Goal: Information Seeking & Learning: Learn about a topic

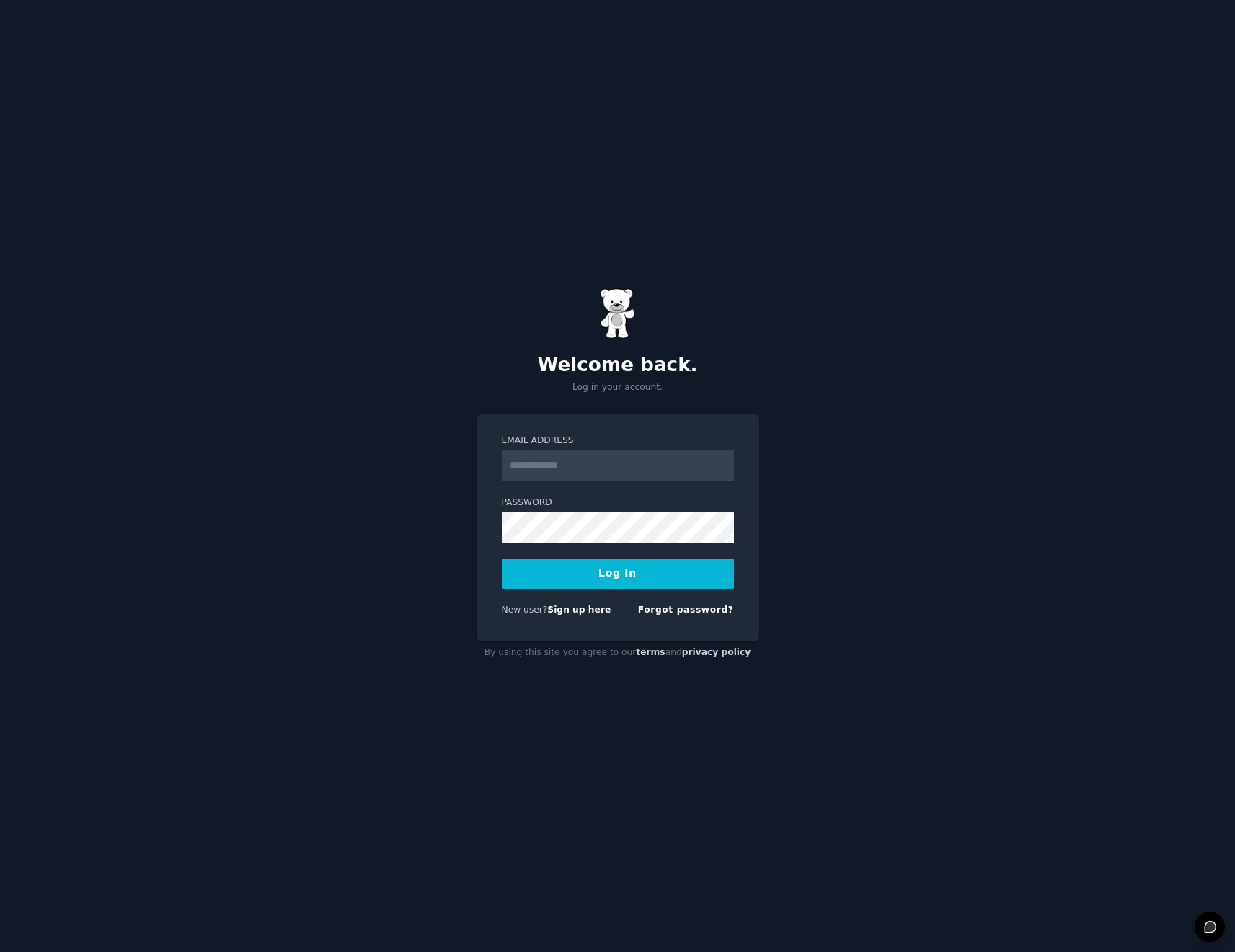
drag, startPoint x: 614, startPoint y: 463, endPoint x: 548, endPoint y: 152, distance: 317.9
click at [614, 463] on input "Email Address" at bounding box center [617, 465] width 232 height 32
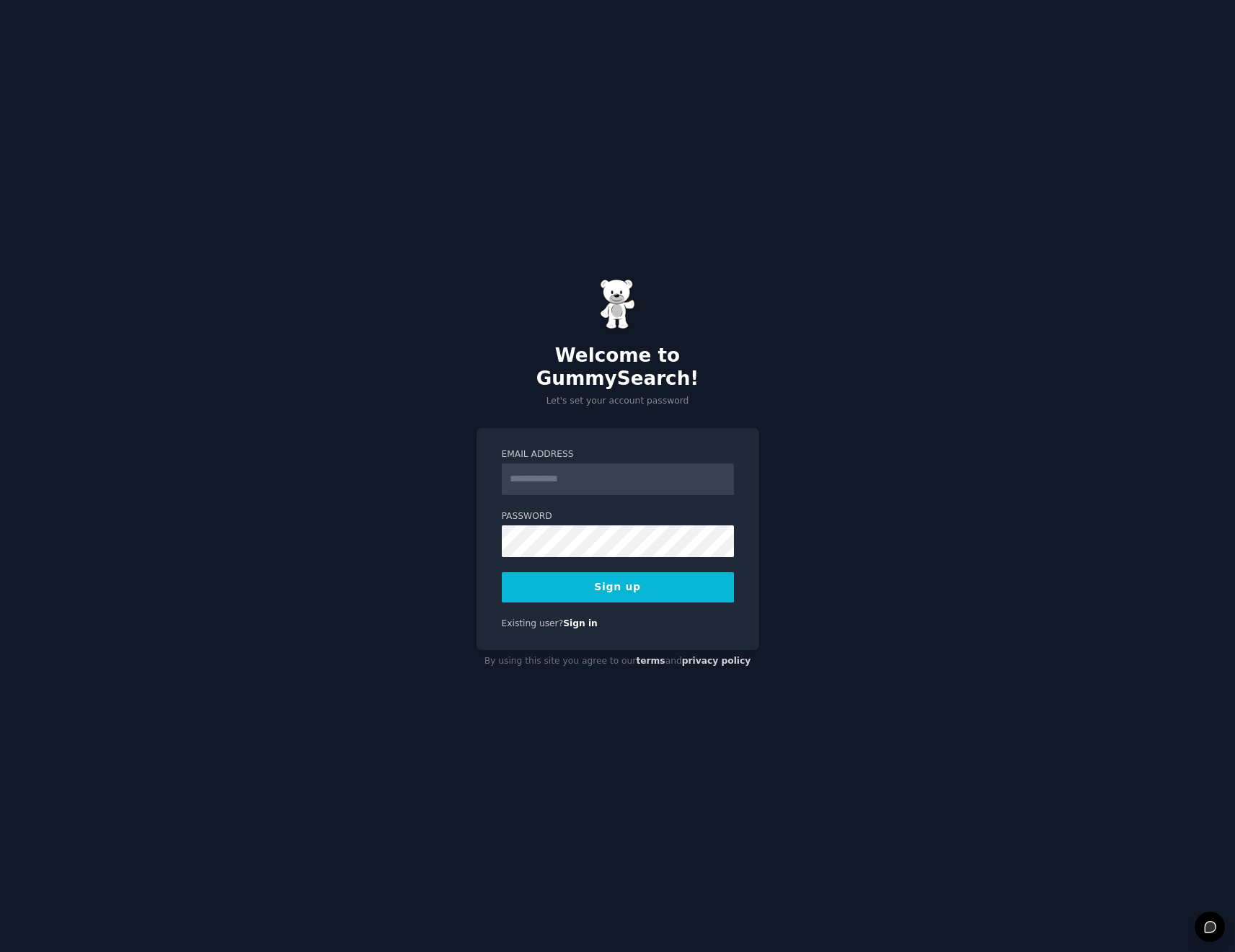
click at [600, 481] on input "Email Address" at bounding box center [617, 479] width 232 height 32
click at [725, 472] on input "Email Address" at bounding box center [617, 479] width 232 height 32
click at [0, 951] on com-1password-button at bounding box center [0, 952] width 0 height 0
click at [563, 480] on form "Email Address Password 8 or more characters Alphanumeric characters No common p…" at bounding box center [617, 525] width 232 height 154
drag, startPoint x: 490, startPoint y: 434, endPoint x: 526, endPoint y: 458, distance: 43.3
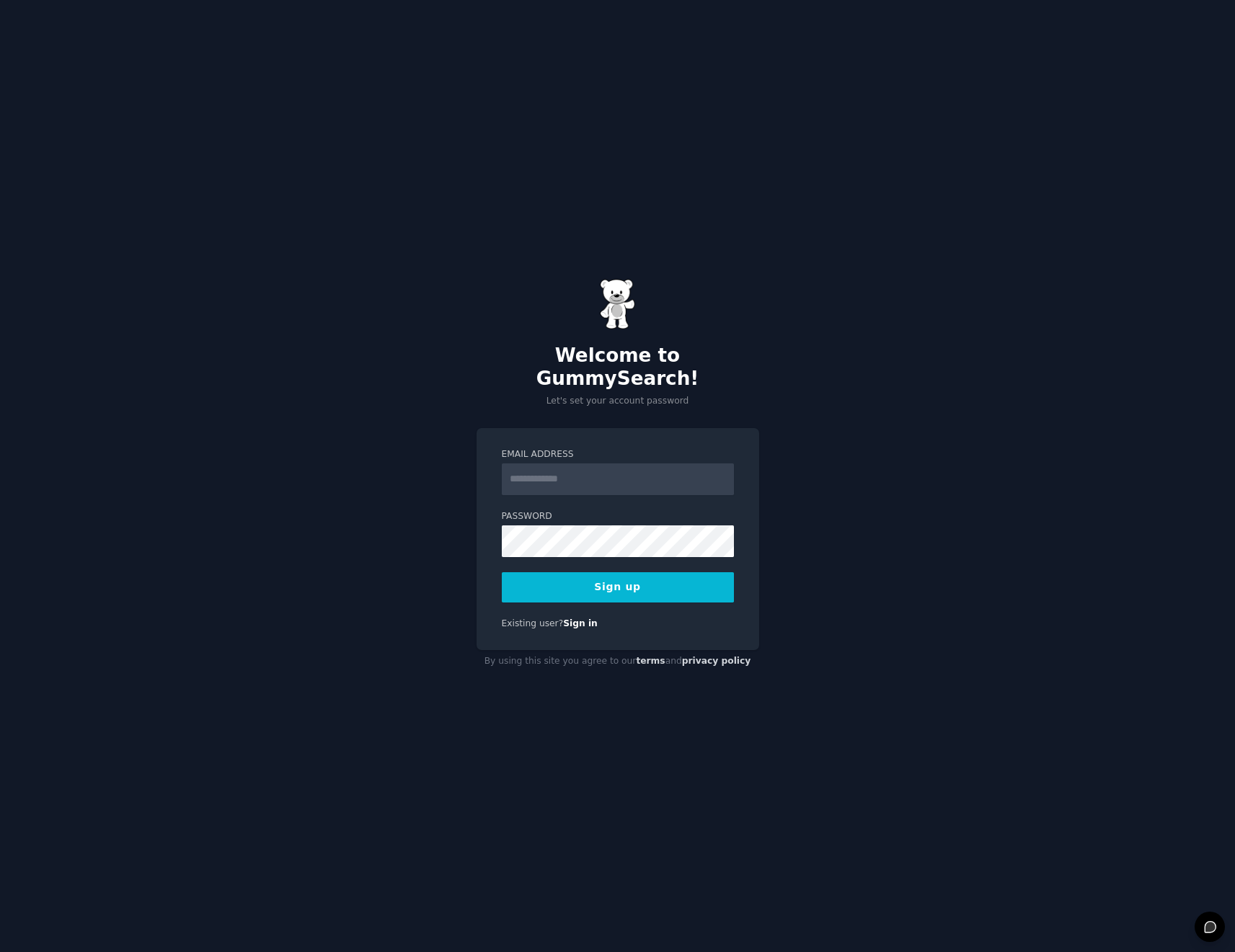
click at [491, 434] on div "Email Address Password 8 or more characters Alphanumeric characters No common p…" at bounding box center [617, 539] width 283 height 223
click at [534, 463] on input "Email Address" at bounding box center [617, 479] width 232 height 32
type input "********"
type input "**********"
click at [0, 951] on com-1password-button at bounding box center [0, 952] width 0 height 0
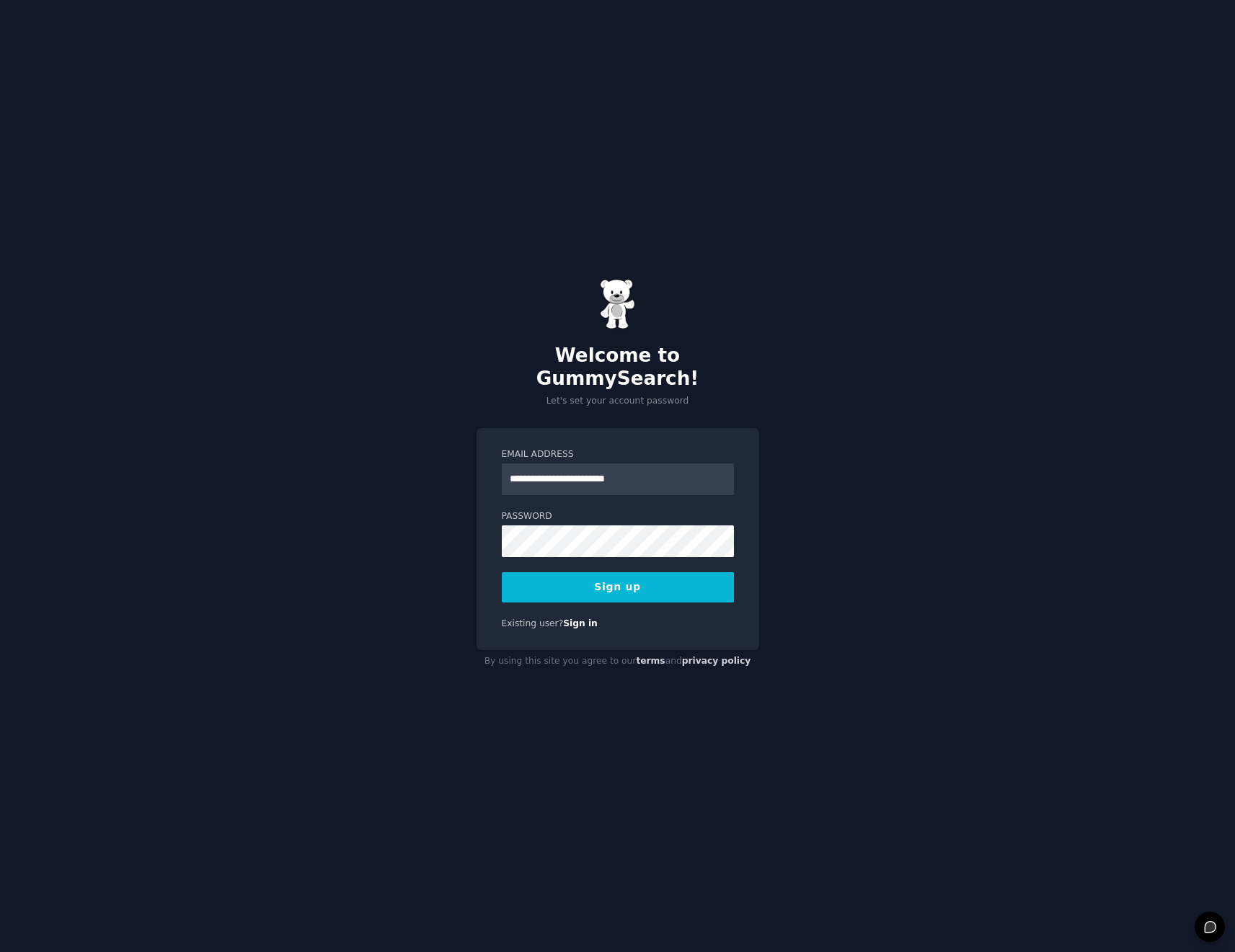
click at [491, 561] on div "**********" at bounding box center [617, 539] width 283 height 223
click at [514, 572] on button "Sign up" at bounding box center [617, 587] width 232 height 31
click at [535, 572] on button "Sign up" at bounding box center [617, 587] width 232 height 31
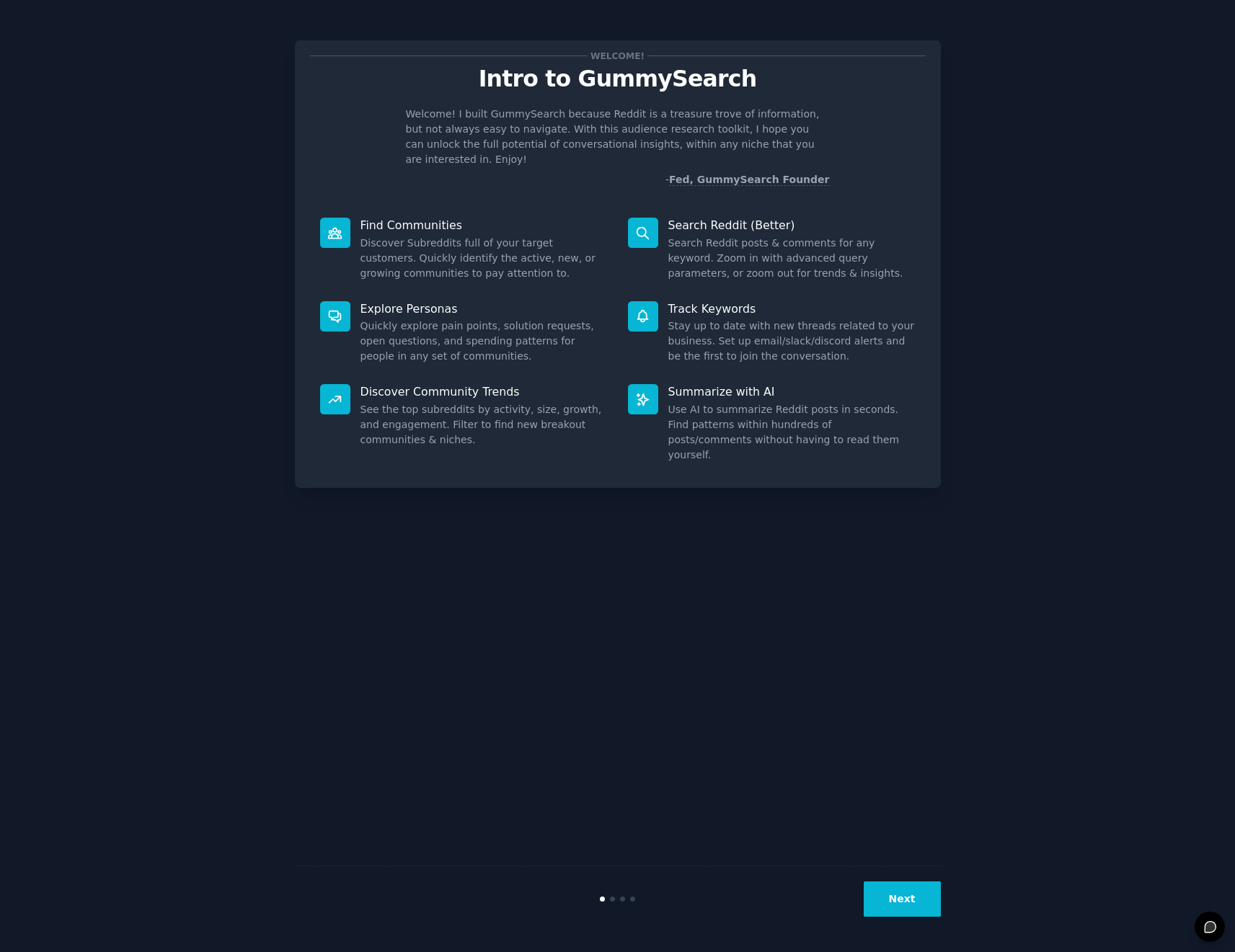
drag, startPoint x: 385, startPoint y: 222, endPoint x: 389, endPoint y: 237, distance: 15.5
click at [385, 236] on dd "Discover Subreddits full of your target customers. Quickly identify the active,…" at bounding box center [484, 258] width 248 height 45
click at [894, 894] on button "Next" at bounding box center [902, 899] width 77 height 35
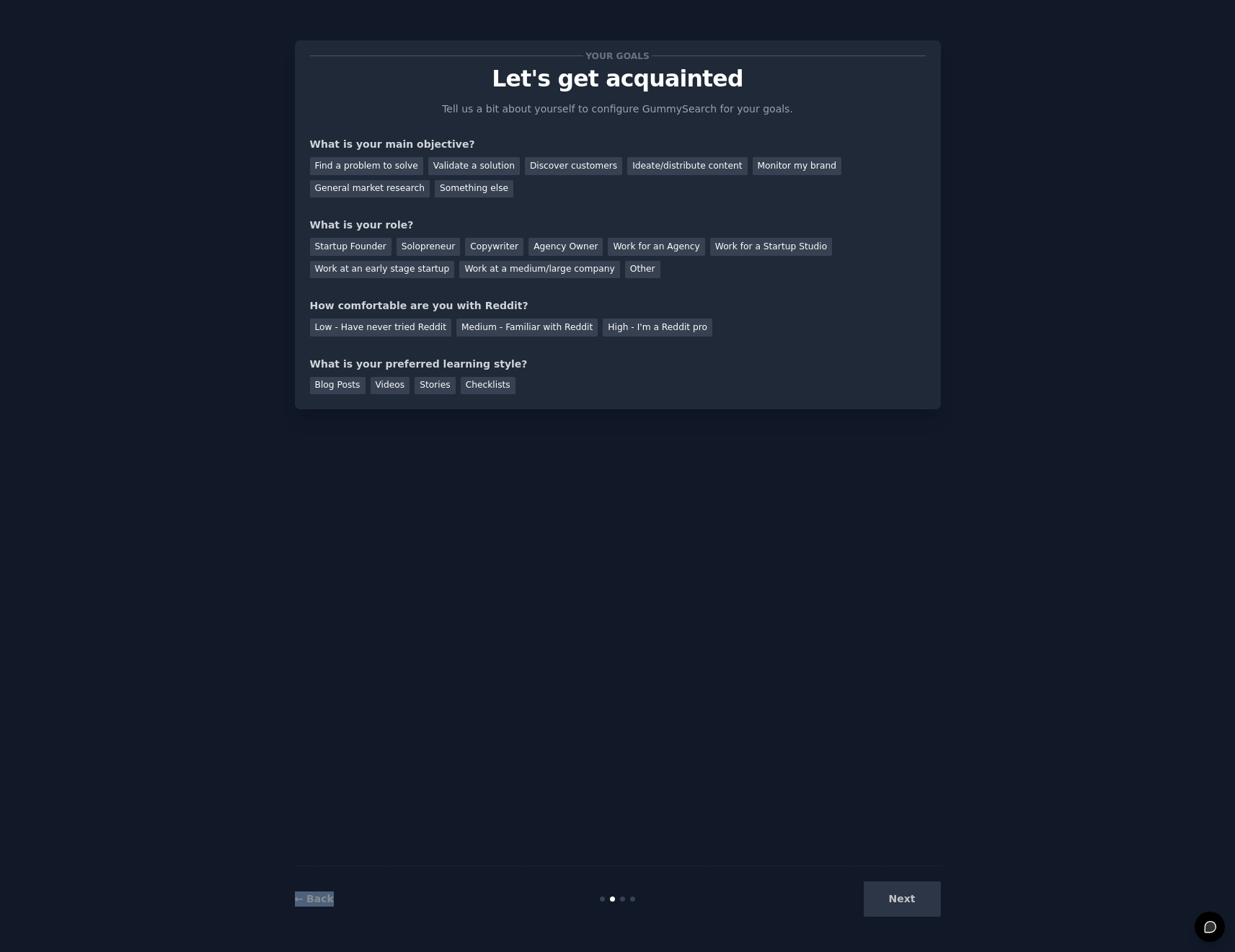
drag, startPoint x: 893, startPoint y: 893, endPoint x: 464, endPoint y: 374, distance: 673.4
click at [510, 440] on div "Your goals Let's get acquainted Tell us a bit about yourself to configure Gummy…" at bounding box center [617, 475] width 646 height 911
click at [398, 165] on div "Find a problem to solve" at bounding box center [366, 166] width 113 height 18
click at [470, 160] on div "Validate a solution" at bounding box center [473, 166] width 91 height 18
click at [403, 167] on div "Find a problem to solve" at bounding box center [366, 166] width 113 height 18
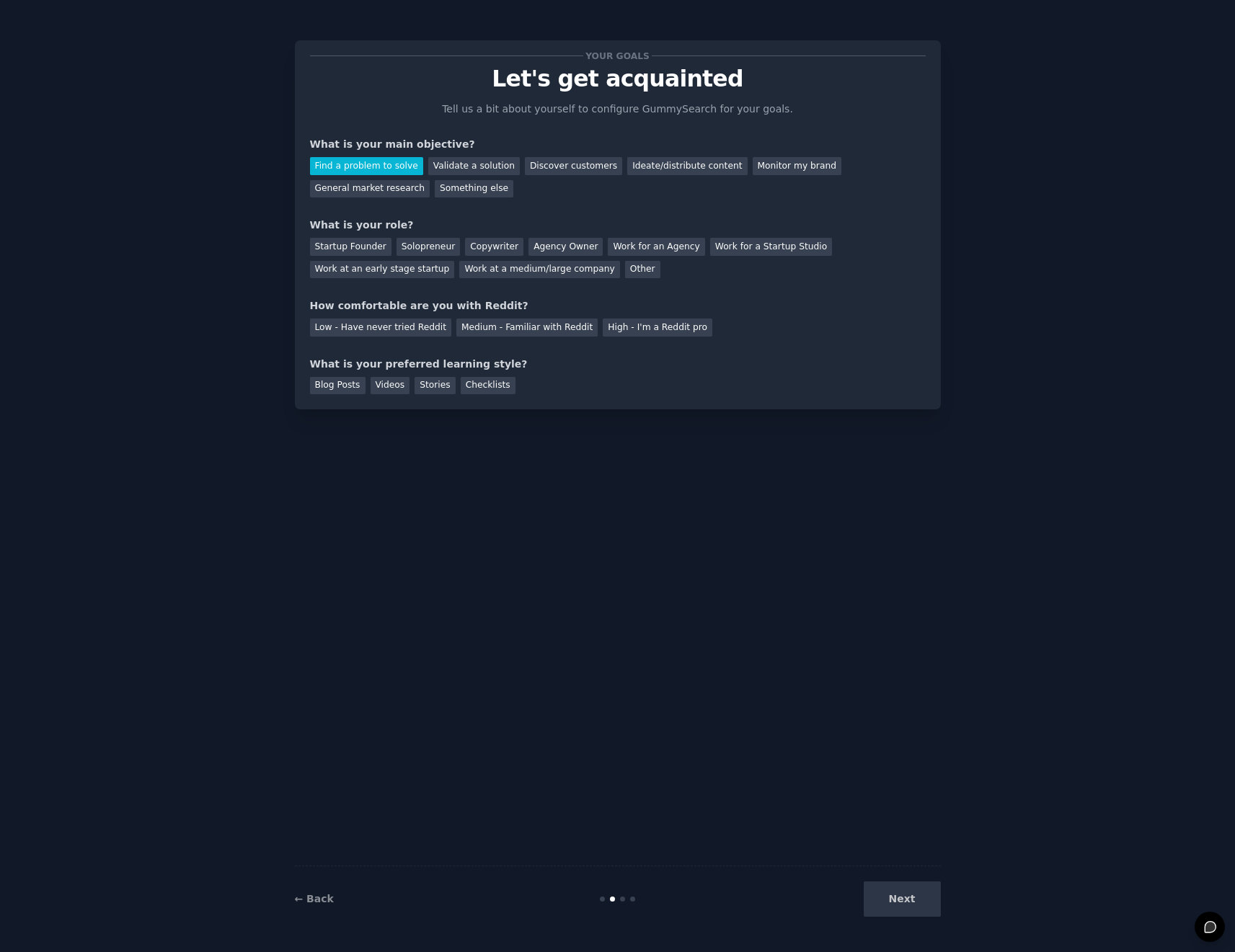
click at [911, 907] on div "Next" at bounding box center [833, 899] width 216 height 35
click at [911, 895] on div "Next" at bounding box center [833, 899] width 216 height 35
click at [351, 248] on div "Startup Founder" at bounding box center [351, 247] width 81 height 18
click at [423, 241] on div "Solopreneur" at bounding box center [428, 247] width 63 height 18
click at [486, 334] on div "Medium - Familiar with Reddit" at bounding box center [527, 328] width 141 height 18
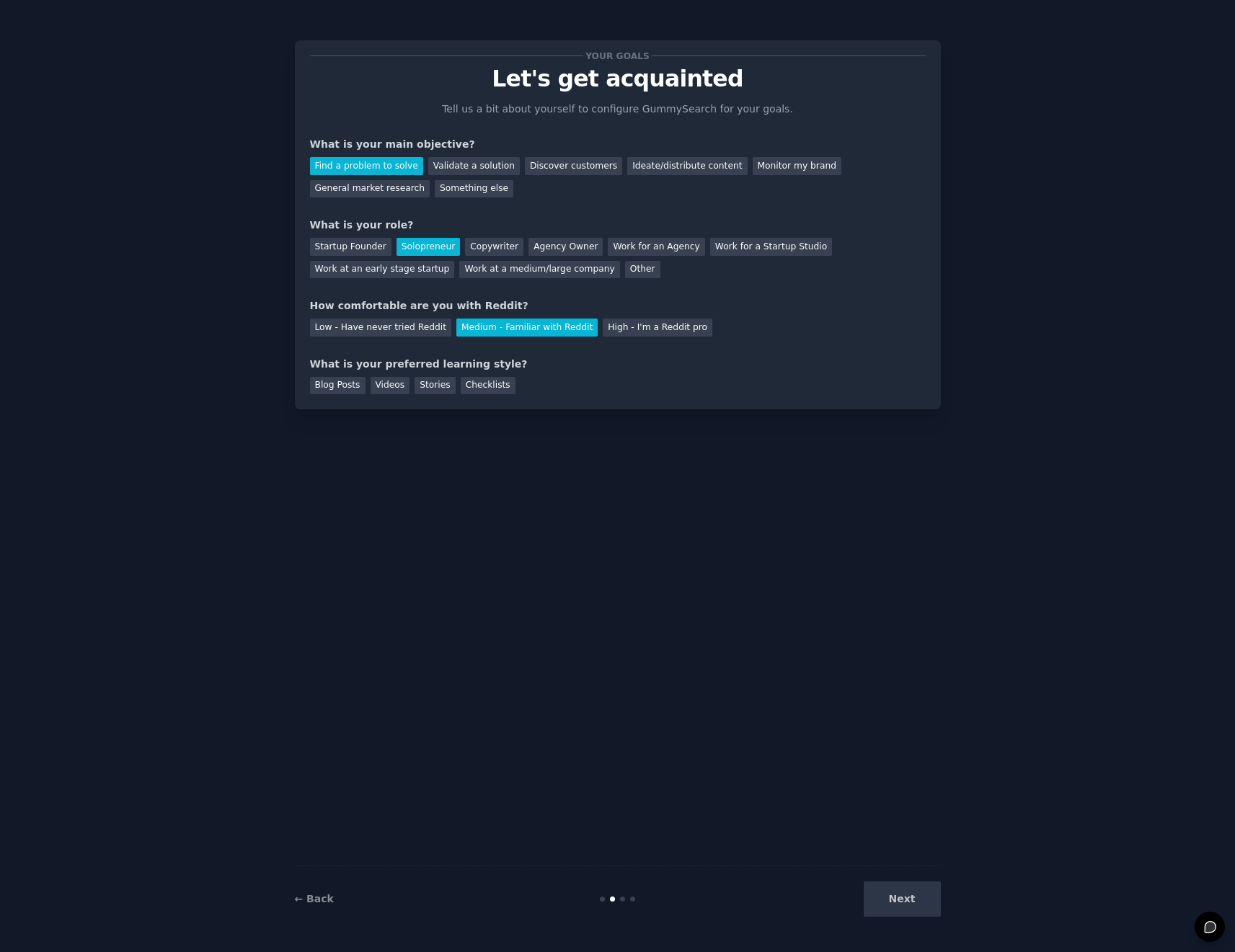
click at [638, 312] on div "How comfortable are you with Reddit?" at bounding box center [617, 305] width 615 height 15
click at [396, 387] on div "Videos" at bounding box center [390, 386] width 40 height 18
drag, startPoint x: 903, startPoint y: 914, endPoint x: 902, endPoint y: 906, distance: 8.1
click at [903, 914] on button "Next" at bounding box center [902, 899] width 77 height 35
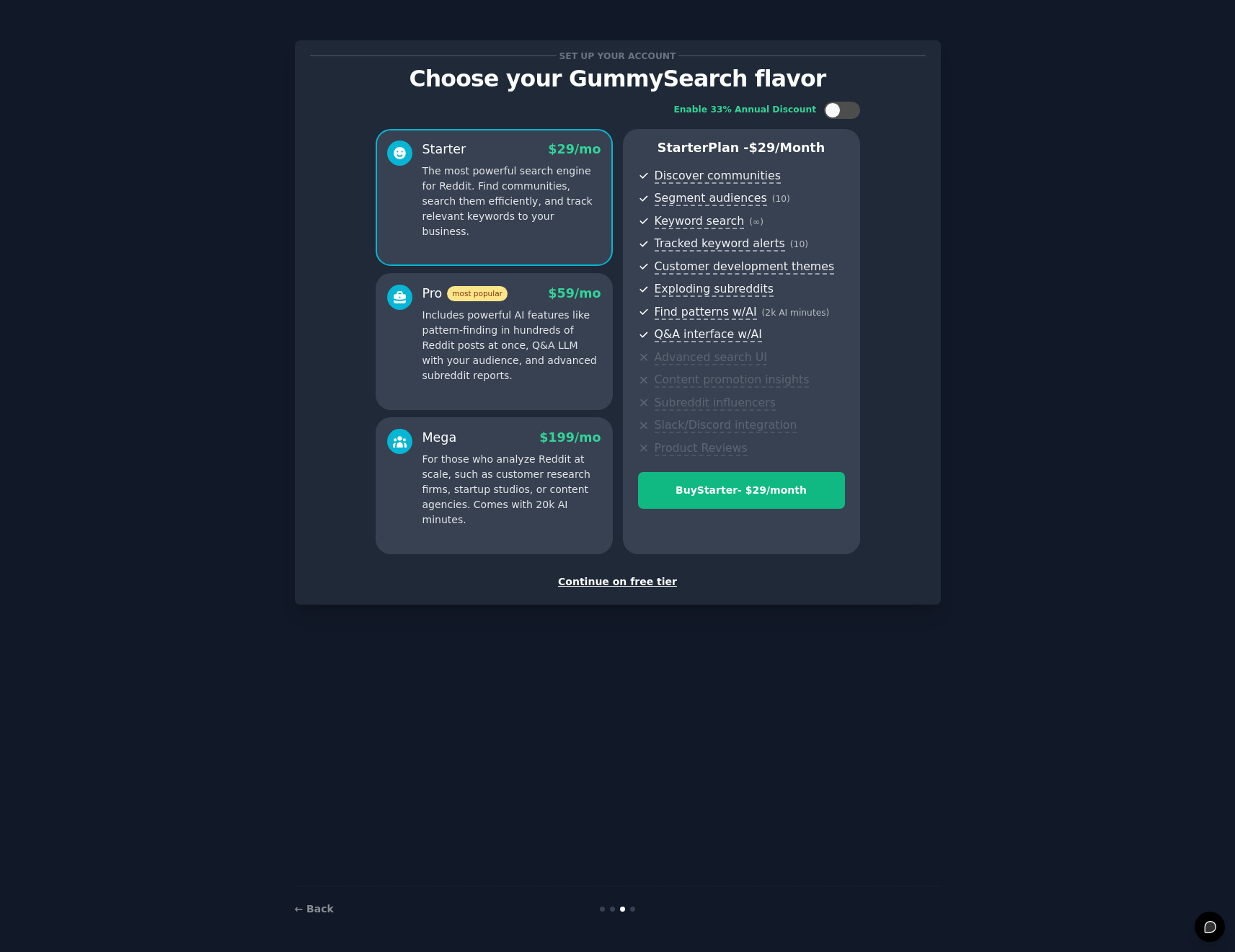
click at [622, 584] on div "Continue on free tier" at bounding box center [617, 582] width 615 height 15
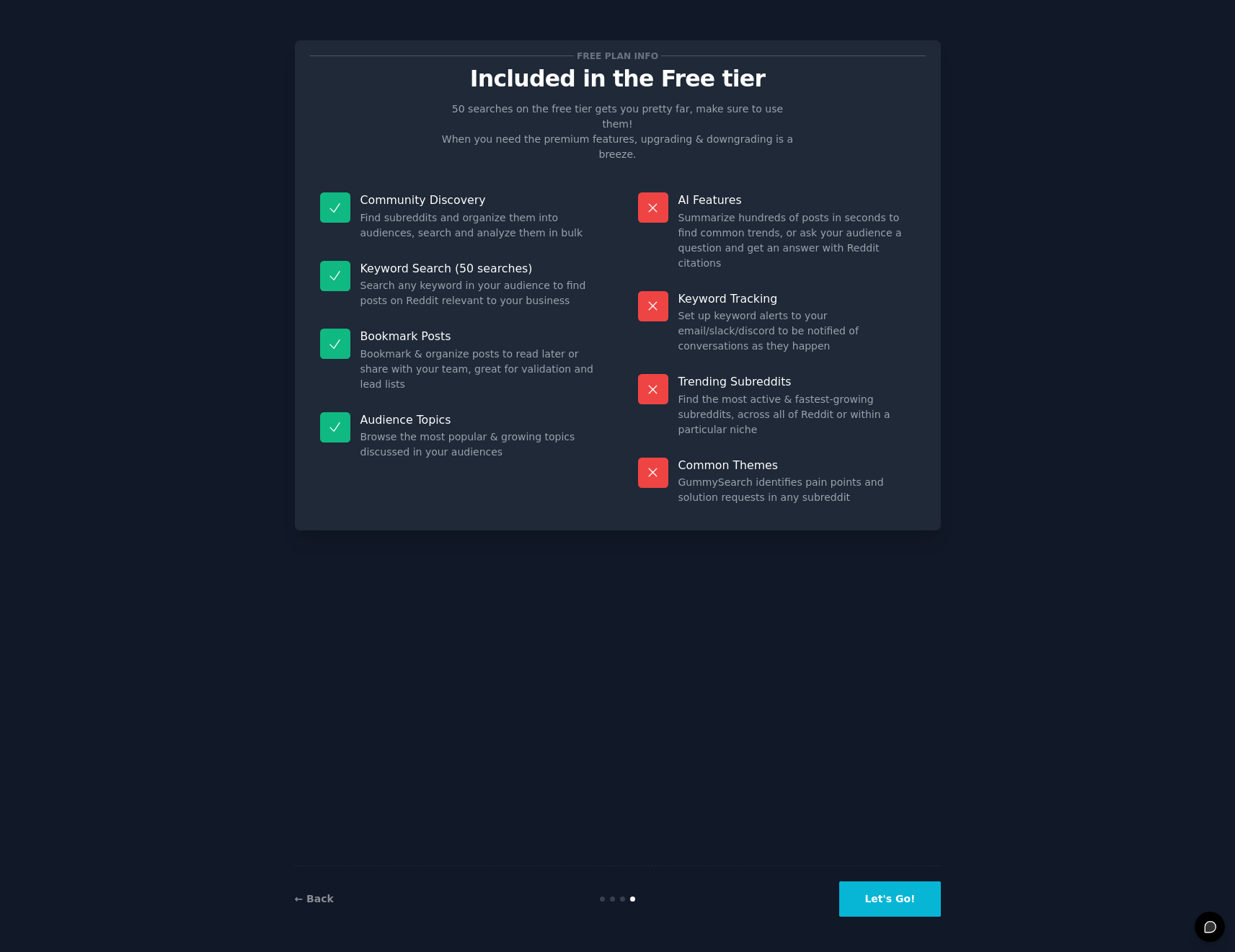
click at [880, 903] on button "Let's Go!" at bounding box center [890, 899] width 101 height 35
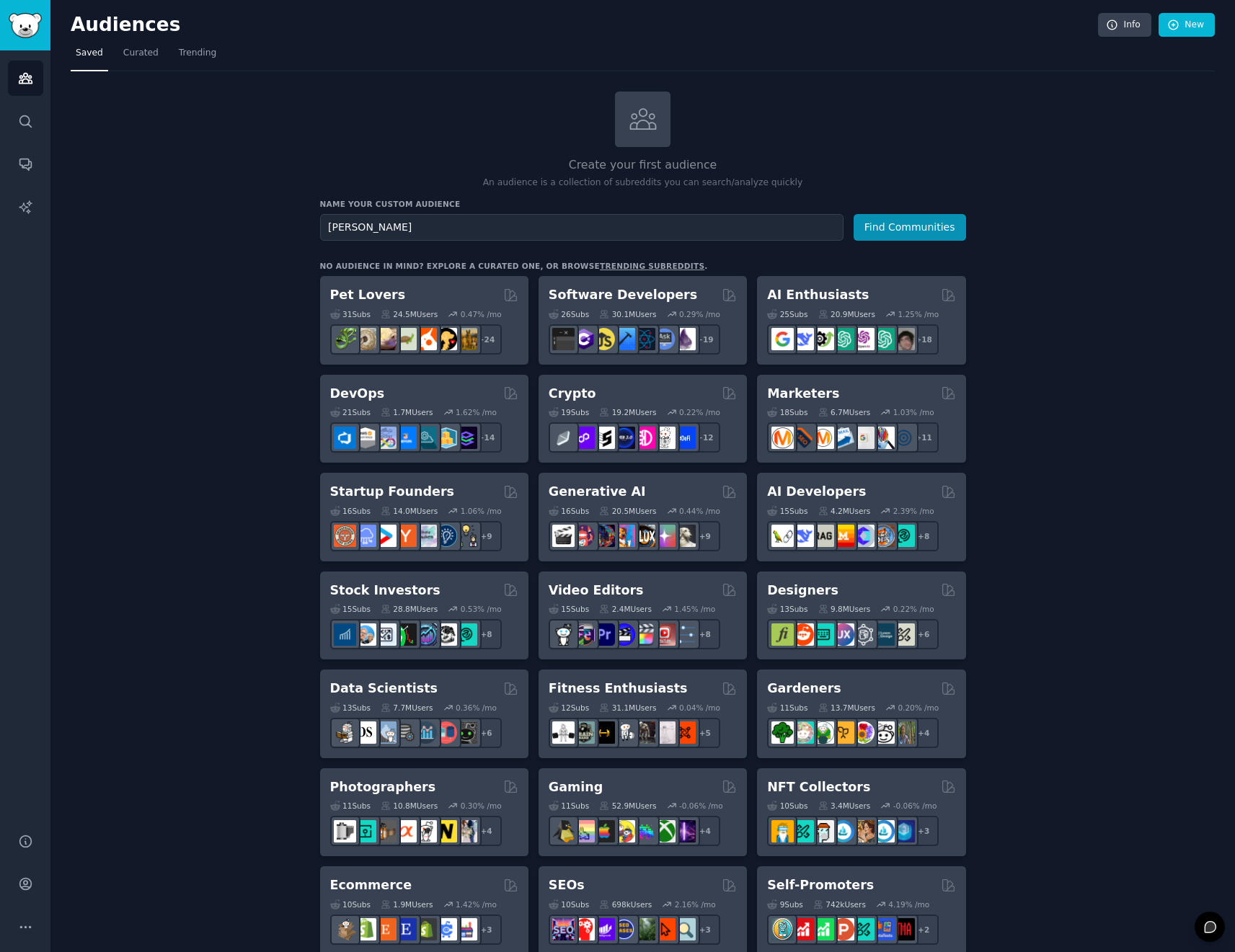
click at [854, 214] on button "Find Communities" at bounding box center [910, 228] width 112 height 27
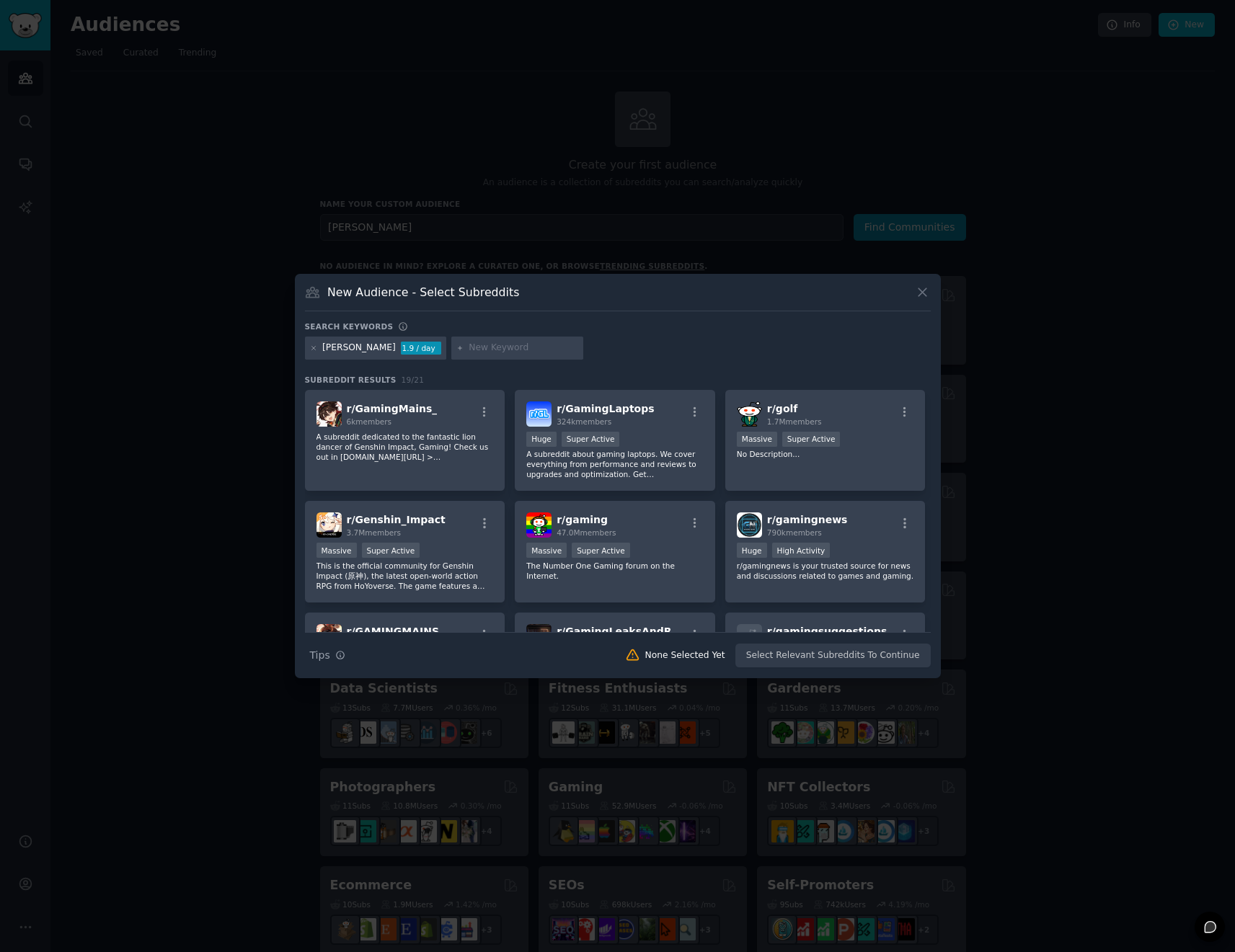
click at [401, 345] on div "1.9 / day" at bounding box center [421, 348] width 41 height 13
click at [353, 347] on div "Ga ming" at bounding box center [359, 348] width 73 height 13
click at [918, 290] on icon at bounding box center [922, 293] width 8 height 8
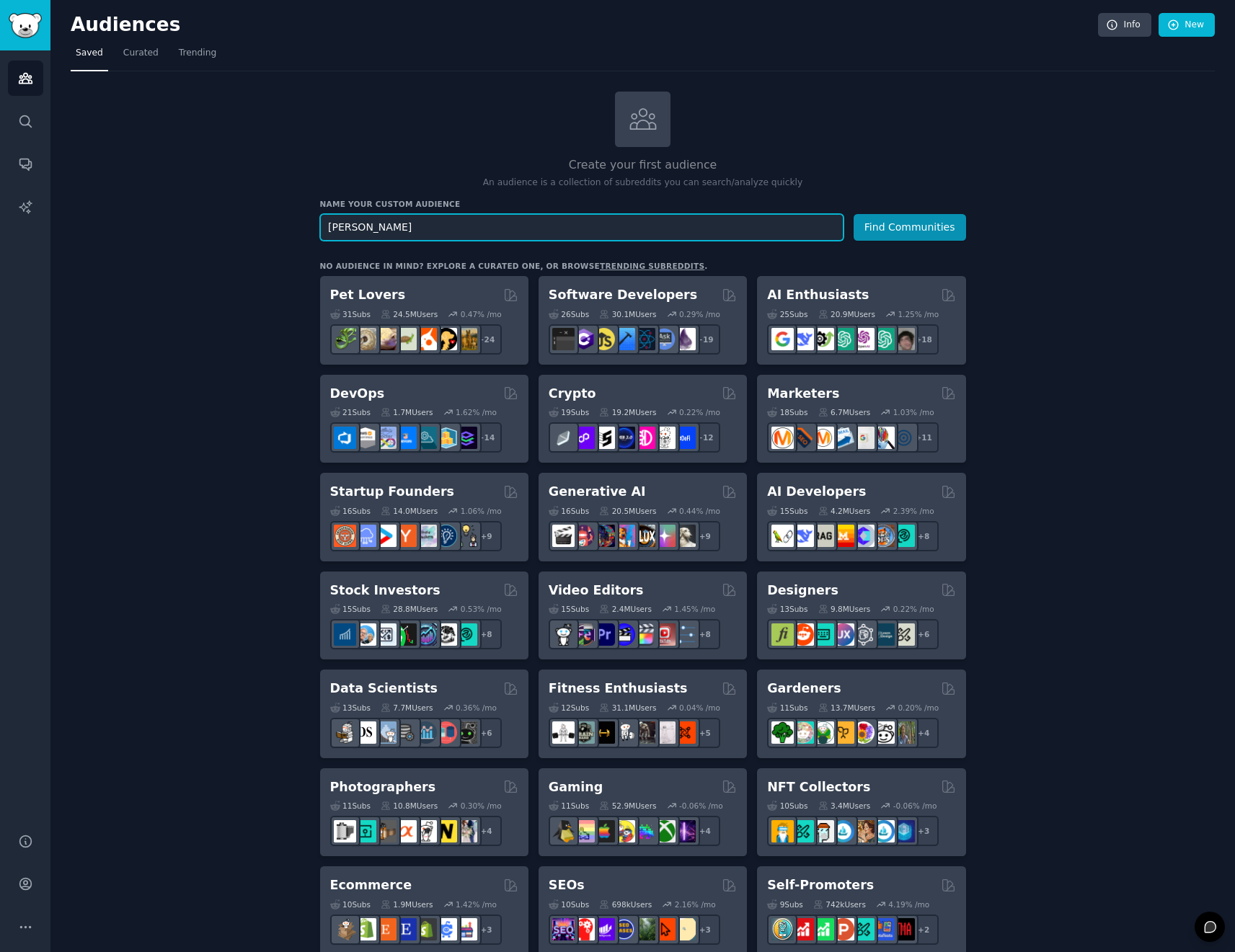
click at [457, 233] on input "Ga ming" at bounding box center [581, 228] width 523 height 27
click at [854, 214] on button "Find Communities" at bounding box center [910, 228] width 112 height 27
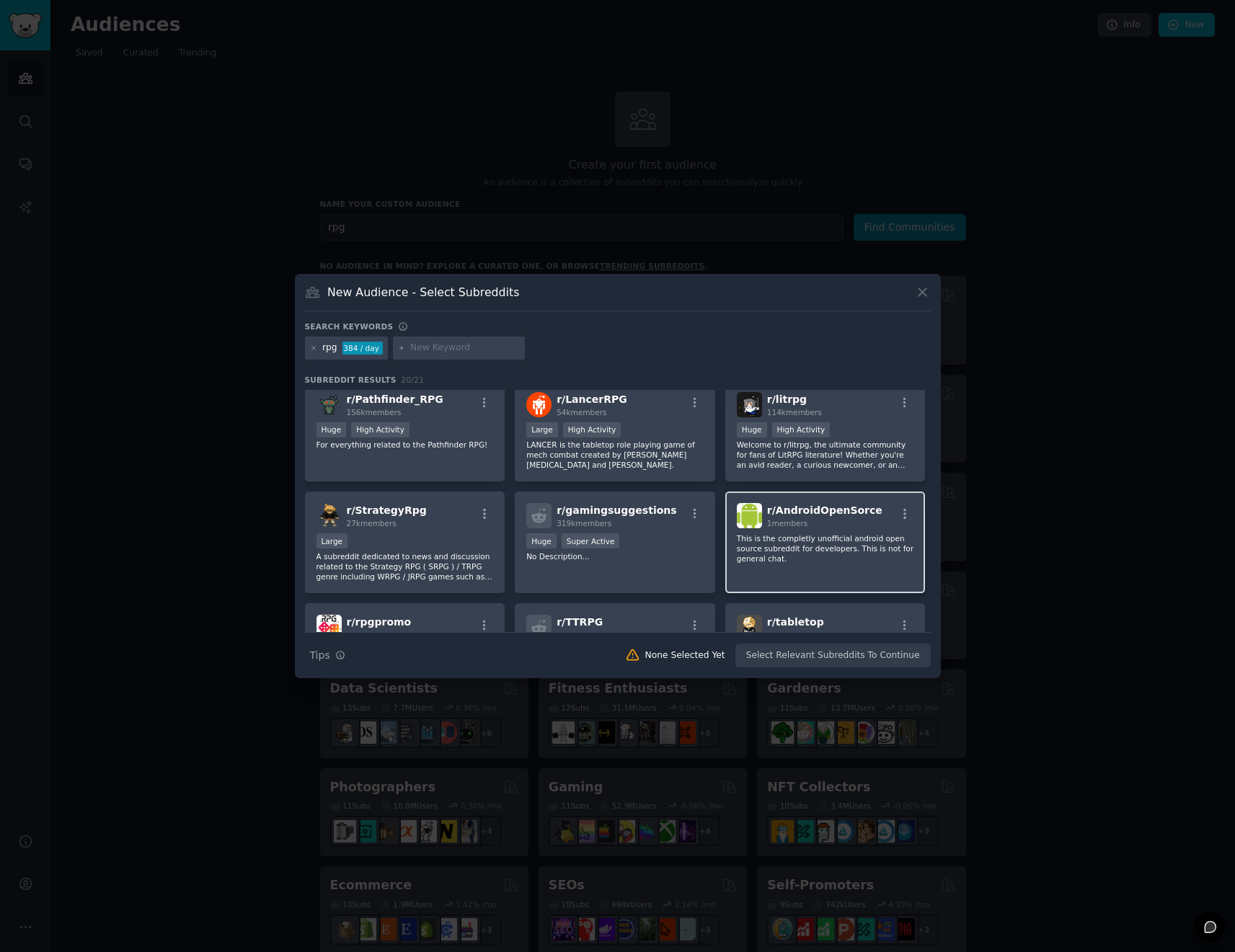
scroll to position [222, 0]
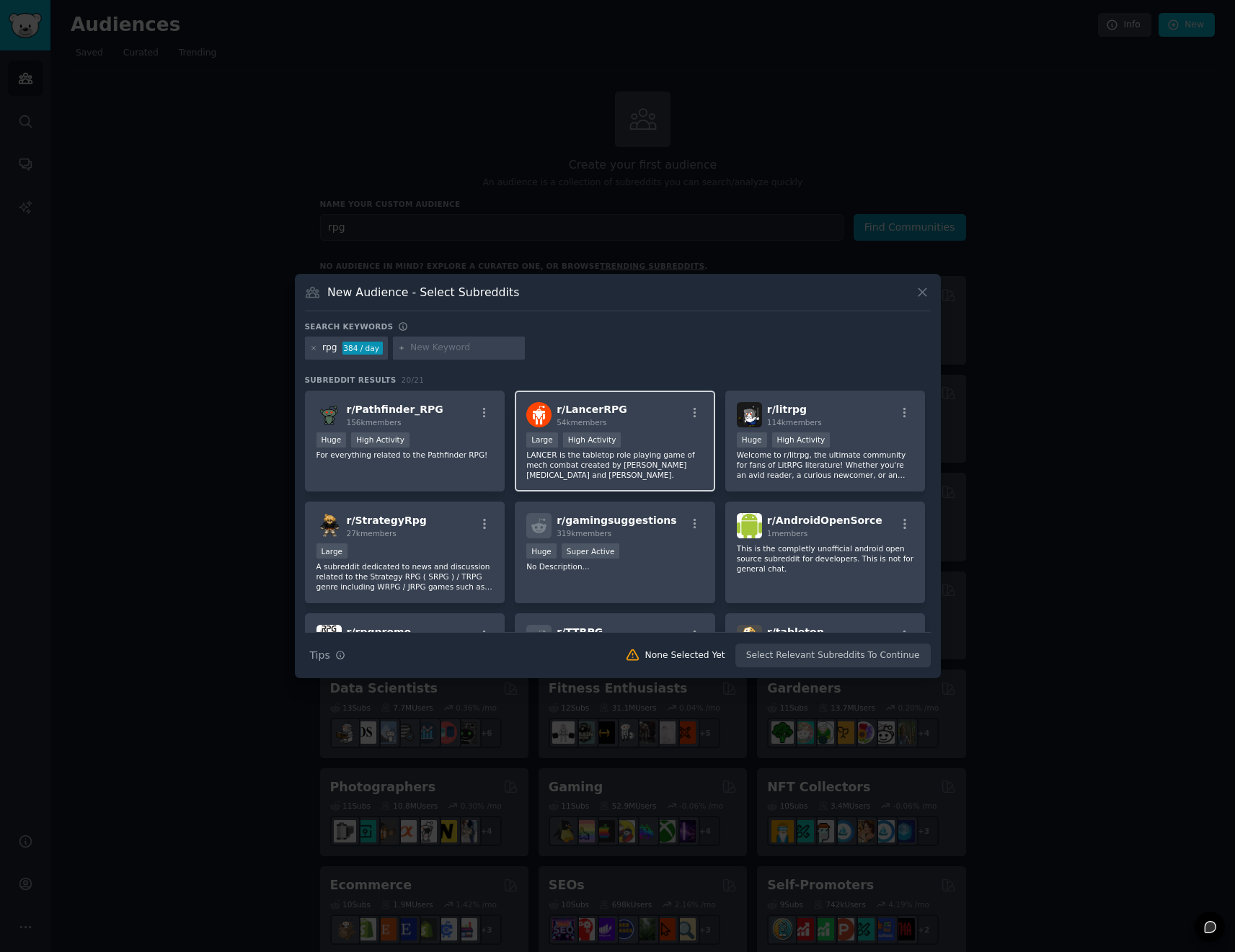
click at [607, 469] on p "LANCER is the tabletop role playing game of mech combat created by Tom Parkinso…" at bounding box center [614, 465] width 177 height 31
click at [558, 444] on div ">= 80th percentile for submissions / day Large High Activity" at bounding box center [614, 442] width 177 height 18
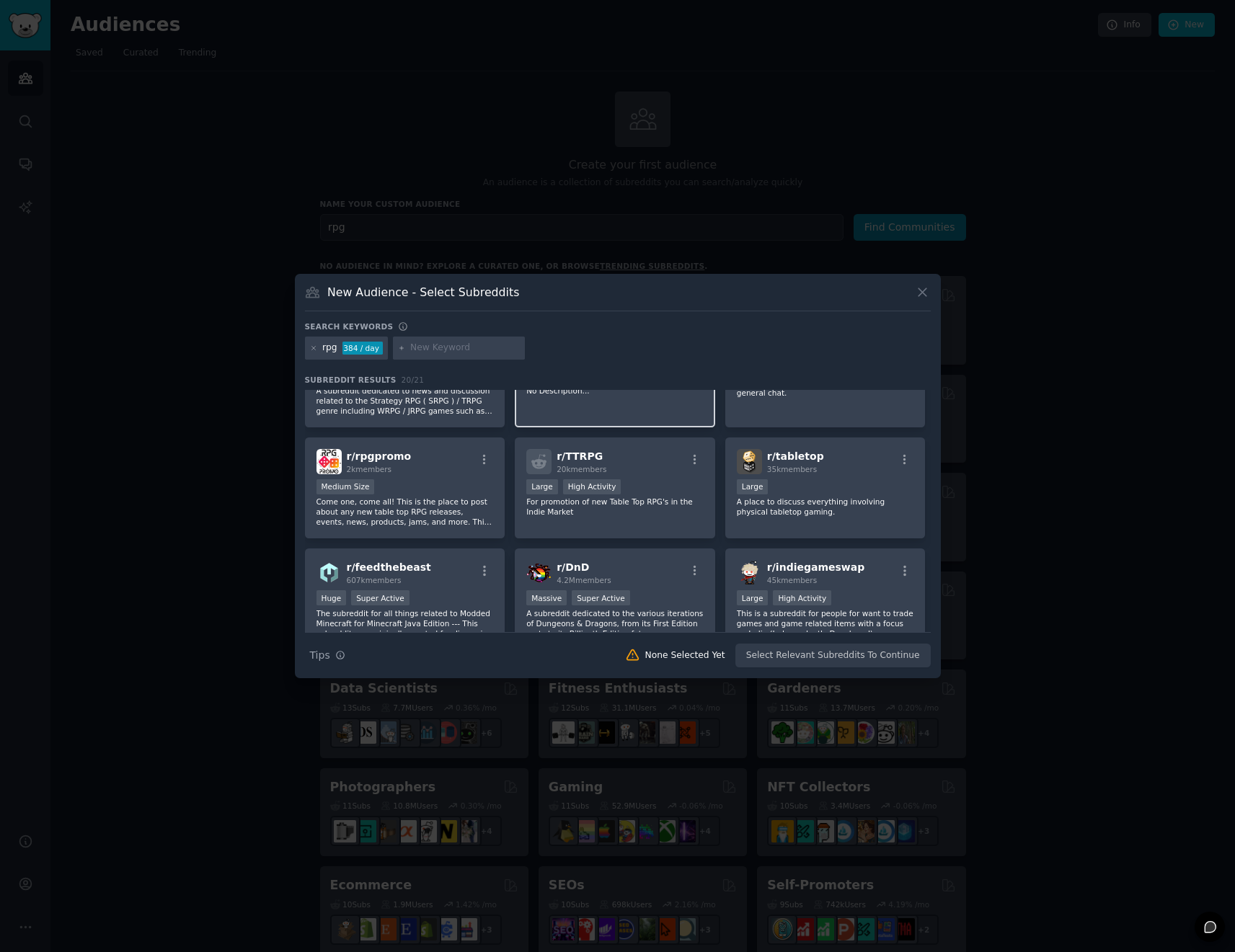
scroll to position [158, 0]
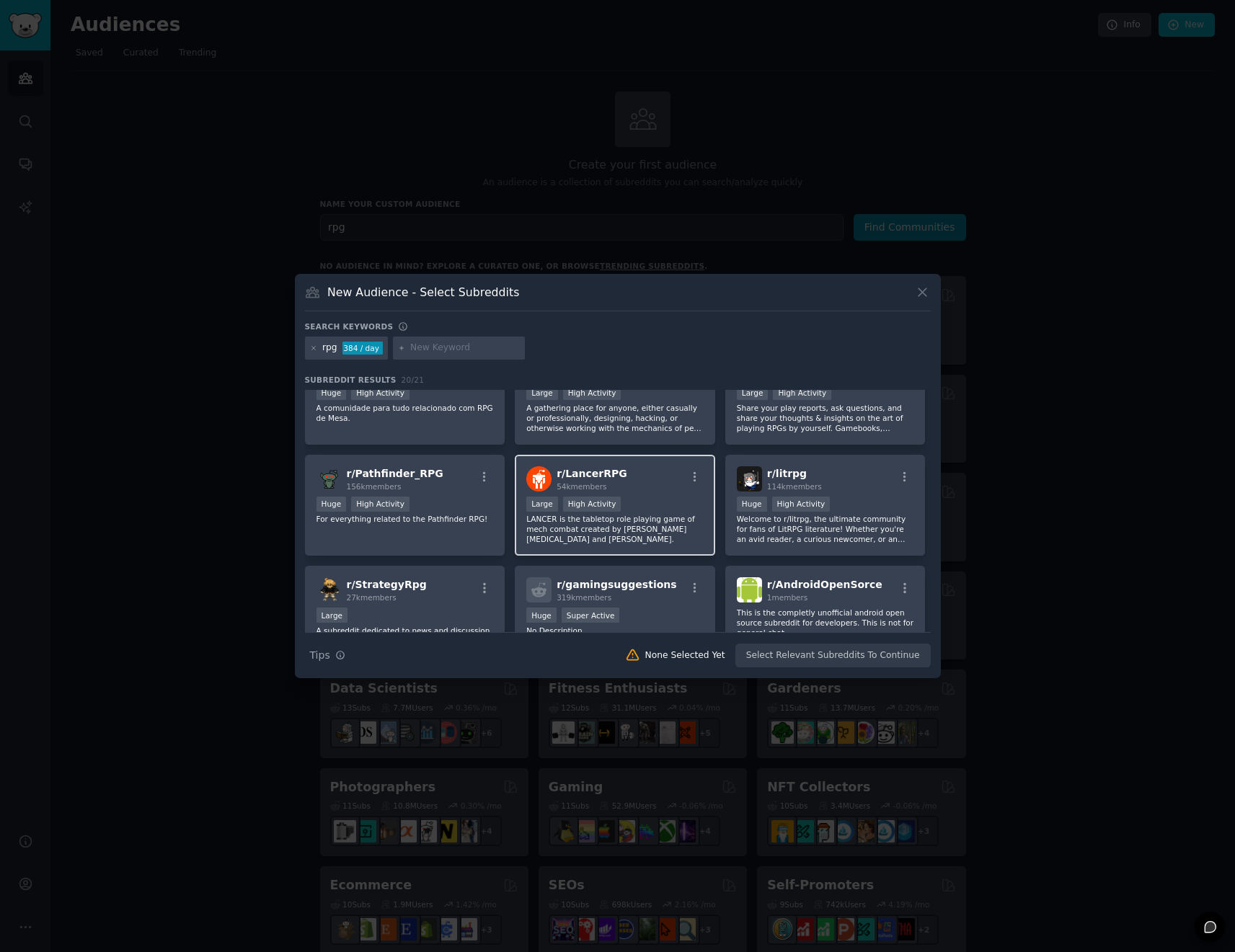
click at [594, 476] on span "r/ LancerRPG" at bounding box center [592, 473] width 70 height 12
click at [526, 477] on img at bounding box center [538, 479] width 25 height 25
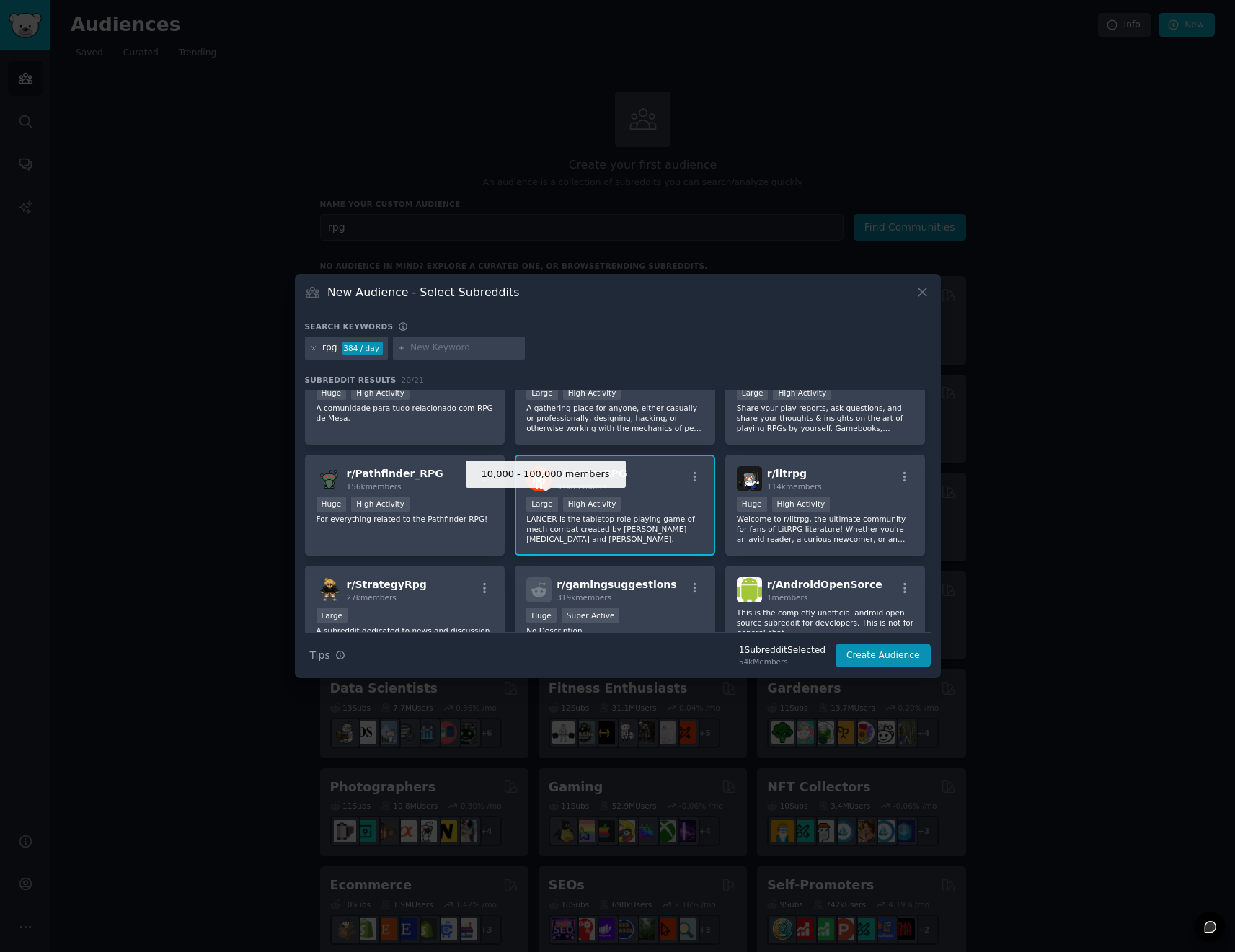
click at [547, 504] on div "Large" at bounding box center [541, 504] width 32 height 15
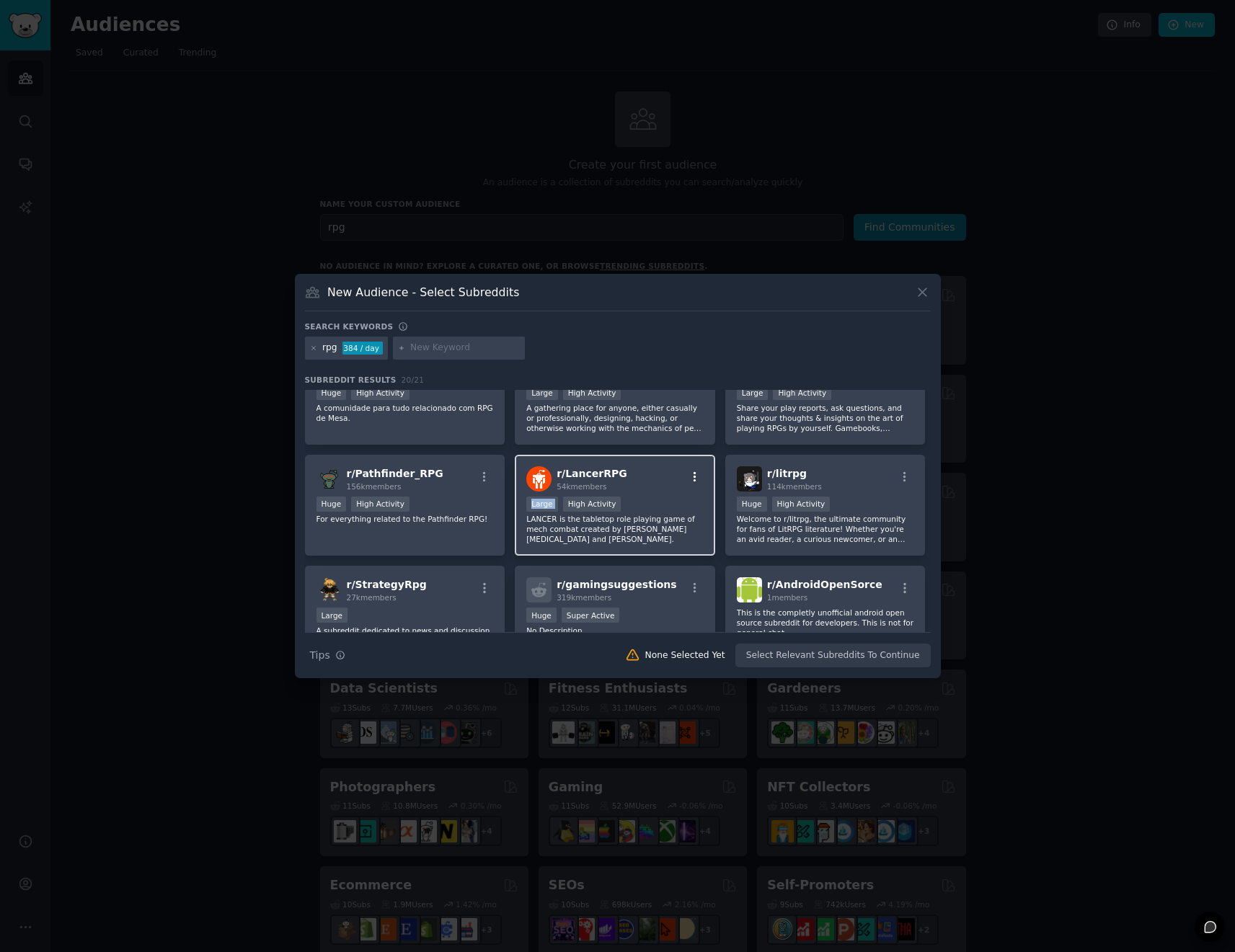
click at [695, 476] on icon "button" at bounding box center [695, 477] width 13 height 13
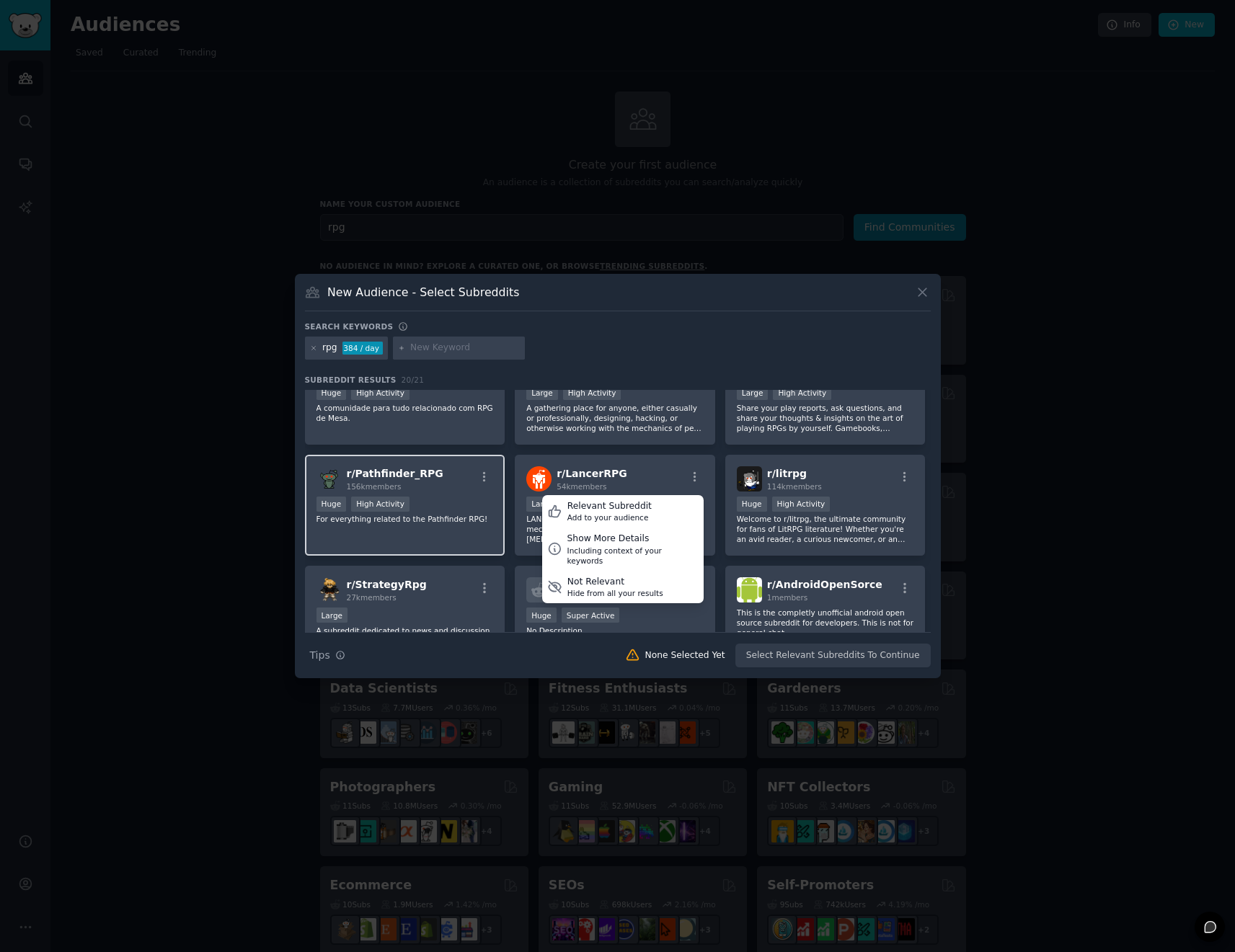
click at [487, 469] on div "r/ Pathfinder_RPG 156k members" at bounding box center [405, 479] width 177 height 25
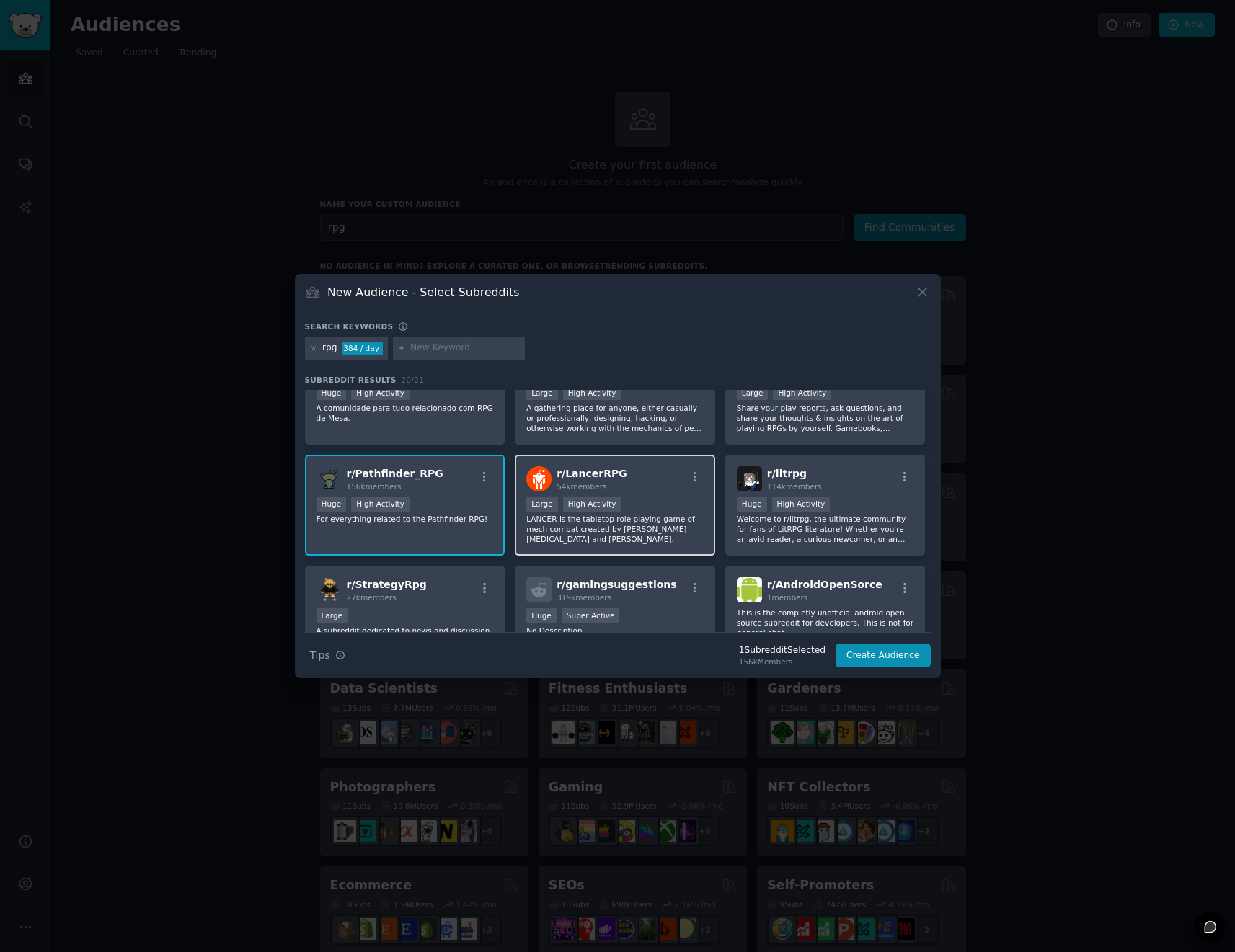
click at [568, 469] on span "r/ LancerRPG" at bounding box center [592, 473] width 70 height 12
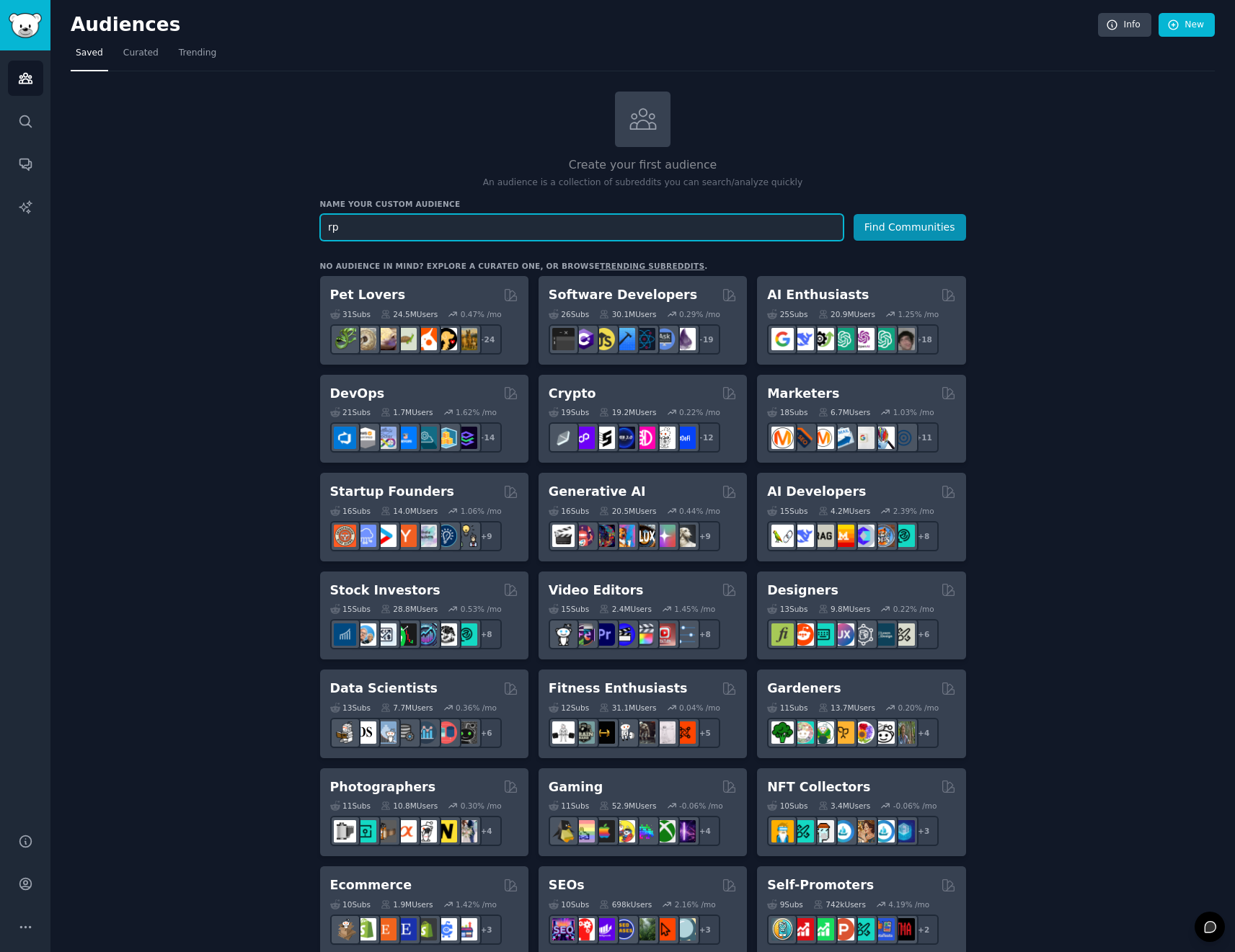
type input "r"
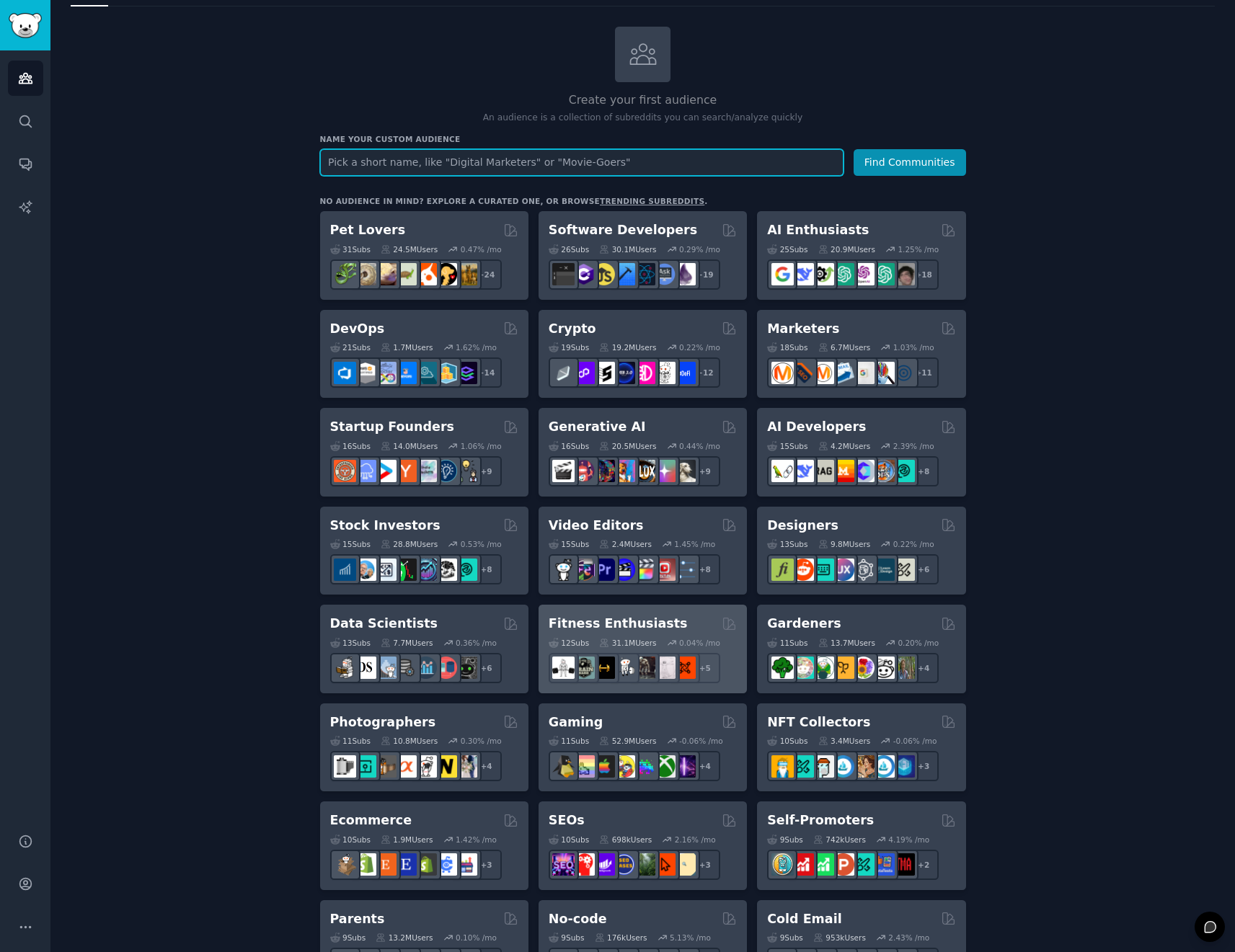
scroll to position [145, 0]
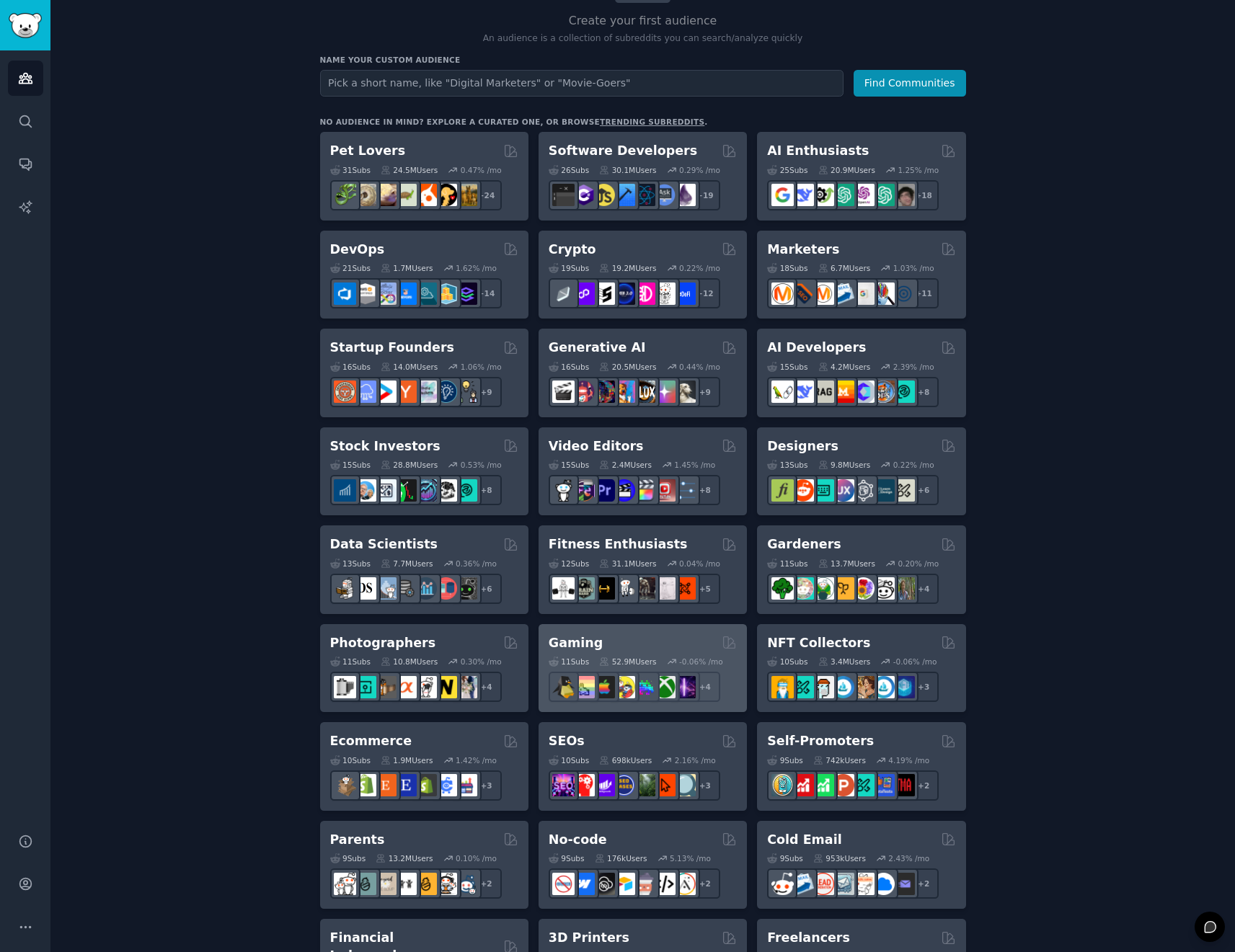
click at [622, 638] on div "Gaming" at bounding box center [642, 643] width 188 height 18
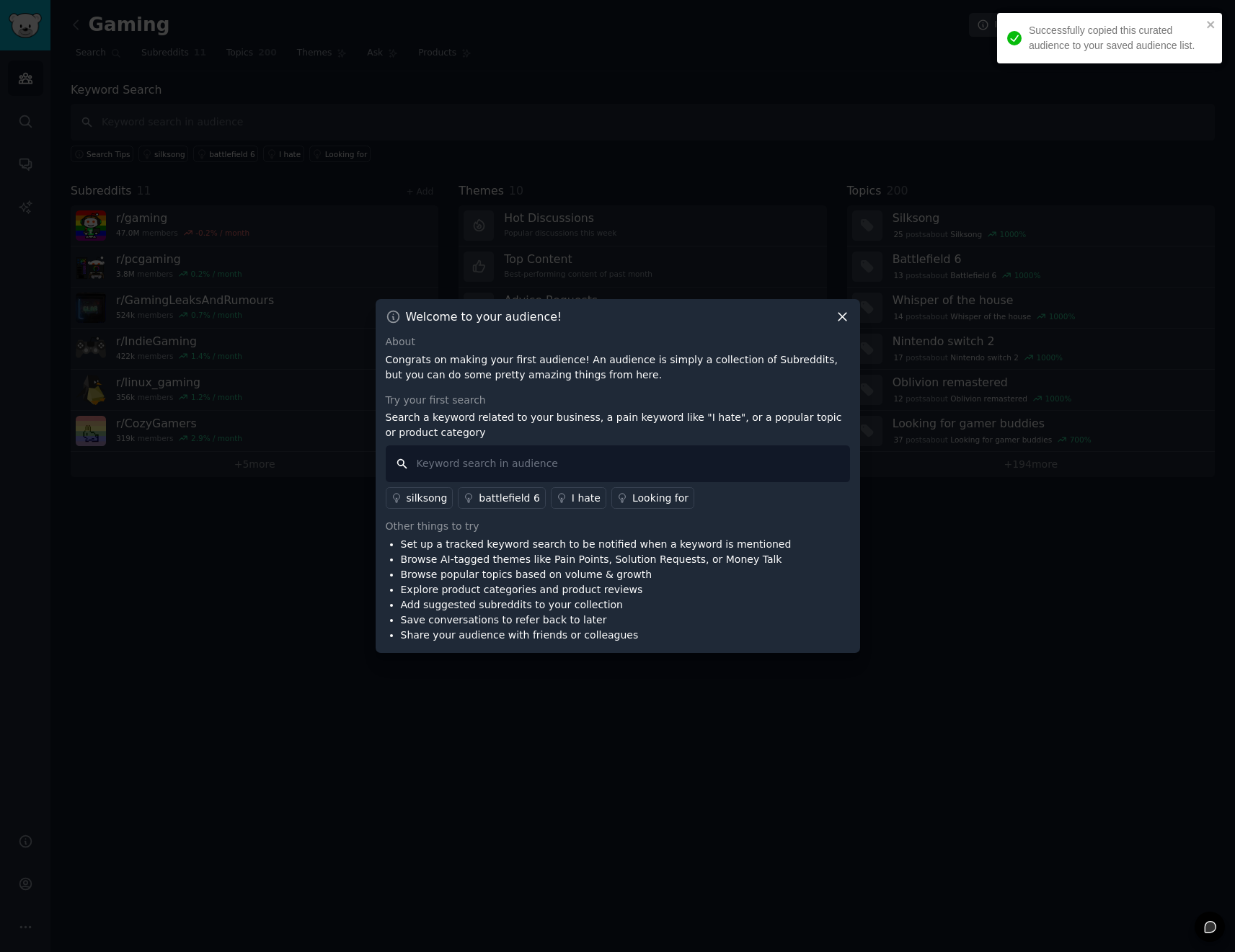
click at [566, 453] on input "text" at bounding box center [618, 463] width 464 height 37
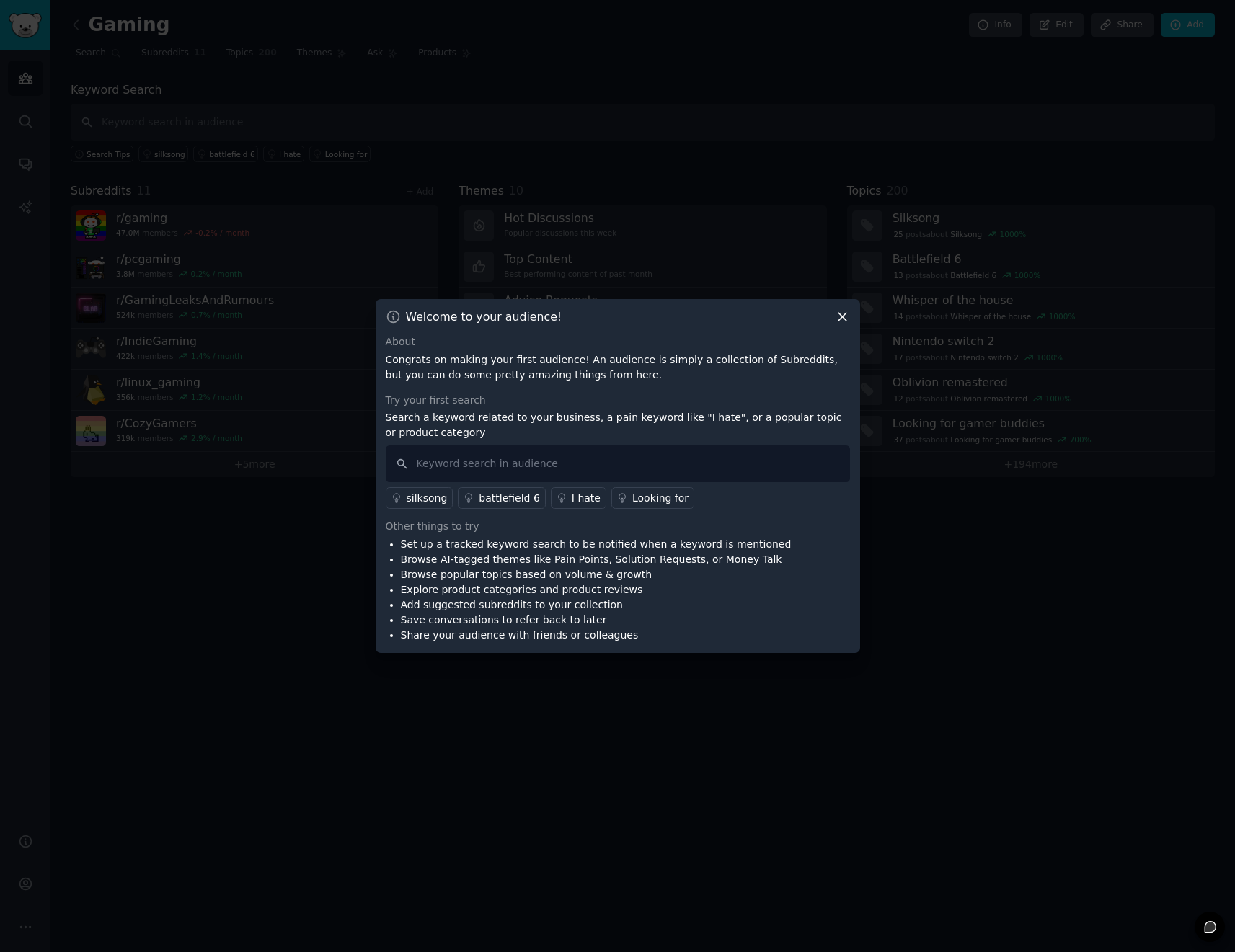
click at [591, 499] on link "I hate" at bounding box center [578, 498] width 55 height 22
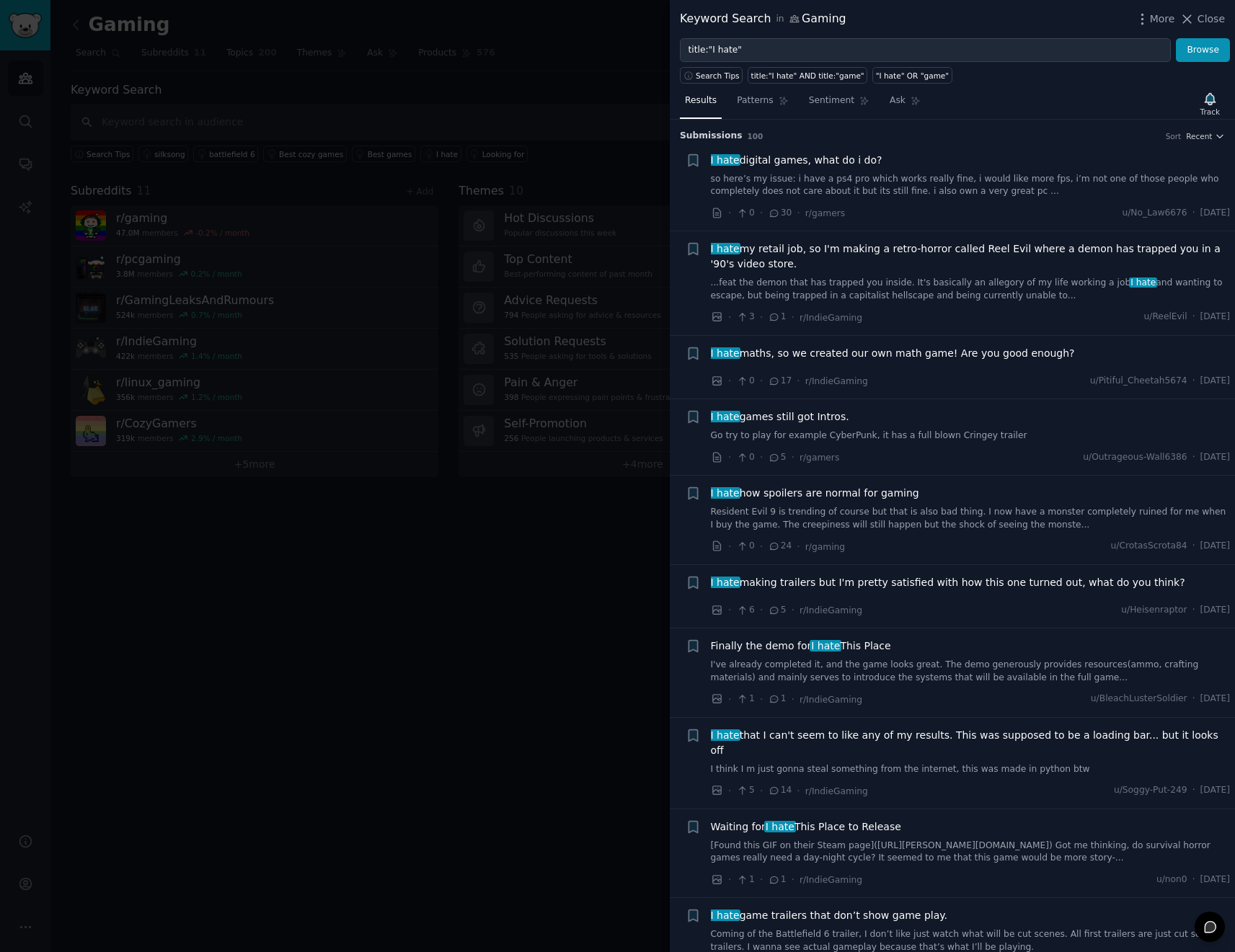
click at [606, 518] on div at bounding box center [617, 476] width 1235 height 952
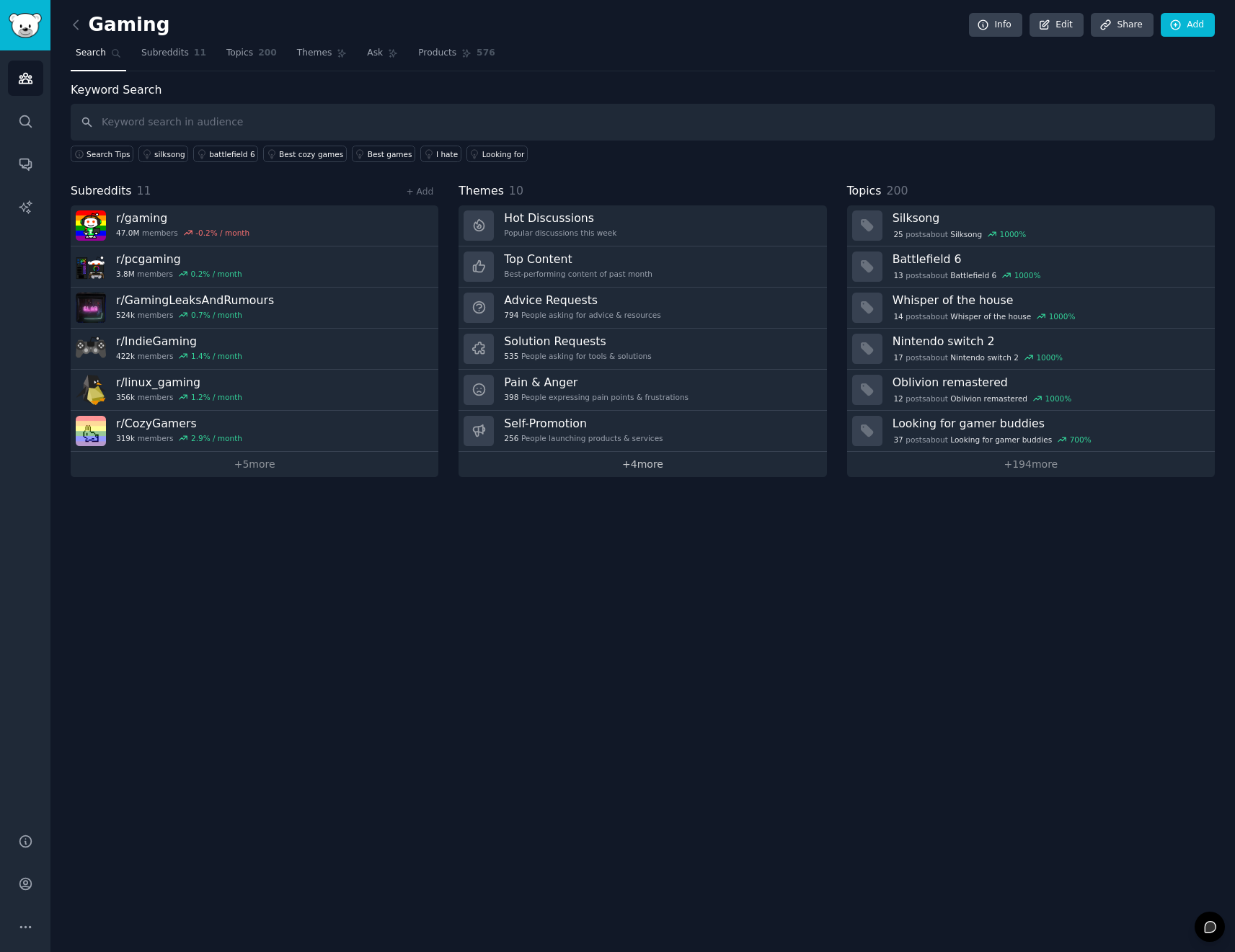
click at [647, 472] on link "+ 4 more" at bounding box center [641, 464] width 368 height 25
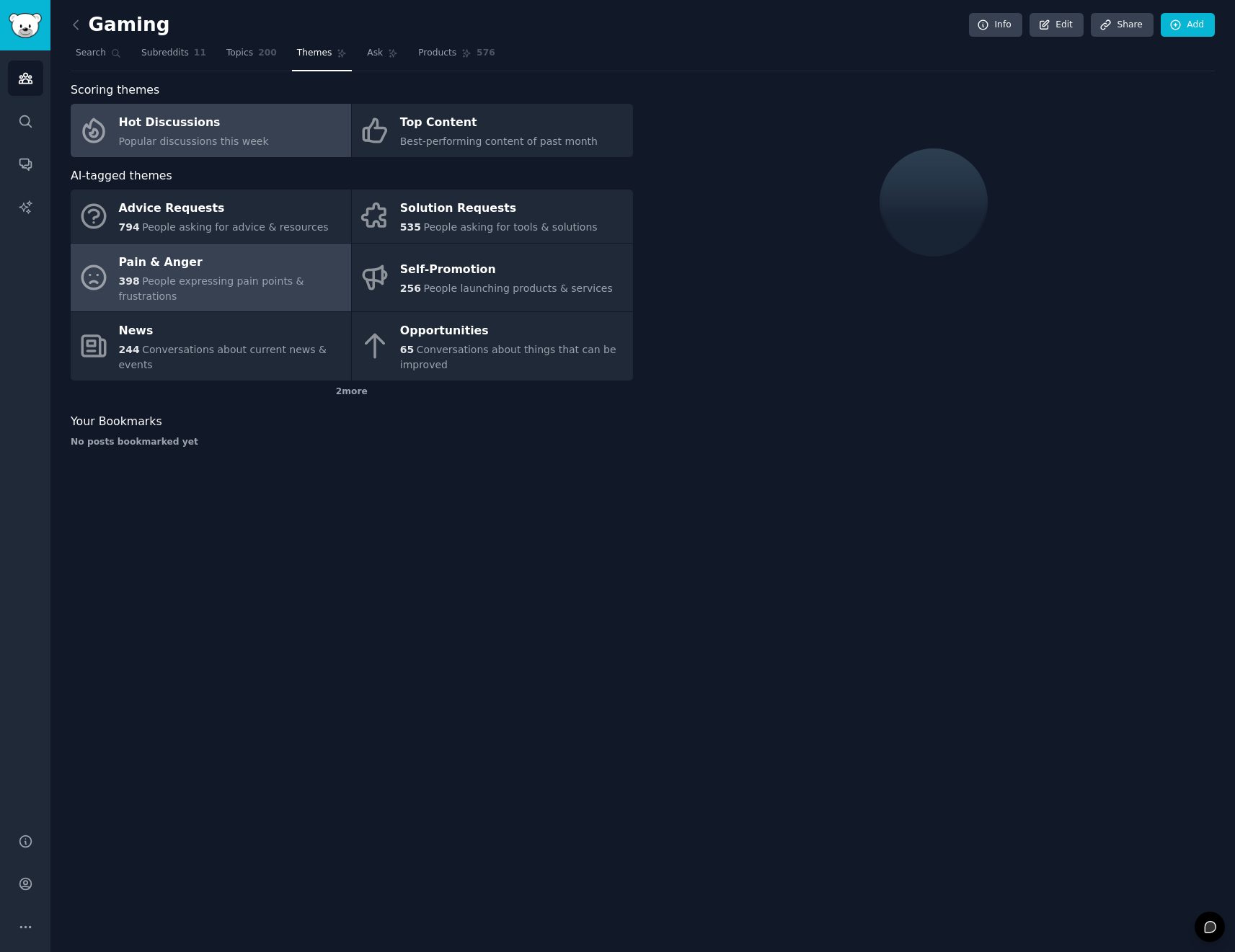
click at [205, 283] on span "People expressing pain points & frustrations" at bounding box center [211, 289] width 185 height 27
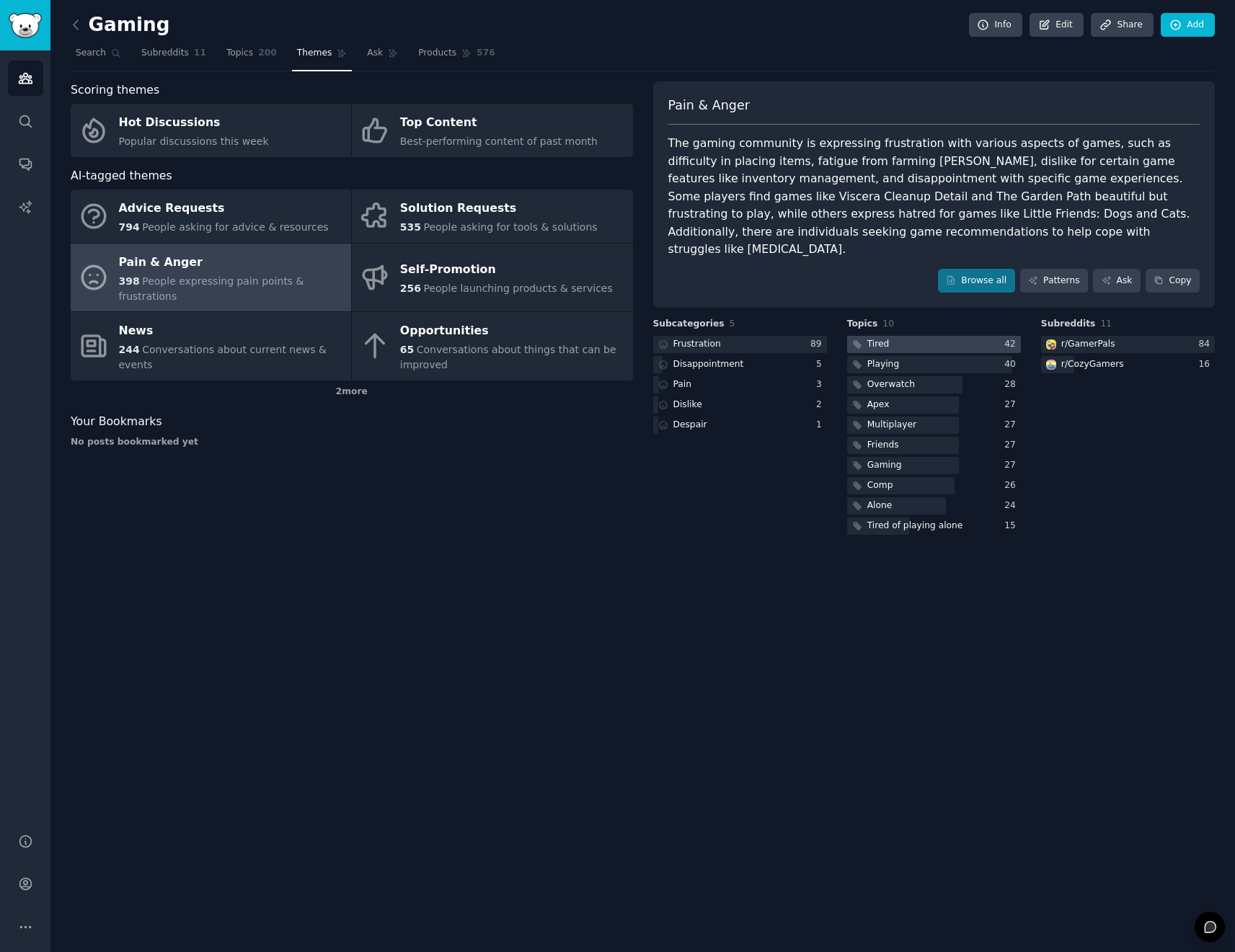
click at [929, 336] on div at bounding box center [933, 345] width 173 height 18
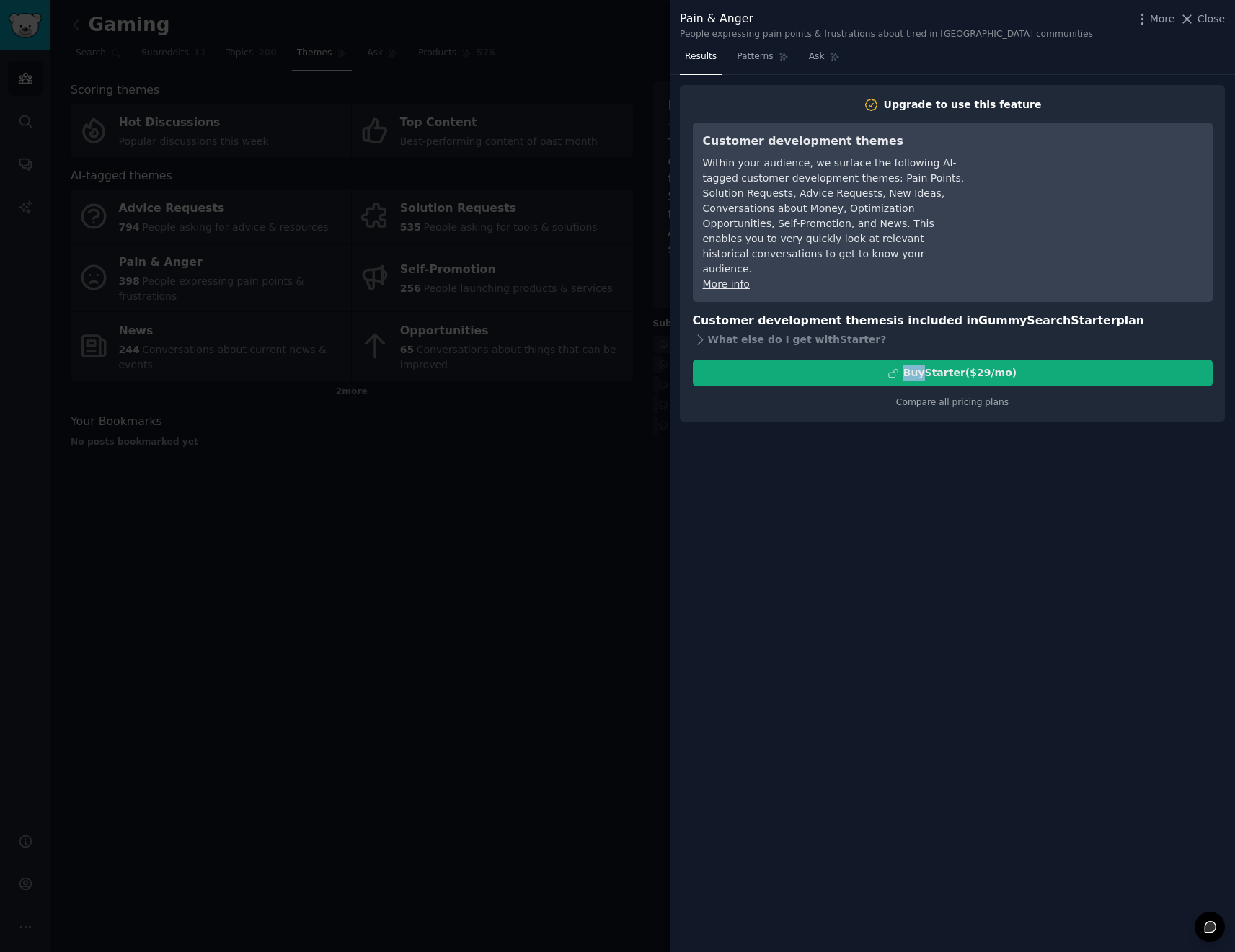
click at [912, 349] on div "Pain & Anger People expressing pain points & frustrations about tired in Gaming…" at bounding box center [952, 476] width 566 height 952
click at [563, 561] on div at bounding box center [617, 476] width 1235 height 952
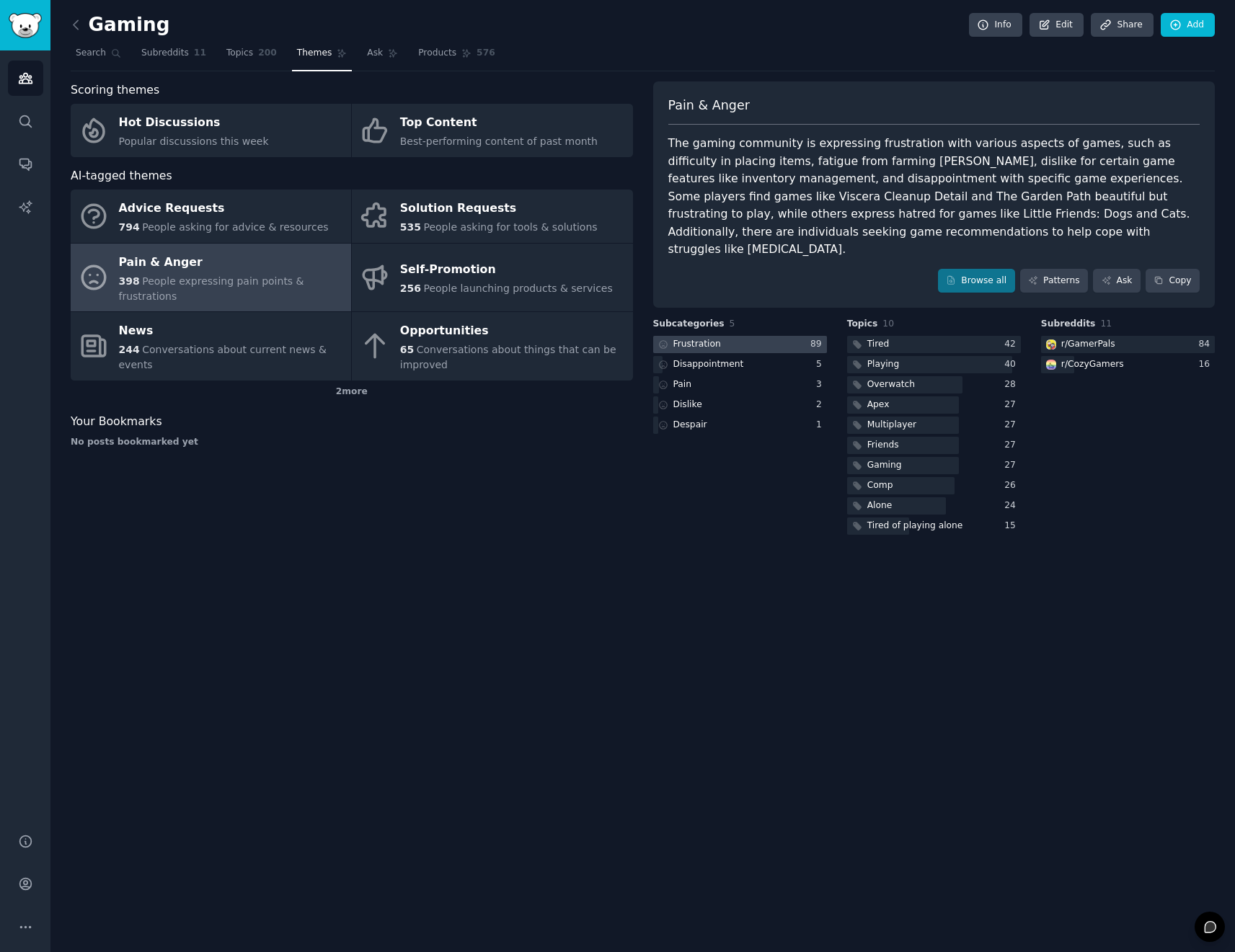
click at [718, 336] on div "Frustration" at bounding box center [688, 345] width 70 height 18
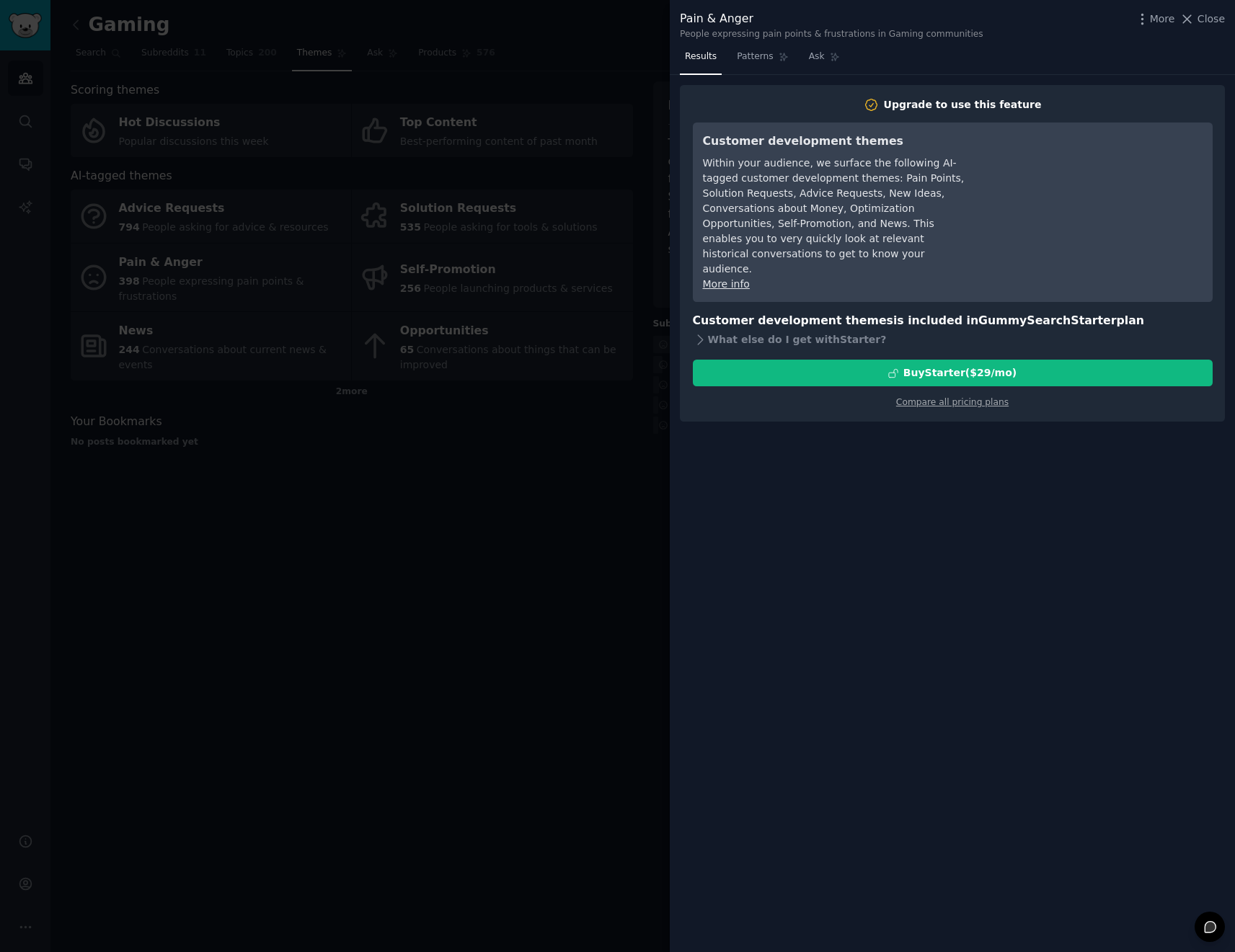
click at [816, 247] on div "Within your audience, we surface the following AI-tagged customer development t…" at bounding box center [834, 216] width 263 height 121
click at [732, 278] on div "Customer development themes Within your audience, we surface the following AI-t…" at bounding box center [952, 212] width 519 height 180
click at [734, 278] on link "More info" at bounding box center [726, 284] width 47 height 12
click at [612, 343] on div at bounding box center [617, 476] width 1235 height 952
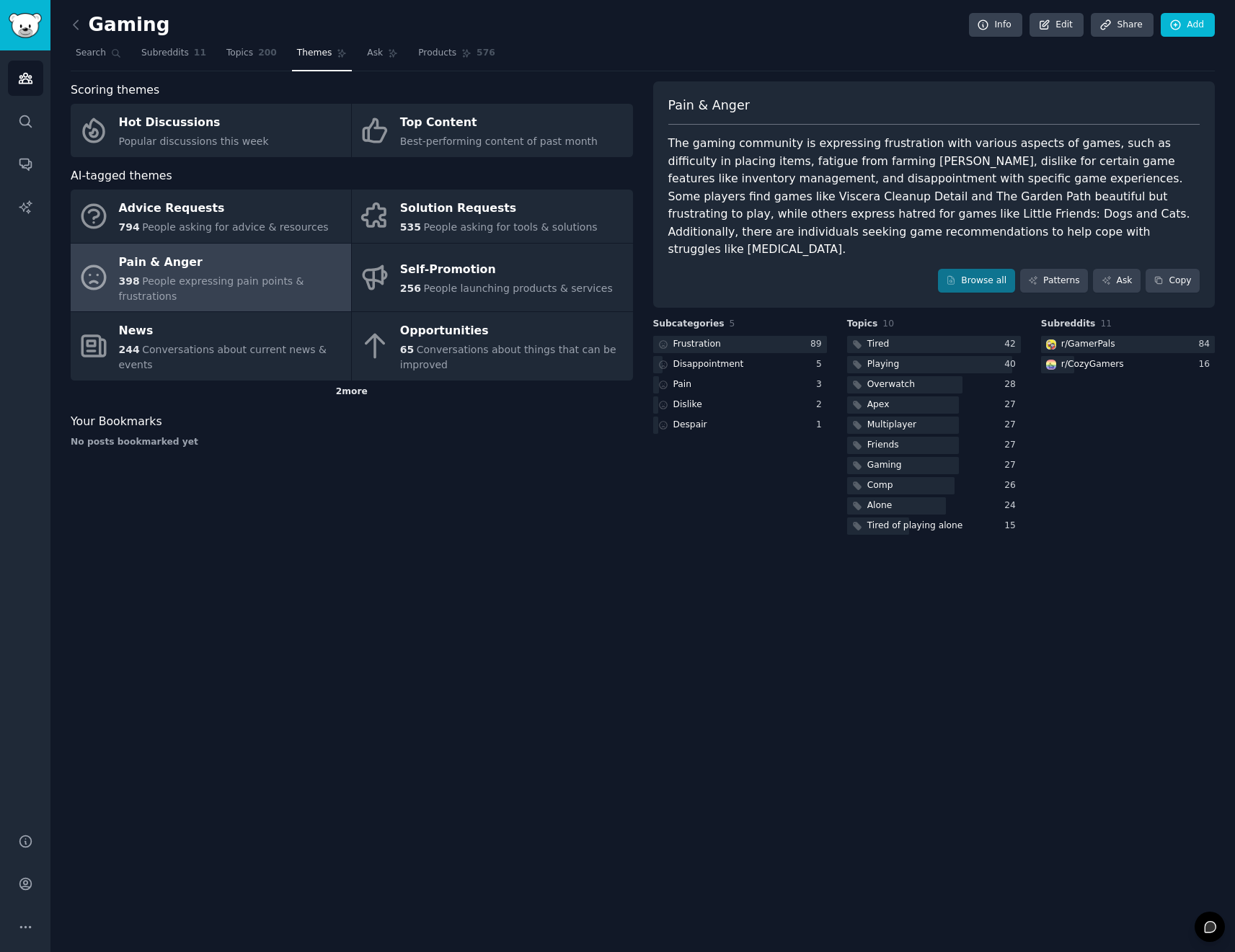
click at [340, 392] on div "2 more" at bounding box center [351, 392] width 562 height 23
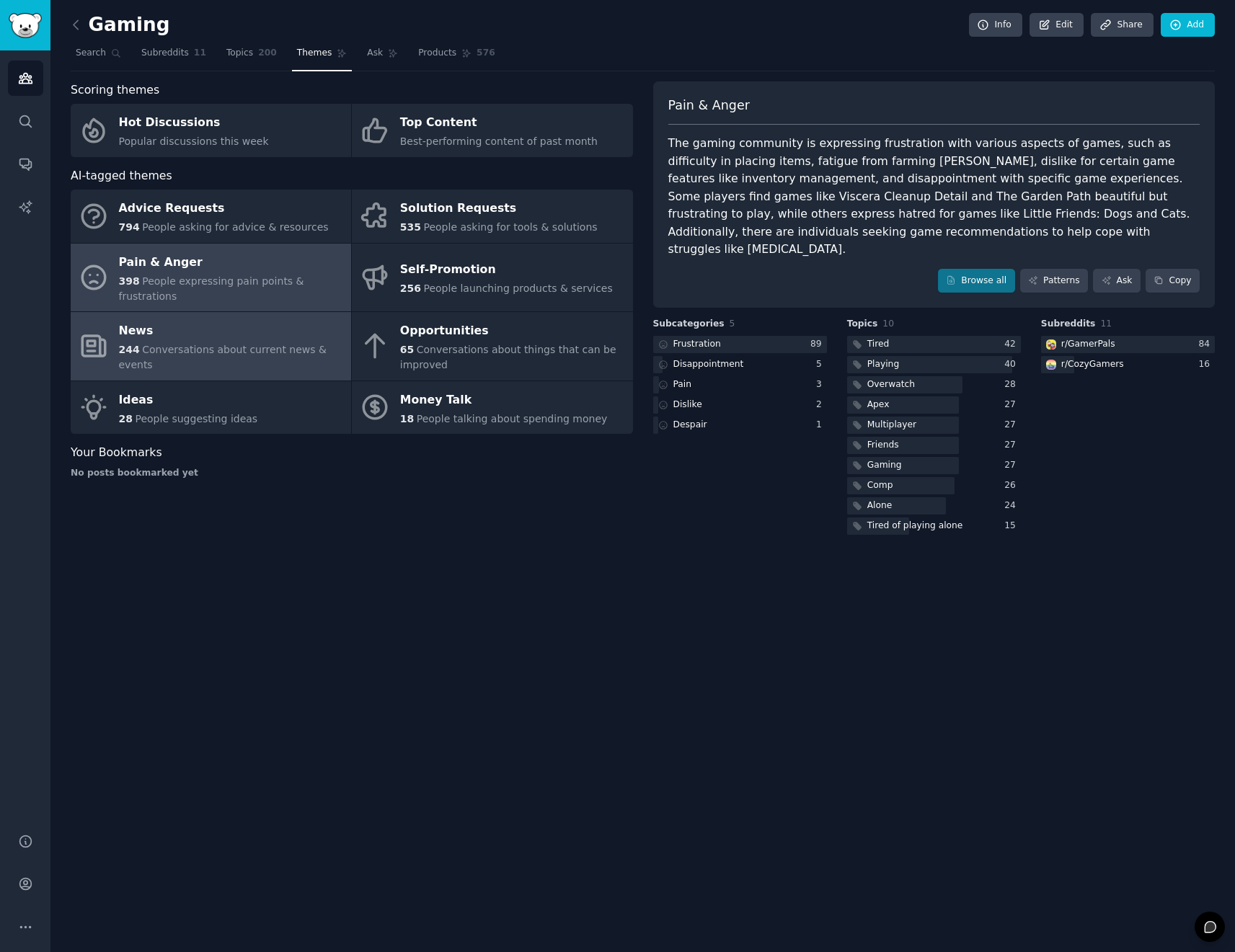
click at [242, 356] on span "Conversations about current news & events" at bounding box center [223, 358] width 208 height 27
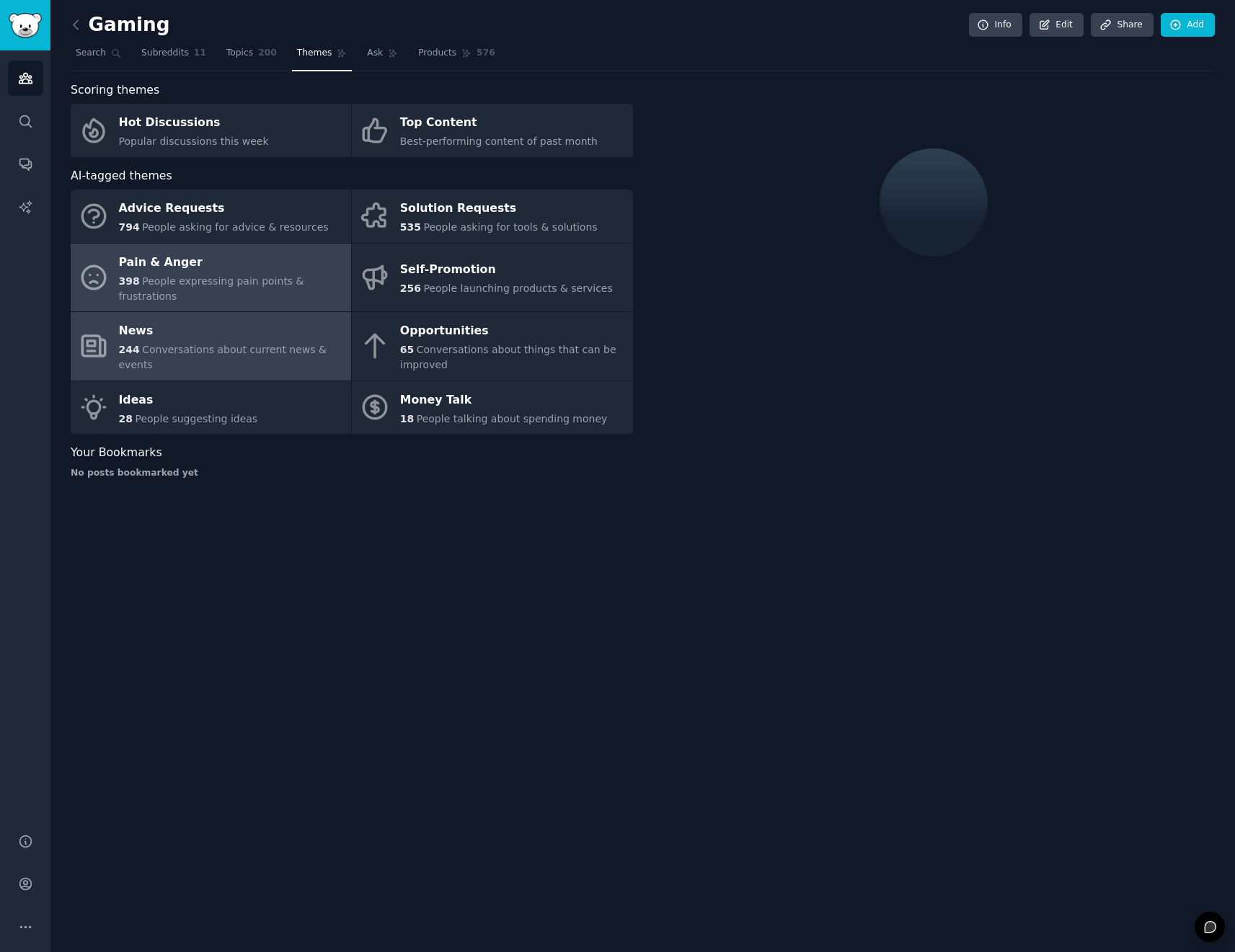
click at [248, 275] on span "People expressing pain points & frustrations" at bounding box center [211, 289] width 185 height 27
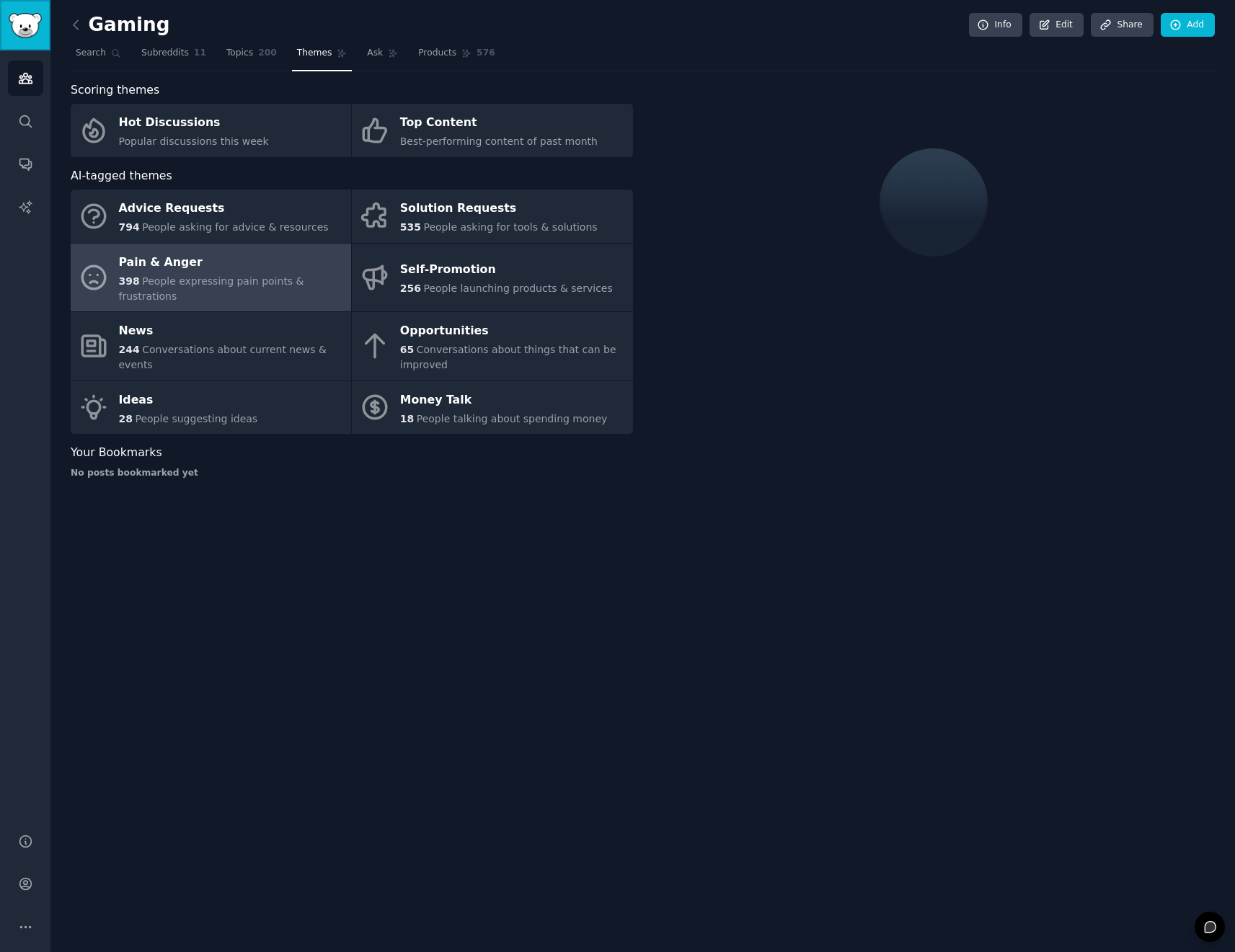
click at [27, 31] on img "Sidebar" at bounding box center [25, 25] width 33 height 25
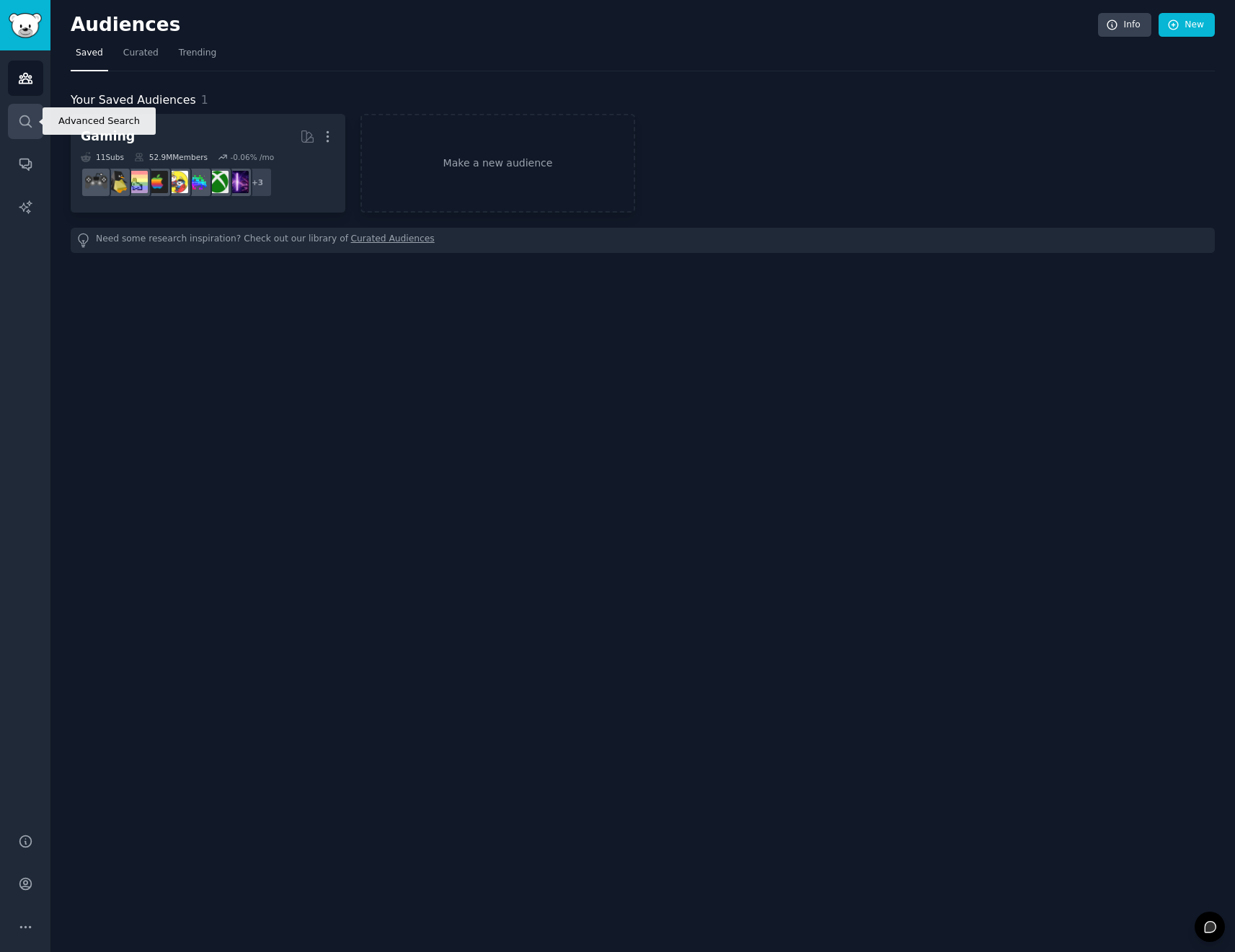
click at [39, 118] on link "Search" at bounding box center [25, 121] width 35 height 35
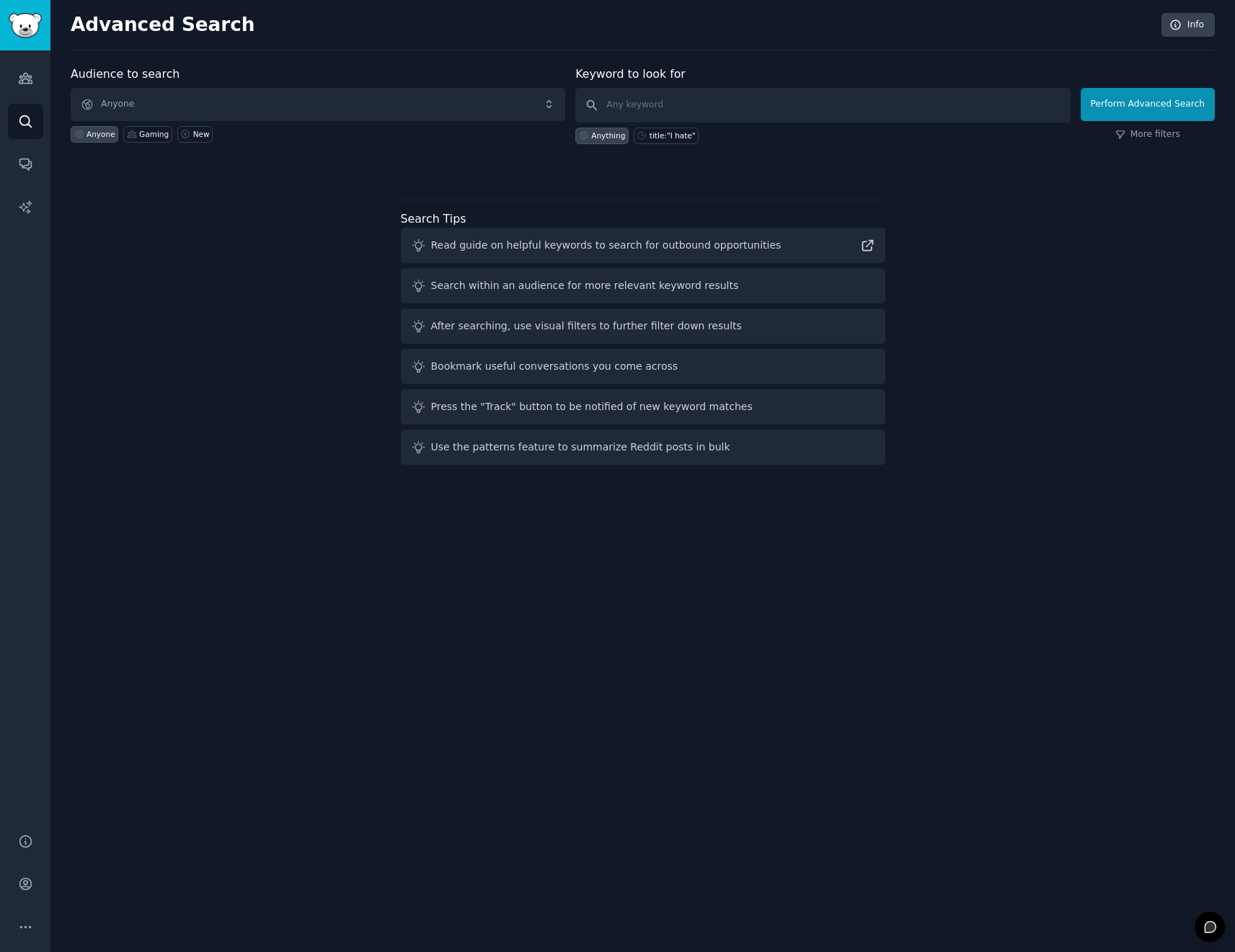
click at [42, 168] on div "Audiences Search Conversations AI Reports" at bounding box center [25, 433] width 51 height 765
click at [37, 109] on link "Search" at bounding box center [25, 121] width 35 height 35
click at [34, 66] on link "Audiences" at bounding box center [25, 78] width 35 height 35
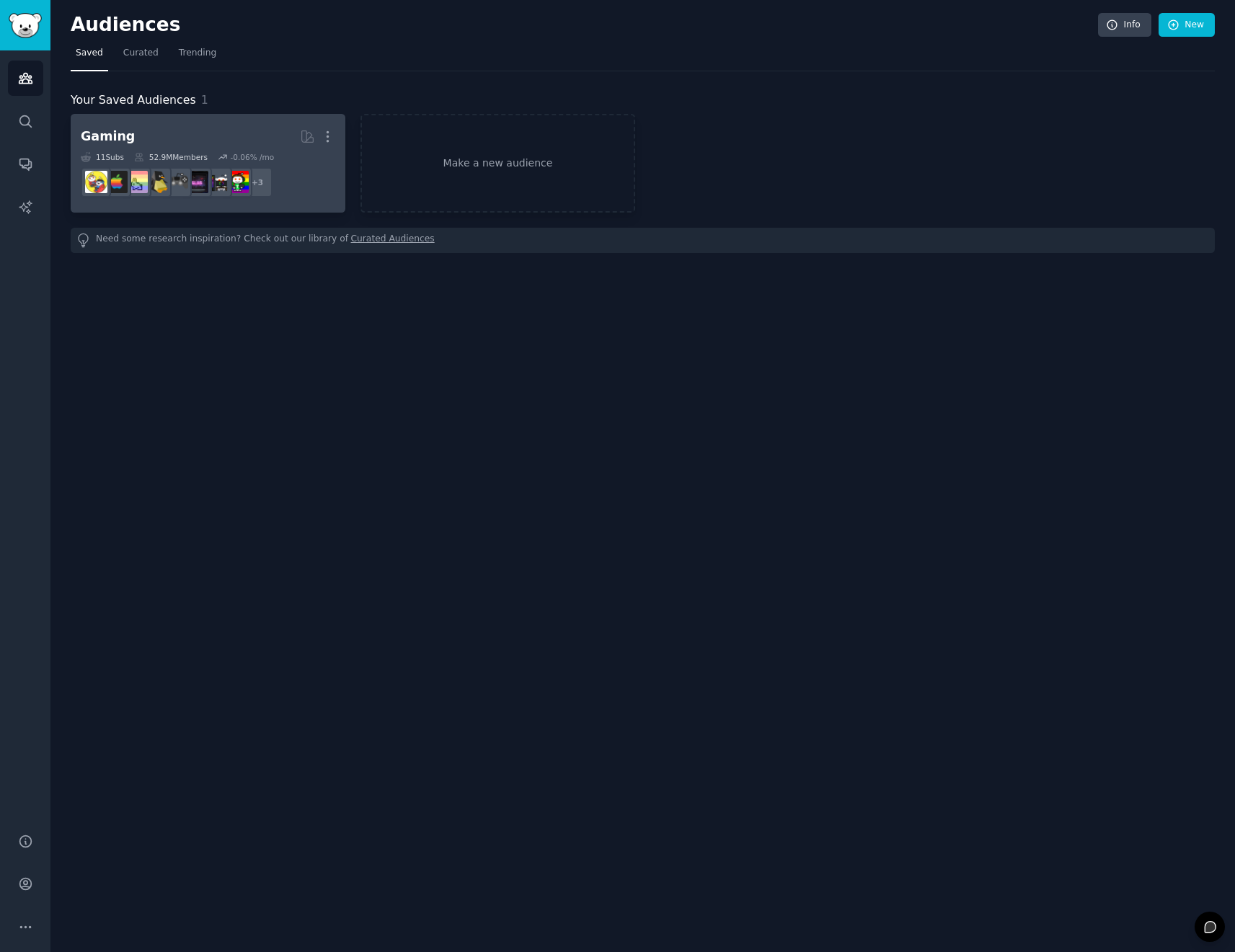
click at [187, 137] on h2 "Gaming More" at bounding box center [208, 136] width 255 height 25
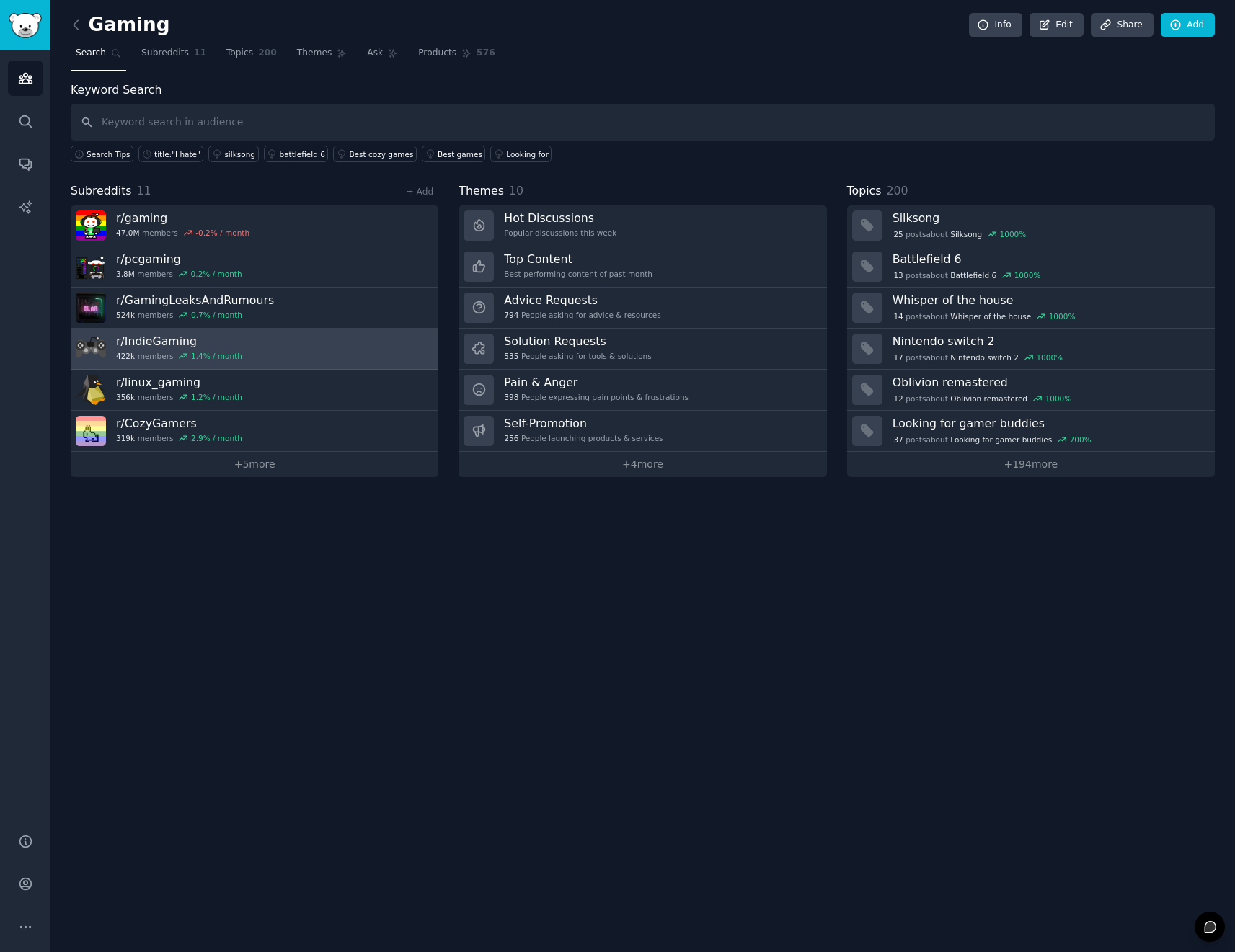
click at [151, 330] on link "r/ IndieGaming 422k members 1.4 % / month" at bounding box center [254, 349] width 368 height 41
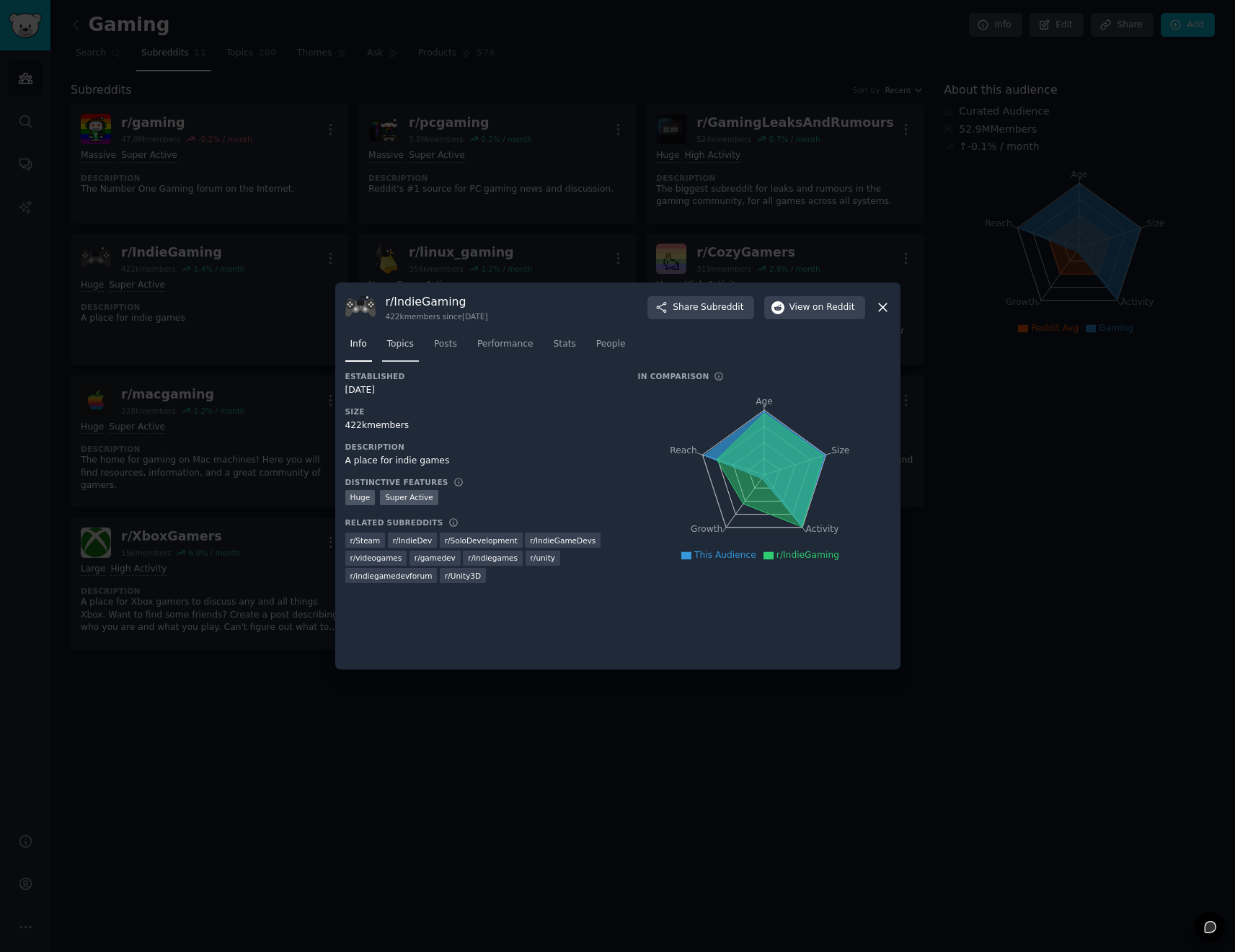
click at [416, 350] on link "Topics" at bounding box center [400, 348] width 37 height 30
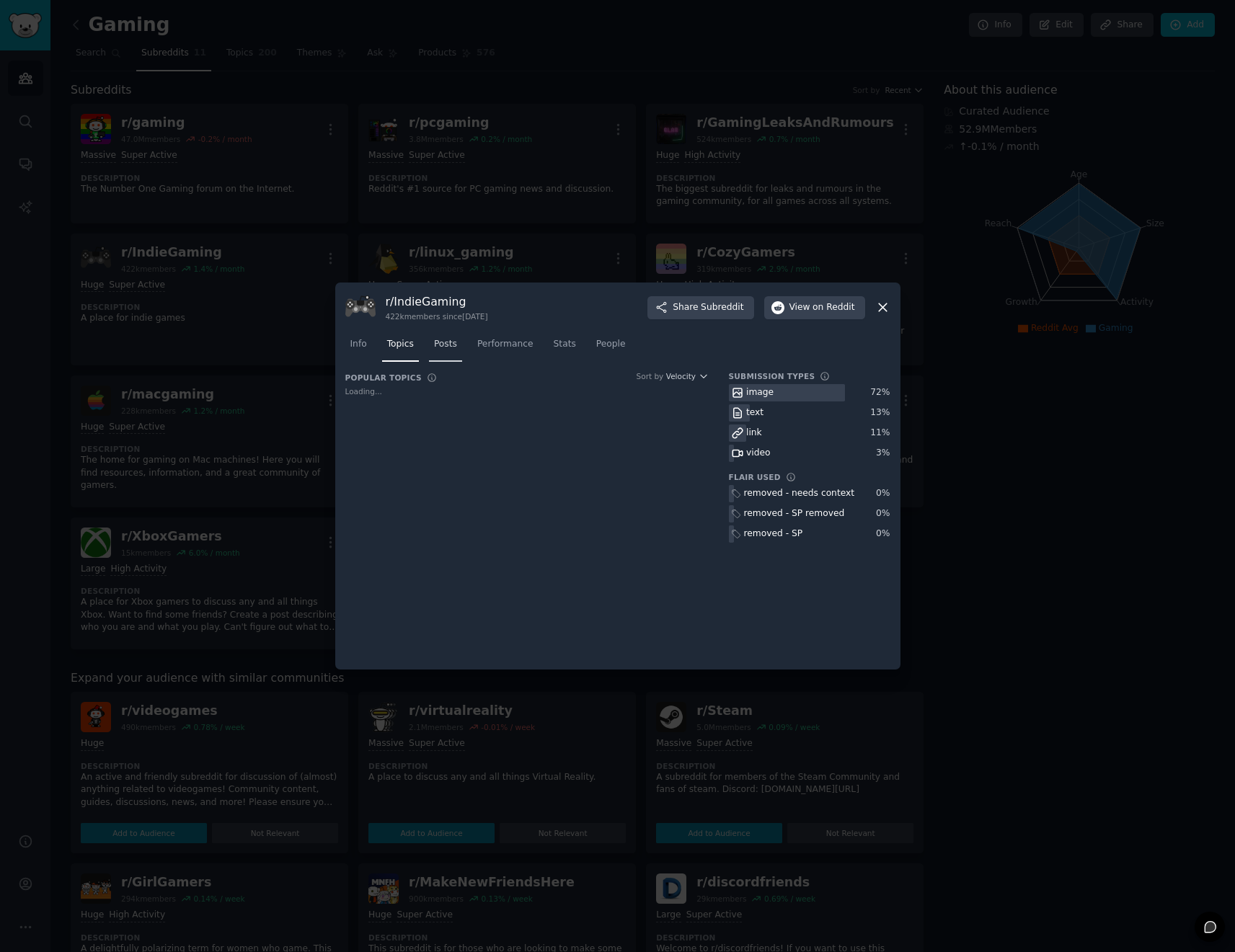
click at [461, 348] on link "Posts" at bounding box center [445, 348] width 33 height 30
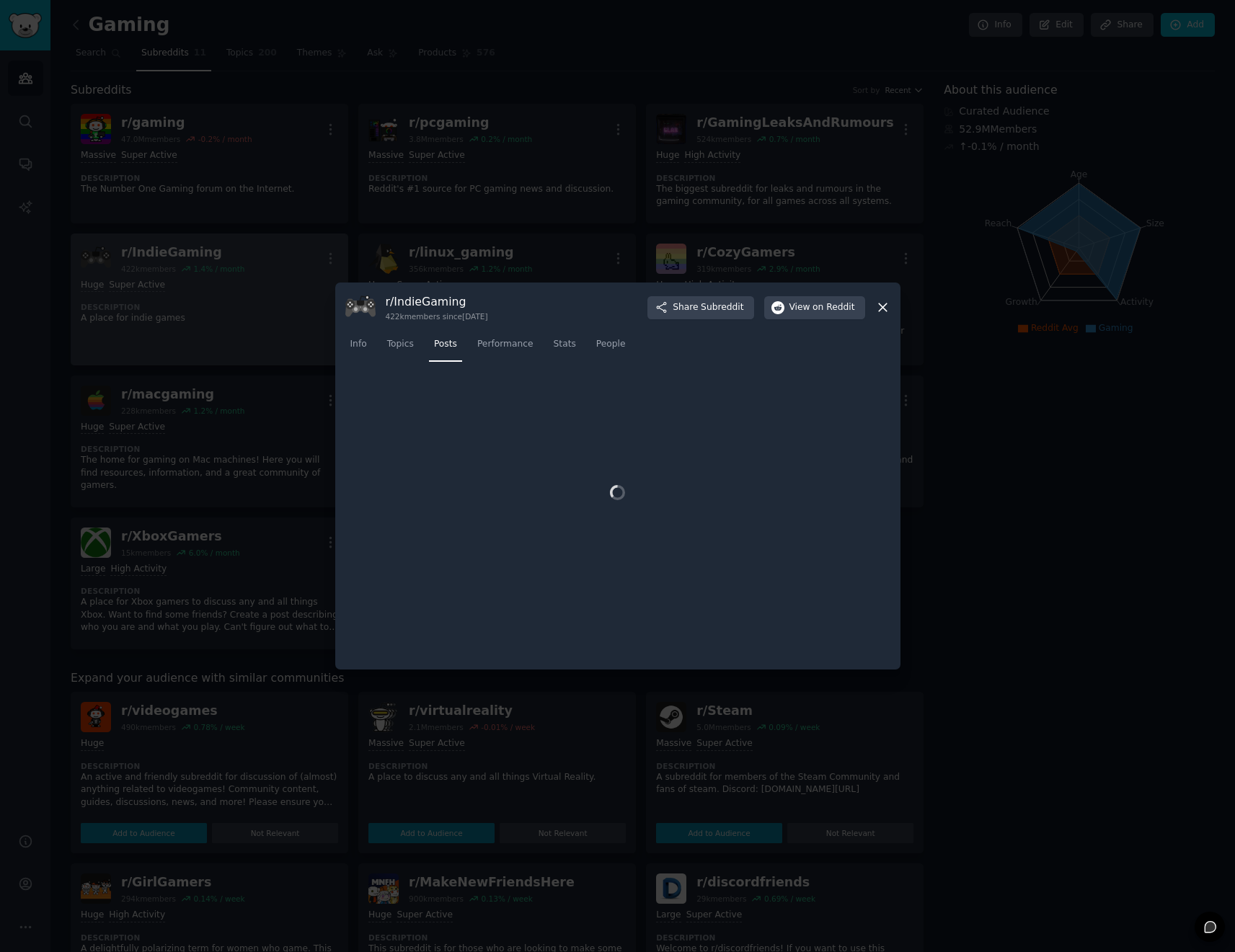
click at [227, 336] on div at bounding box center [617, 476] width 1235 height 952
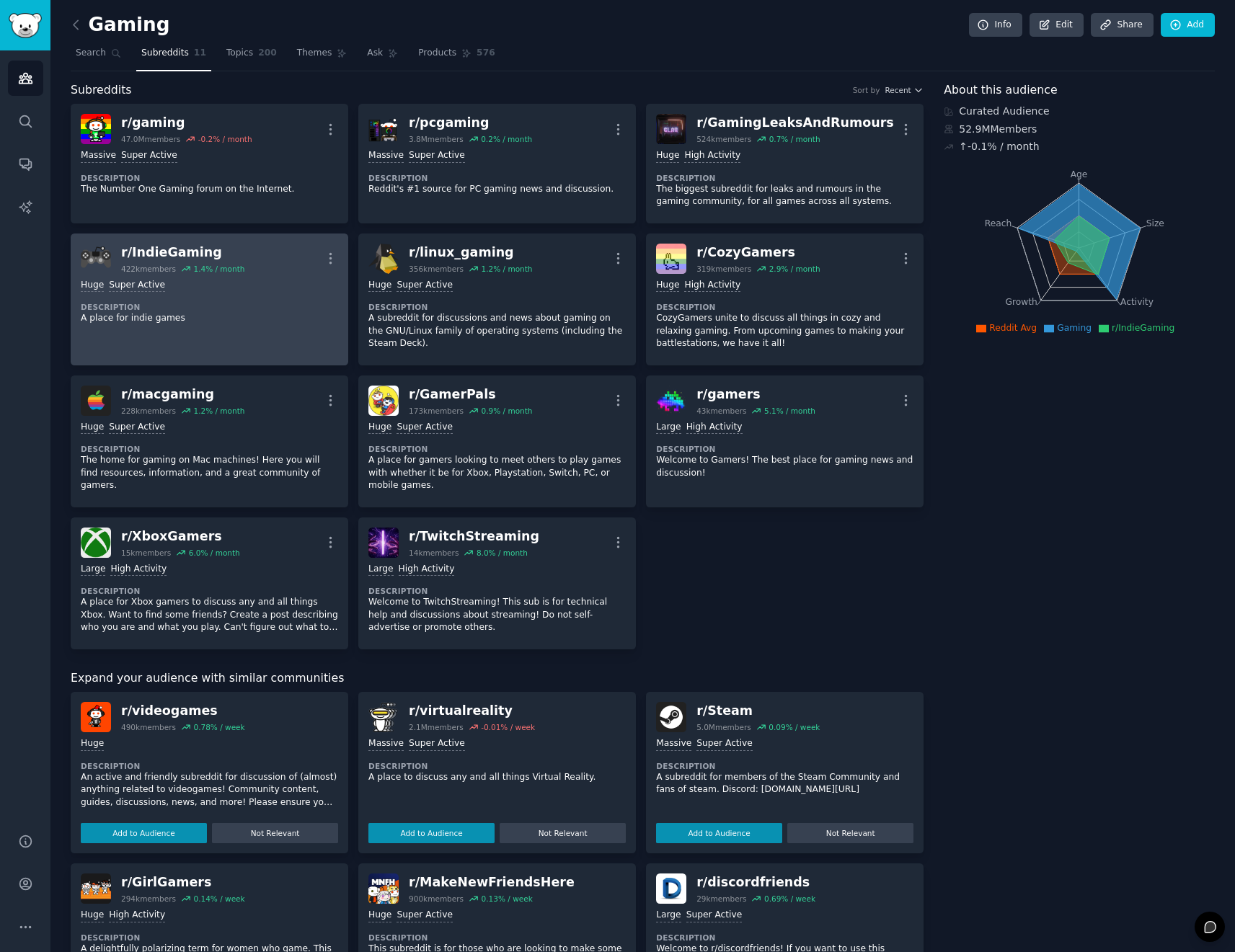
click at [191, 257] on div "r/ IndieGaming" at bounding box center [182, 253] width 123 height 18
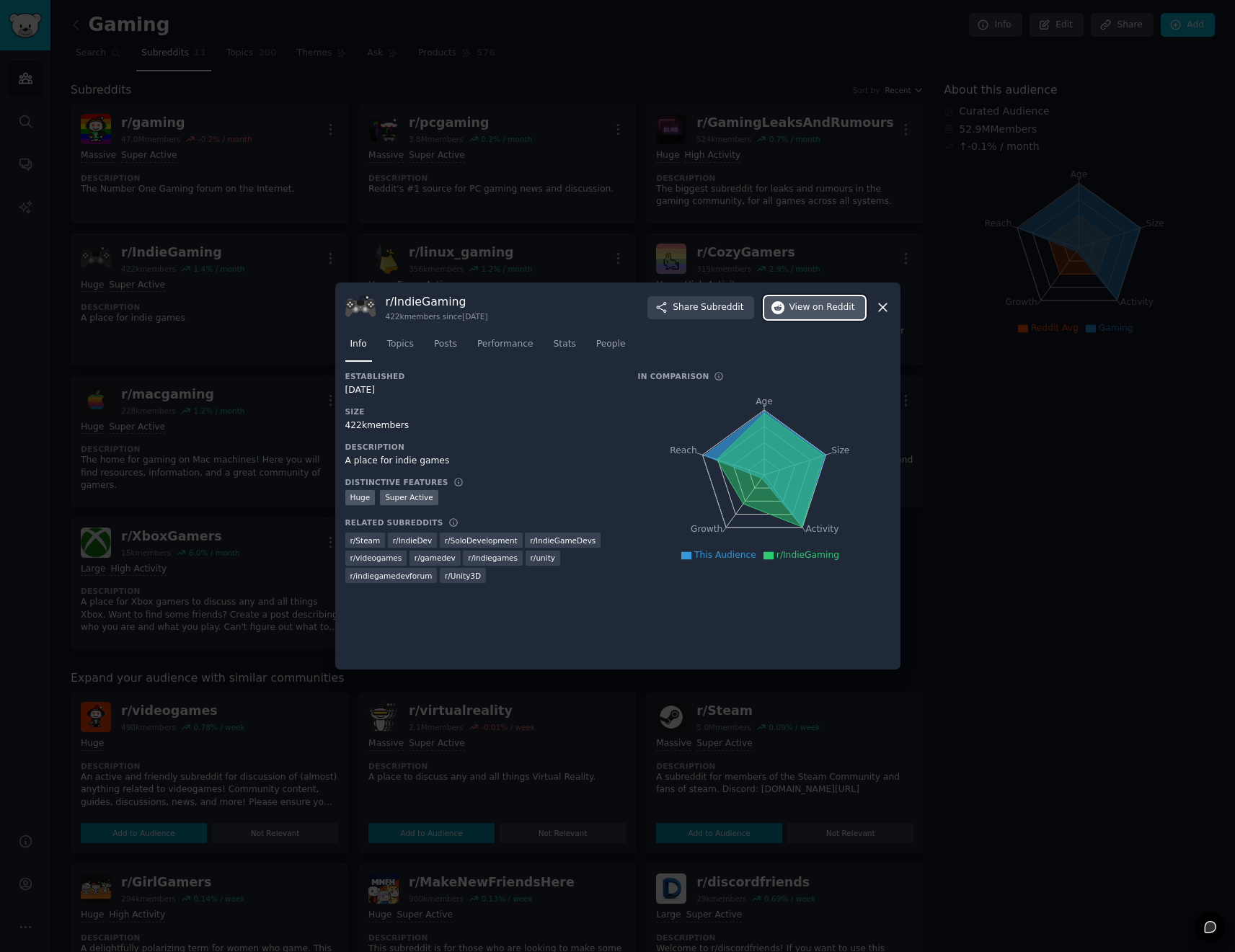
click at [825, 308] on span "on Reddit" at bounding box center [833, 307] width 42 height 13
click at [886, 309] on icon at bounding box center [883, 307] width 15 height 15
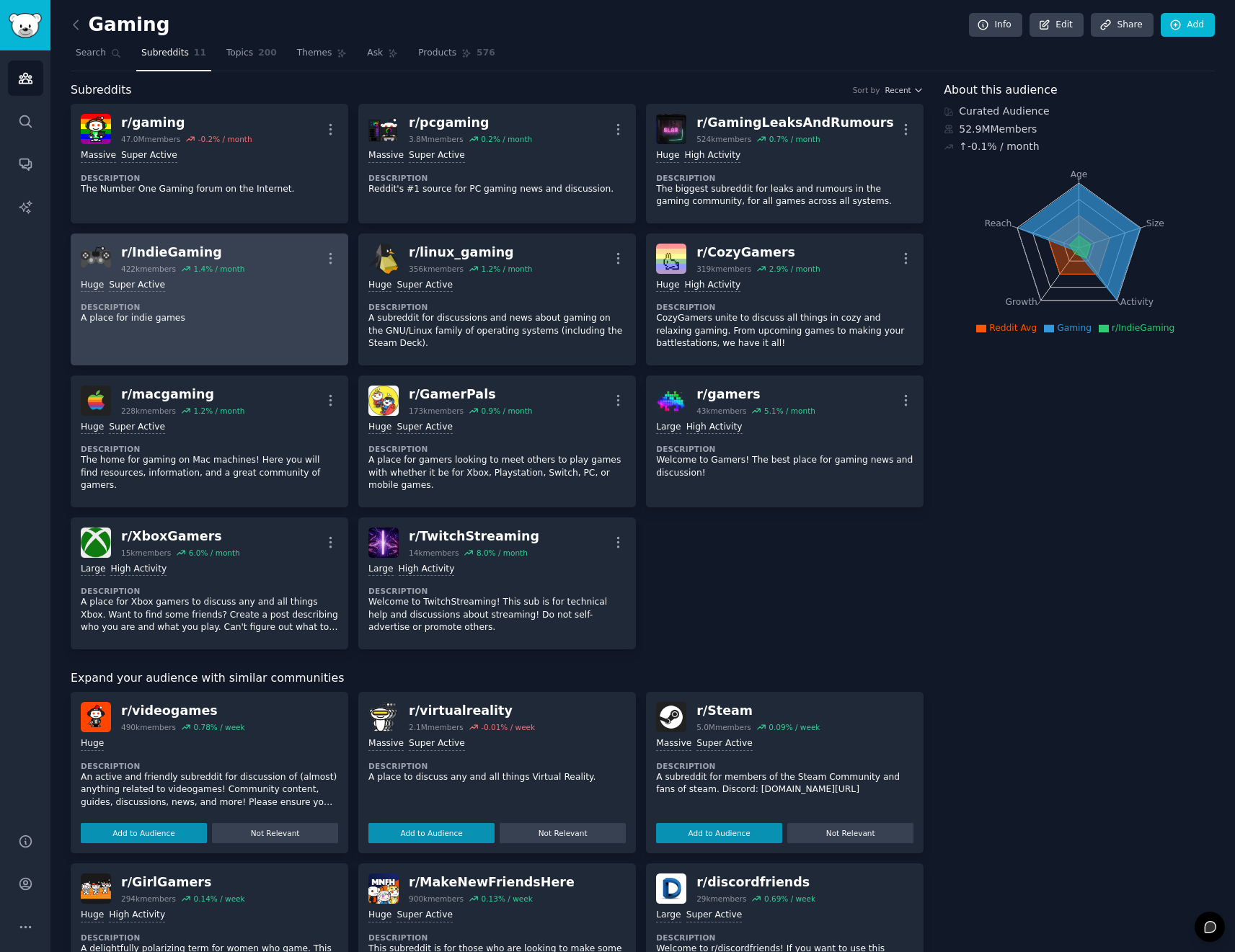
click at [337, 259] on link "r/ IndieGaming 422k members 1.4 % / month More Huge Super Active Description A …" at bounding box center [209, 300] width 277 height 132
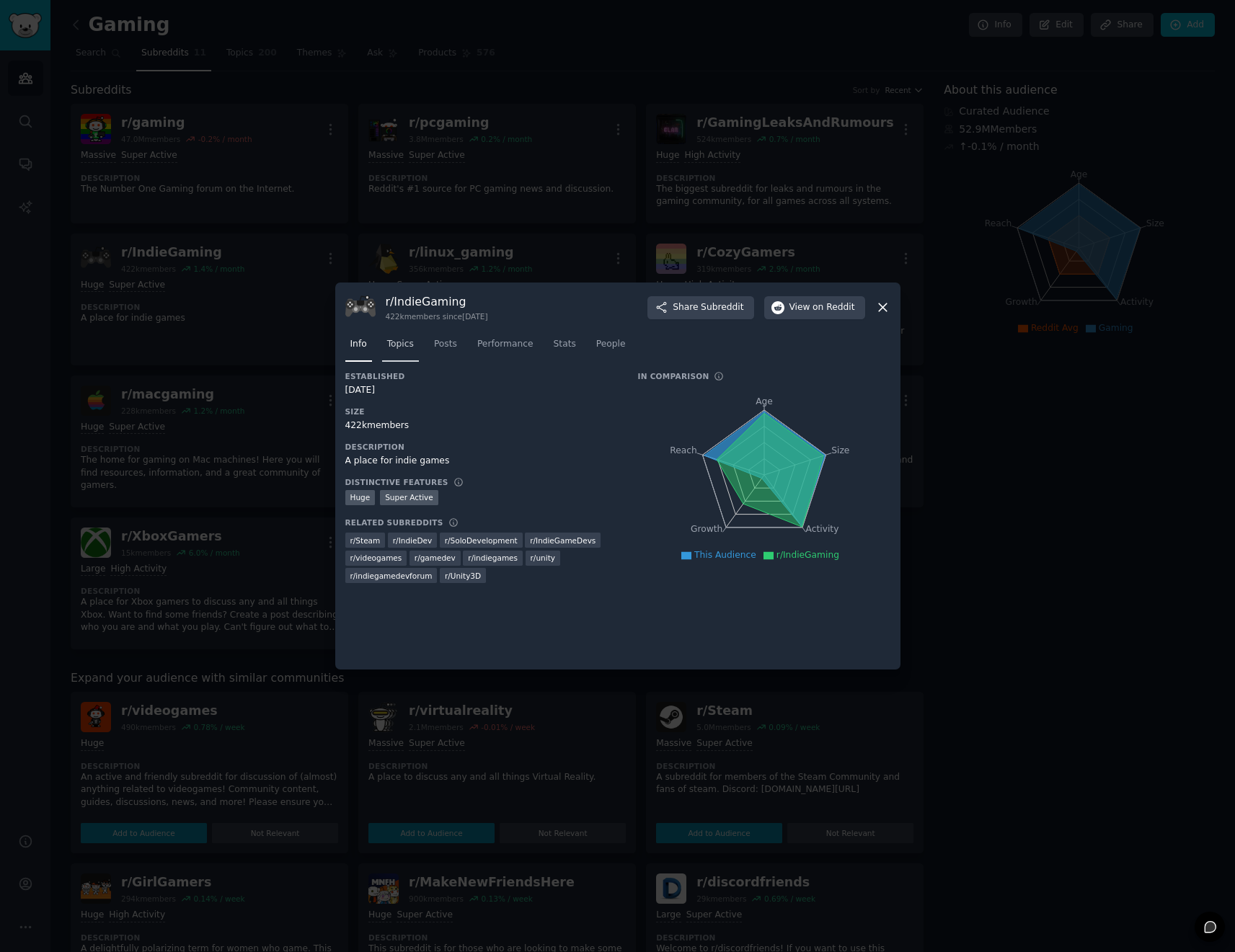
click at [404, 344] on span "Topics" at bounding box center [400, 344] width 27 height 13
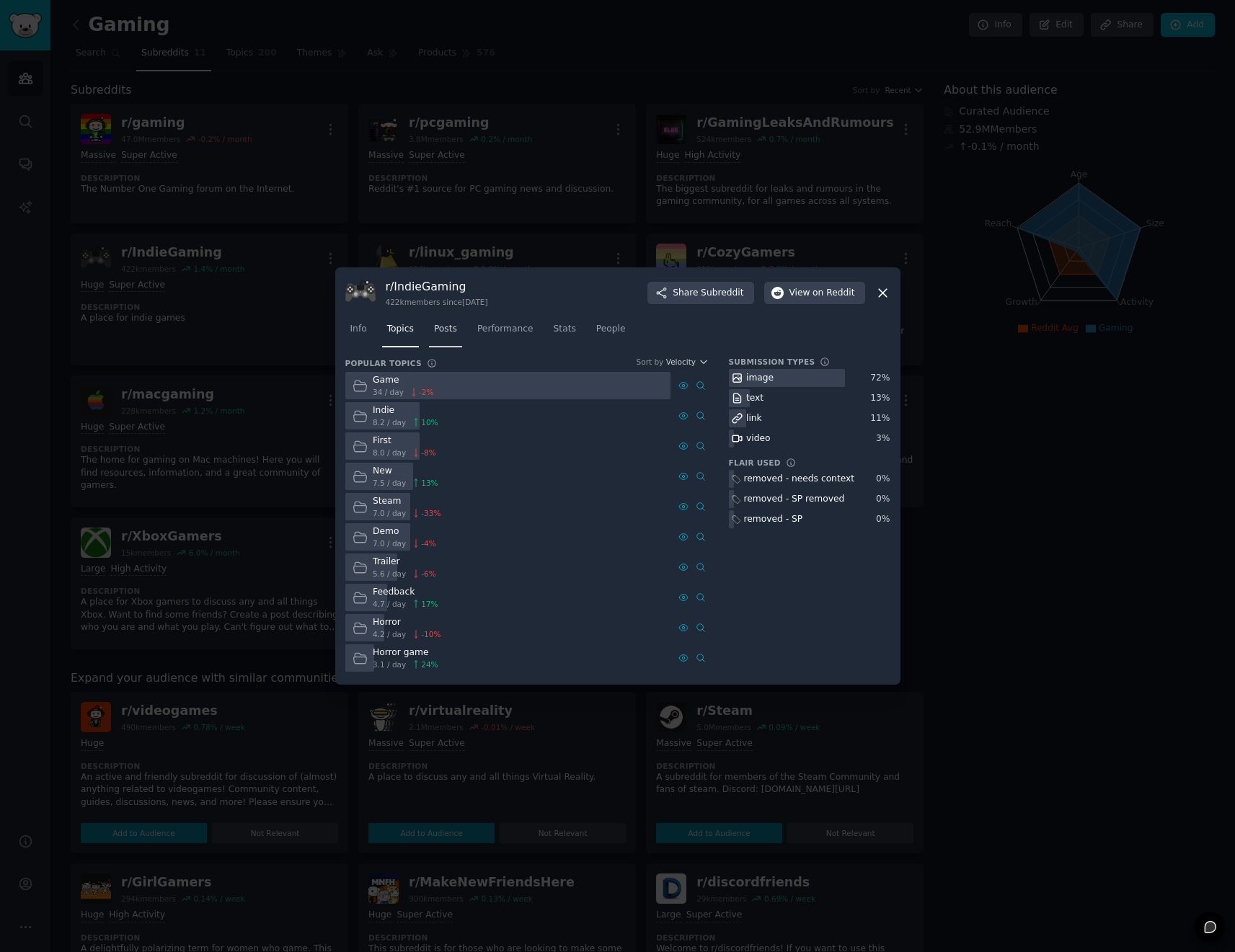
click at [443, 337] on link "Posts" at bounding box center [445, 332] width 33 height 30
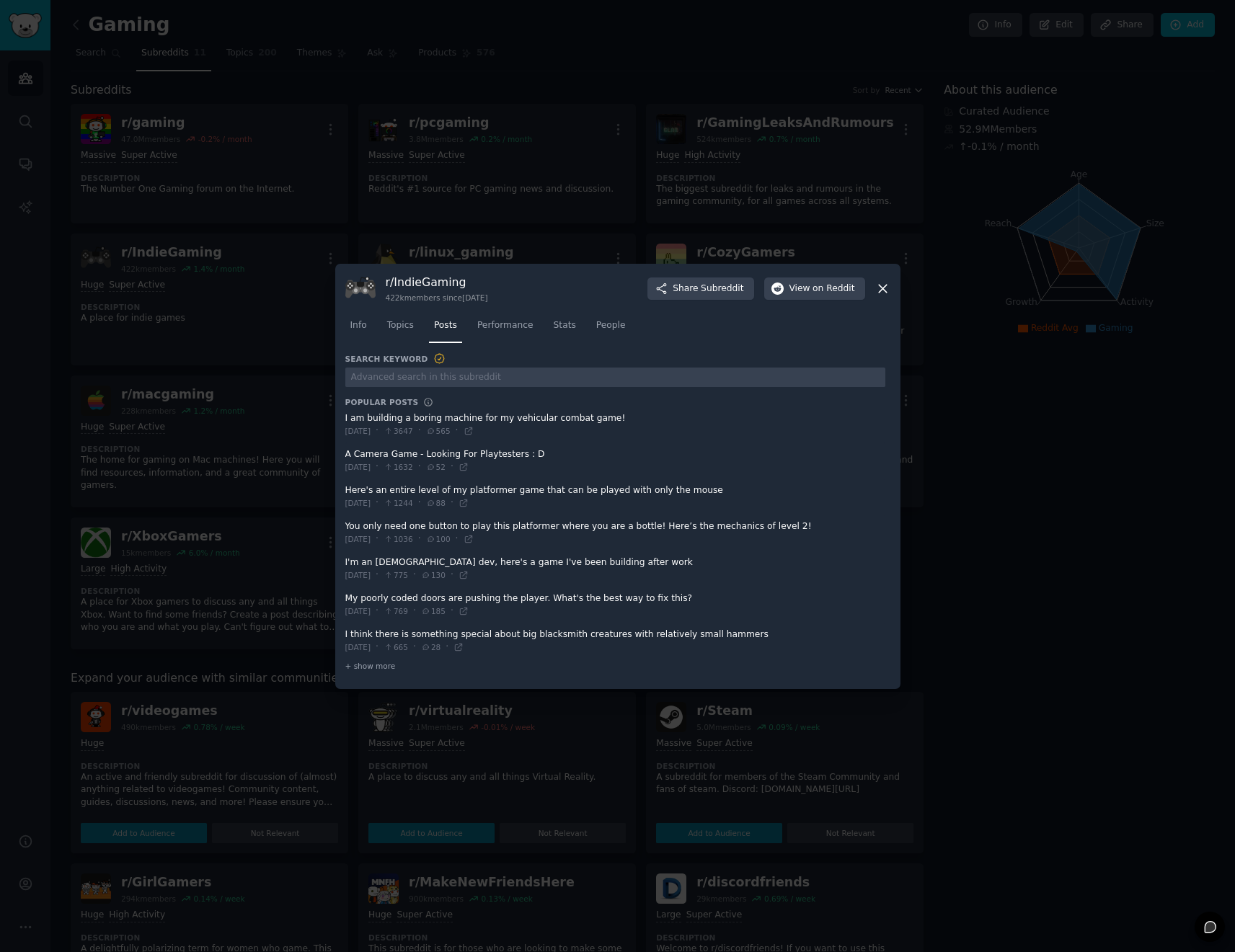
click at [491, 305] on div "Info Topics Posts Performance Stats People" at bounding box center [617, 329] width 545 height 49
click at [511, 325] on span "Performance" at bounding box center [505, 325] width 56 height 13
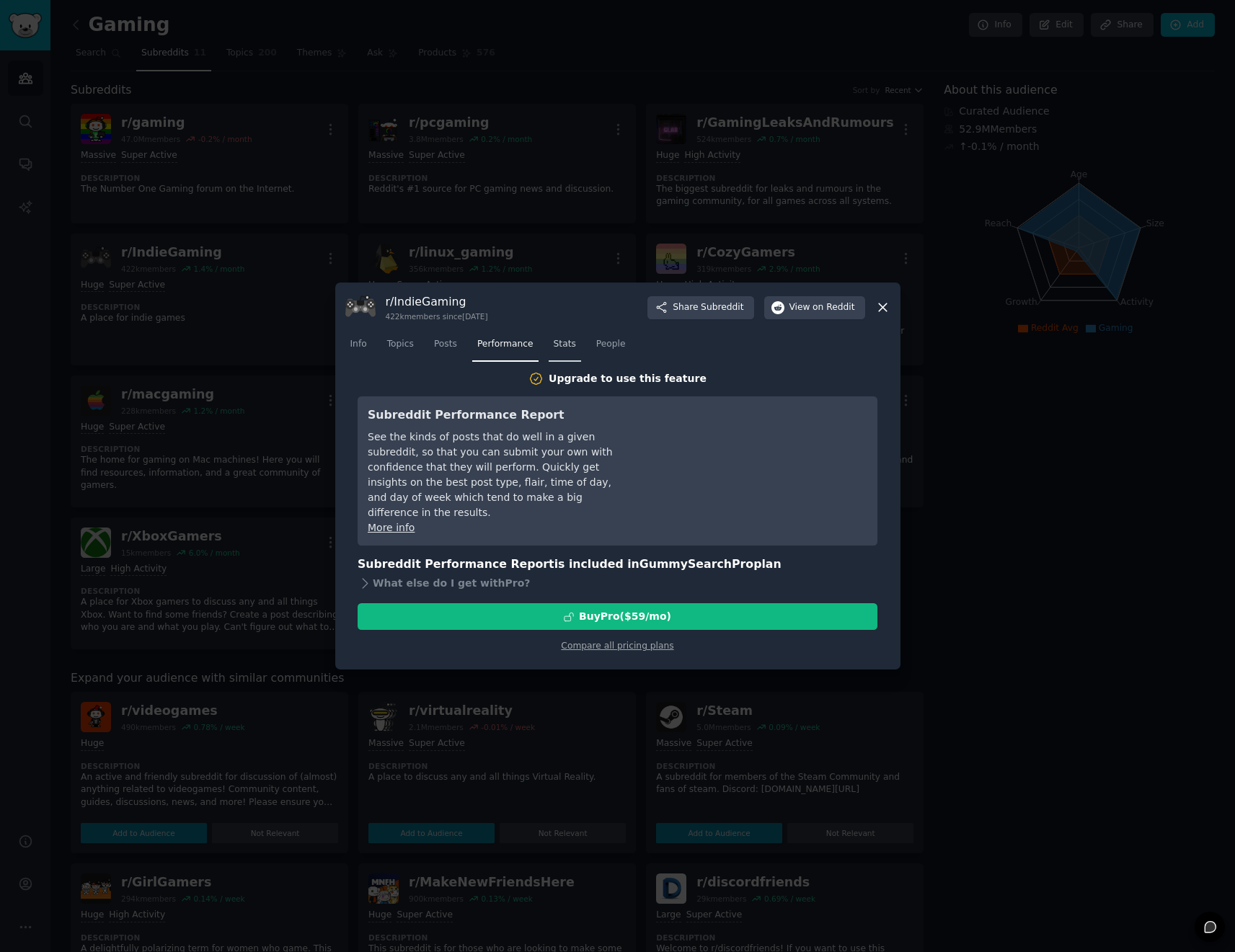
click at [557, 350] on span "Stats" at bounding box center [565, 344] width 23 height 13
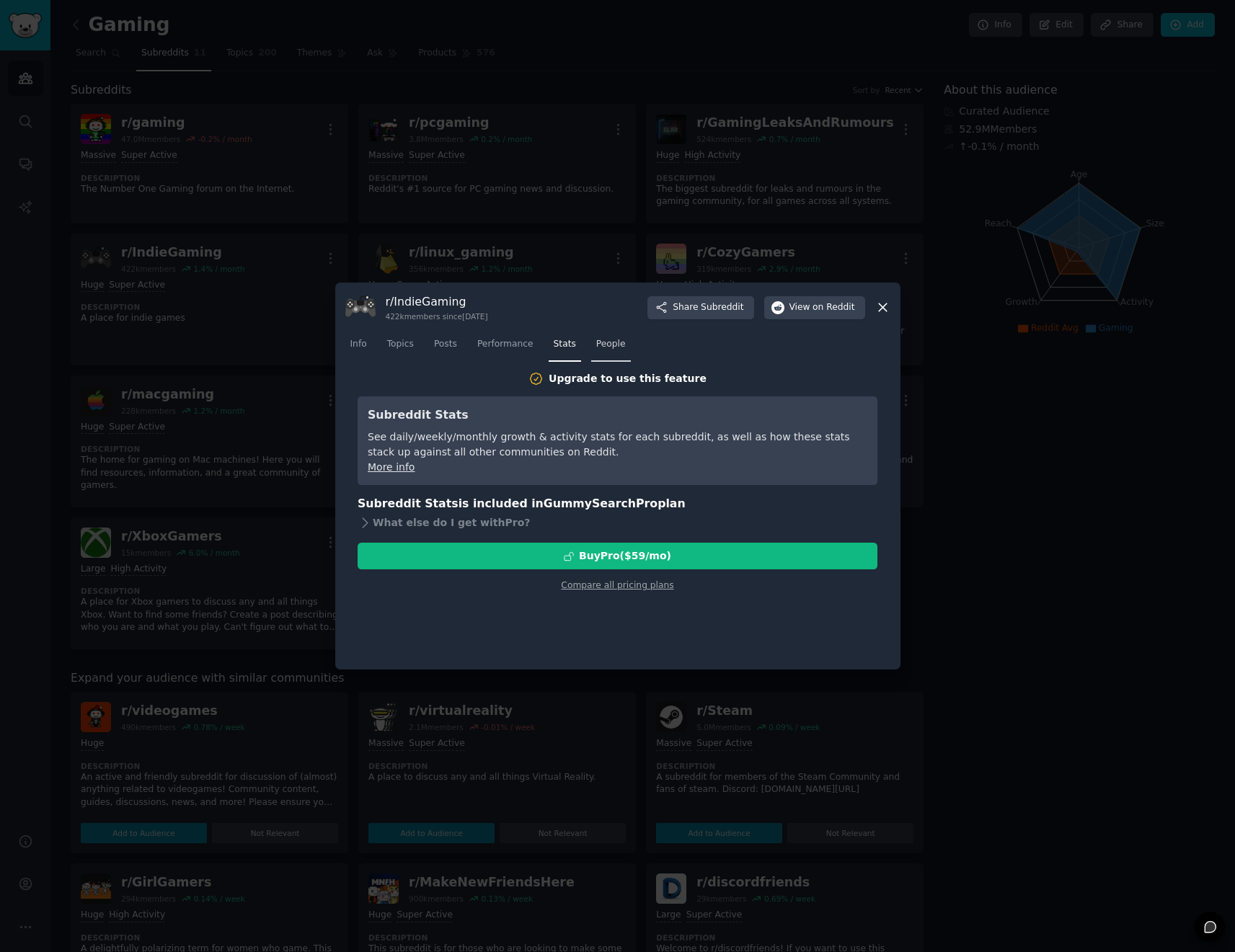
click at [607, 348] on span "People" at bounding box center [611, 344] width 30 height 13
click at [272, 336] on div at bounding box center [617, 476] width 1235 height 952
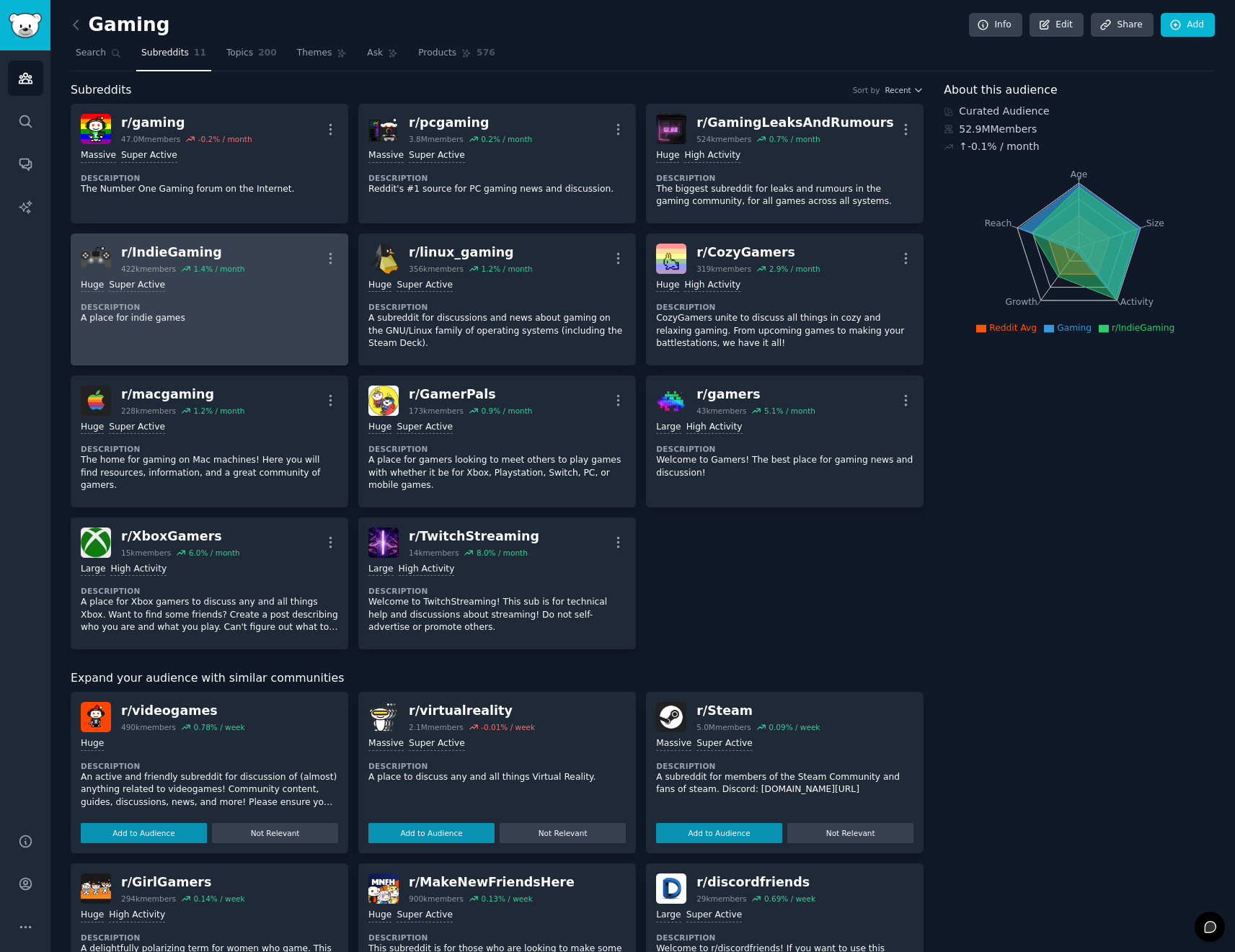
click at [191, 287] on div "Huge Super Active" at bounding box center [209, 285] width 257 height 14
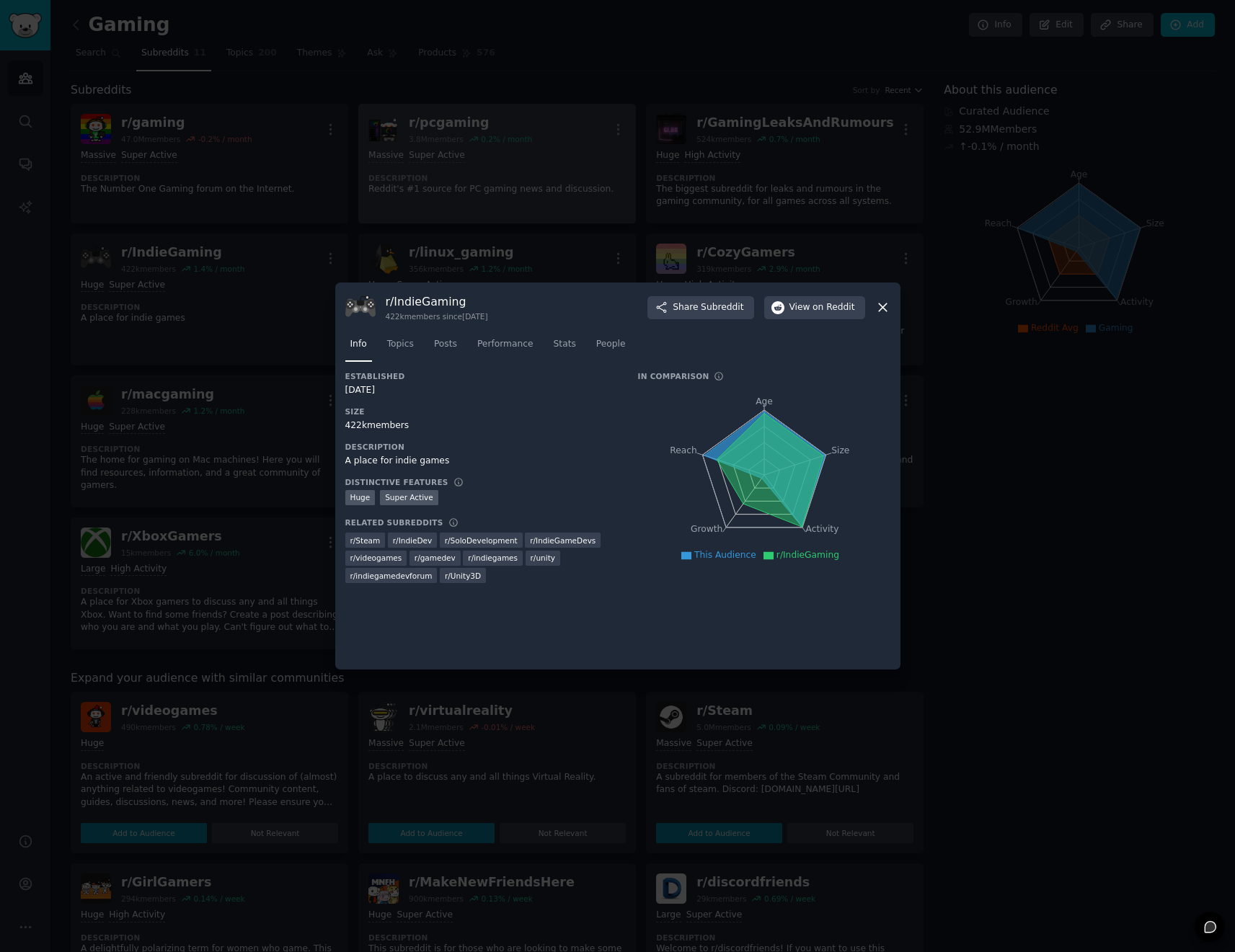
click at [382, 177] on div at bounding box center [617, 476] width 1235 height 952
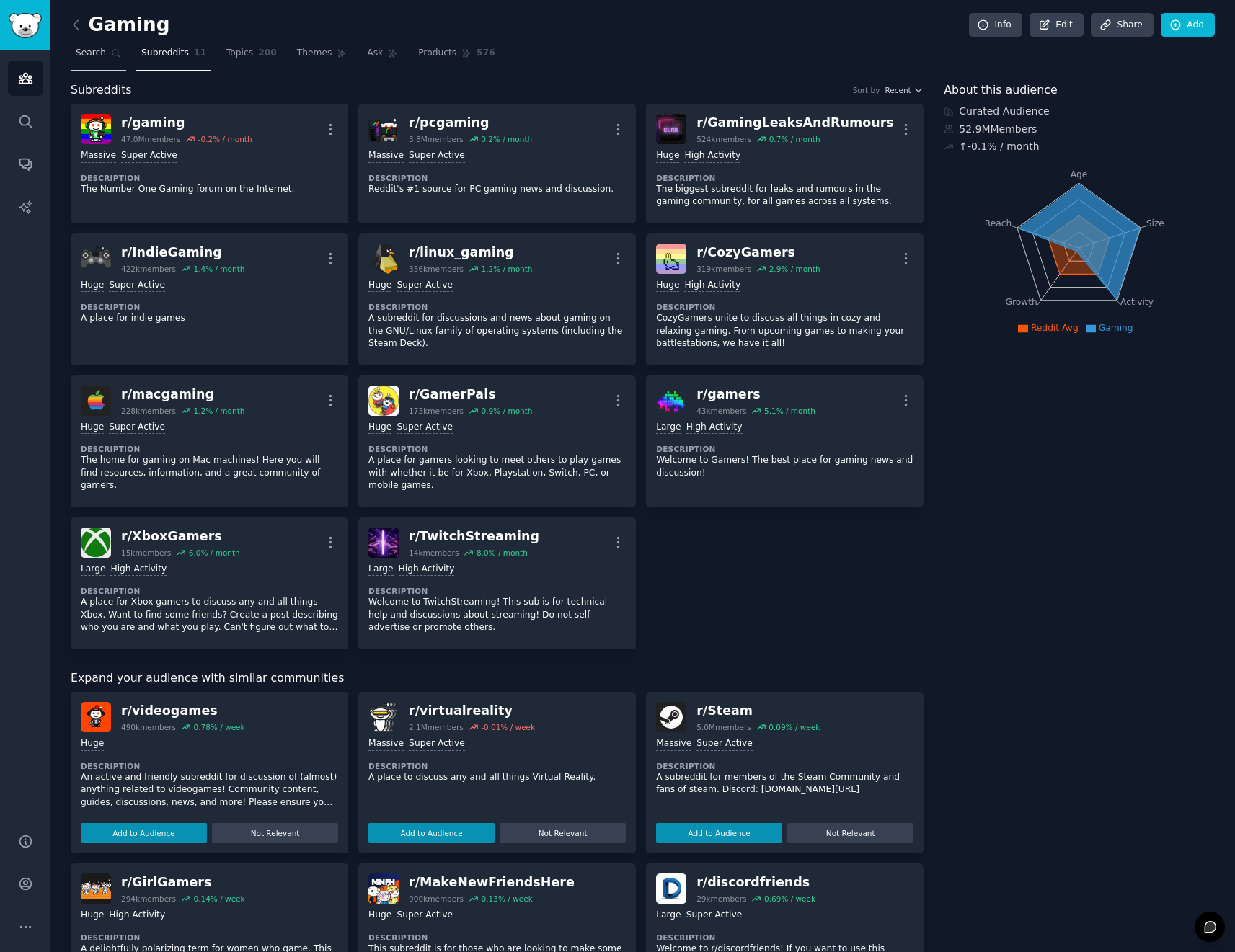
click at [81, 47] on span "Search" at bounding box center [91, 53] width 31 height 13
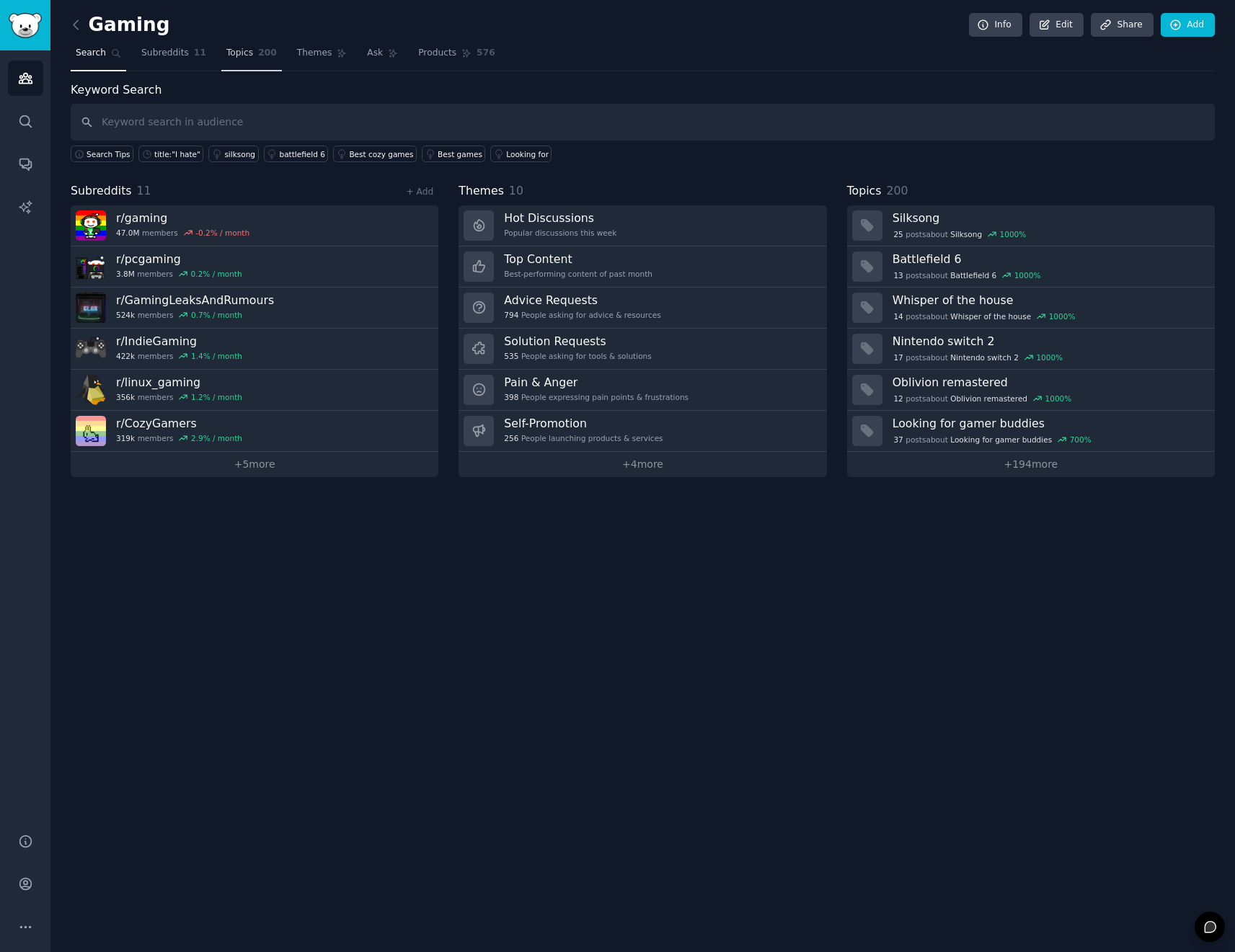
click at [229, 58] on span "Topics" at bounding box center [240, 53] width 27 height 13
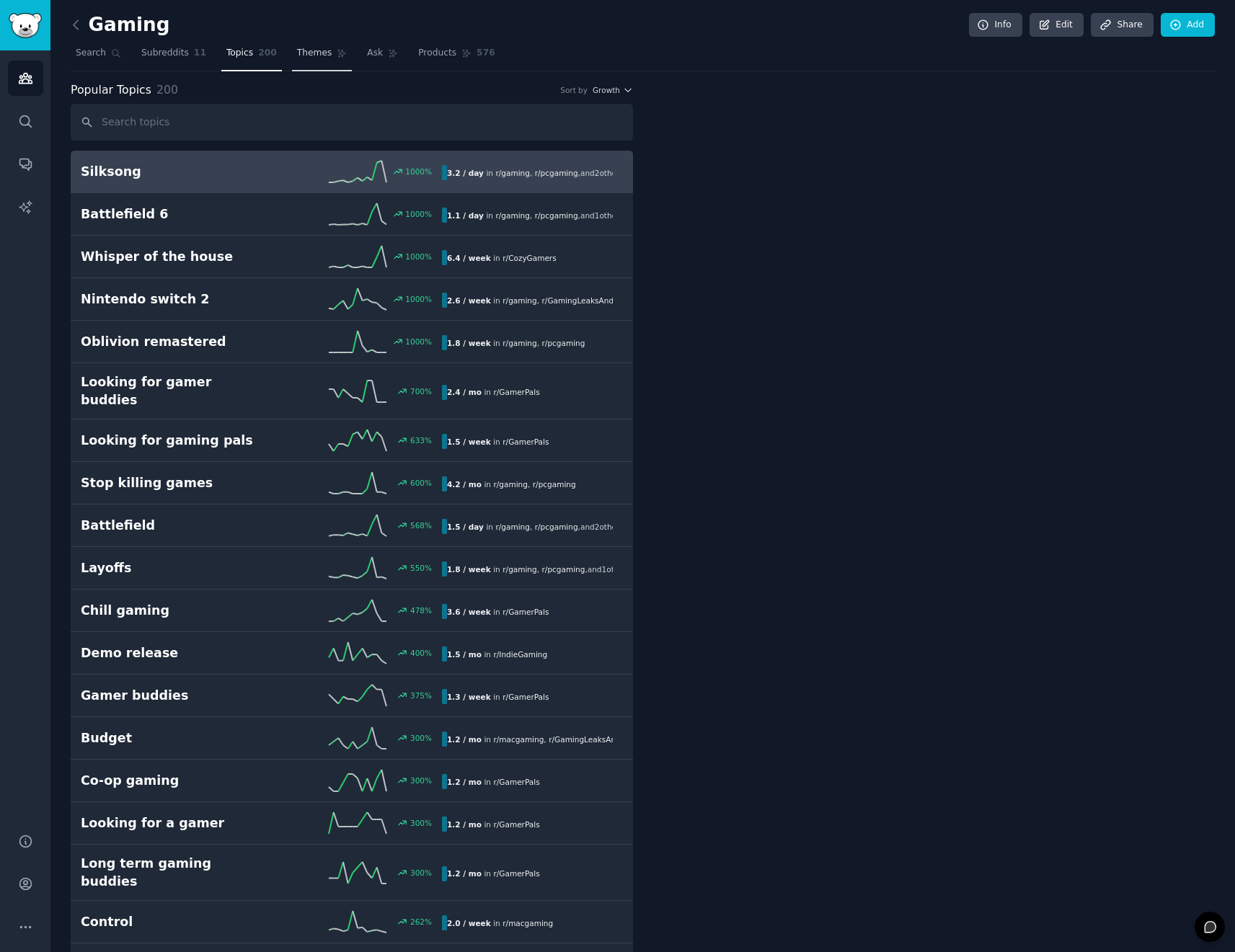
click at [312, 61] on link "Themes" at bounding box center [322, 56] width 61 height 30
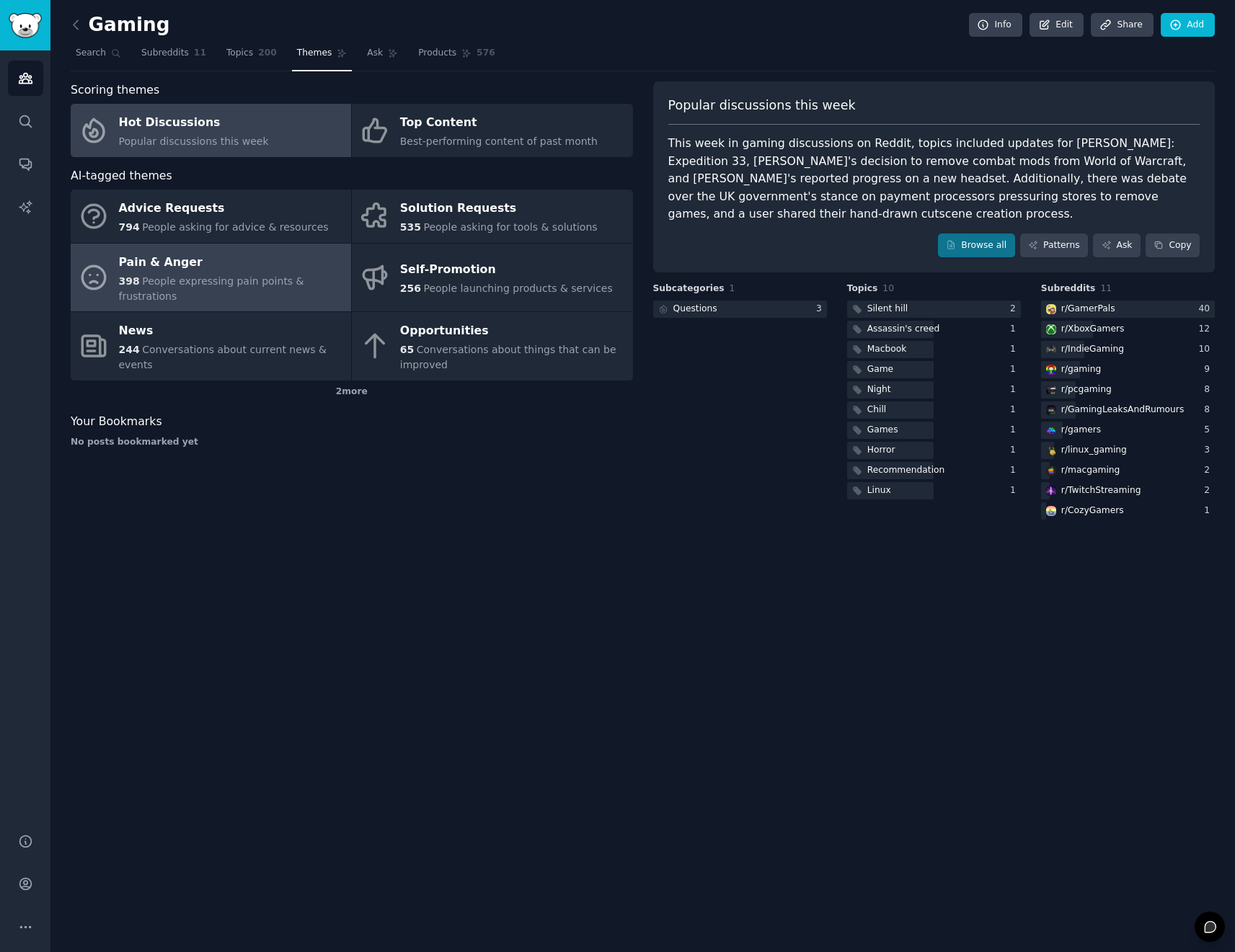
click at [209, 279] on span "People expressing pain points & frustrations" at bounding box center [211, 289] width 185 height 27
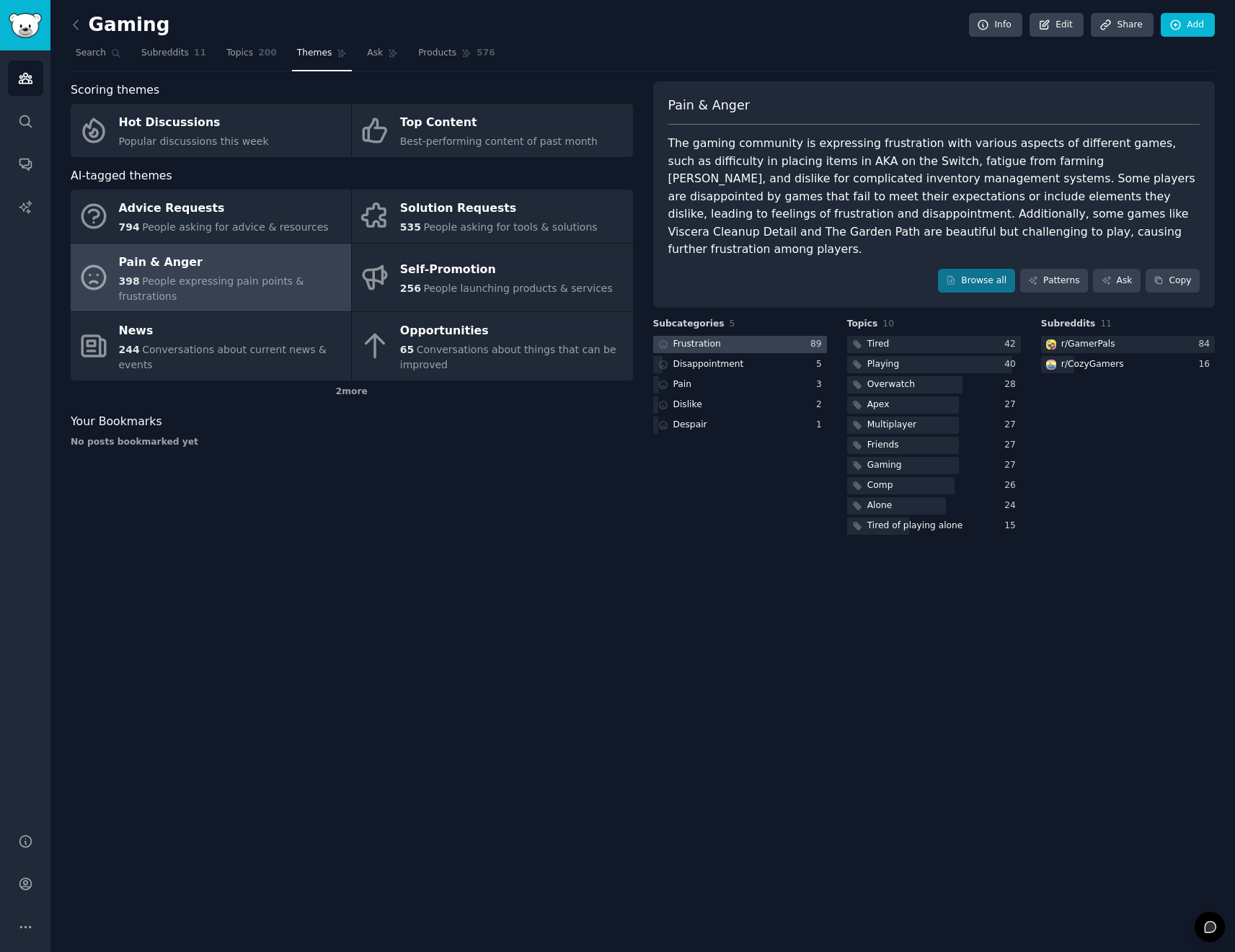
click at [769, 336] on div at bounding box center [740, 345] width 173 height 18
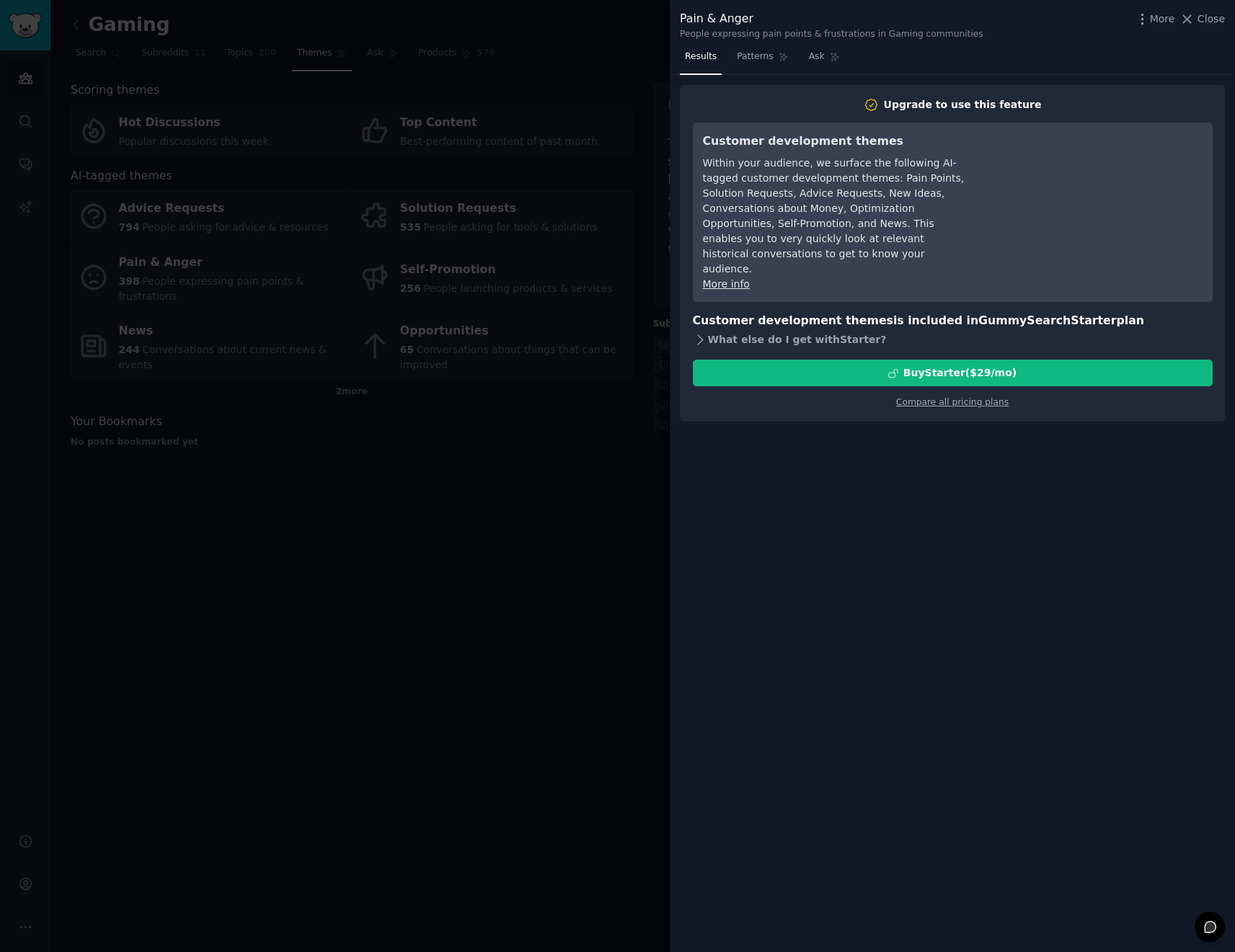
drag, startPoint x: 754, startPoint y: 327, endPoint x: 701, endPoint y: 326, distance: 53.0
click at [754, 330] on div "What else do I get with Starter ?" at bounding box center [952, 340] width 519 height 20
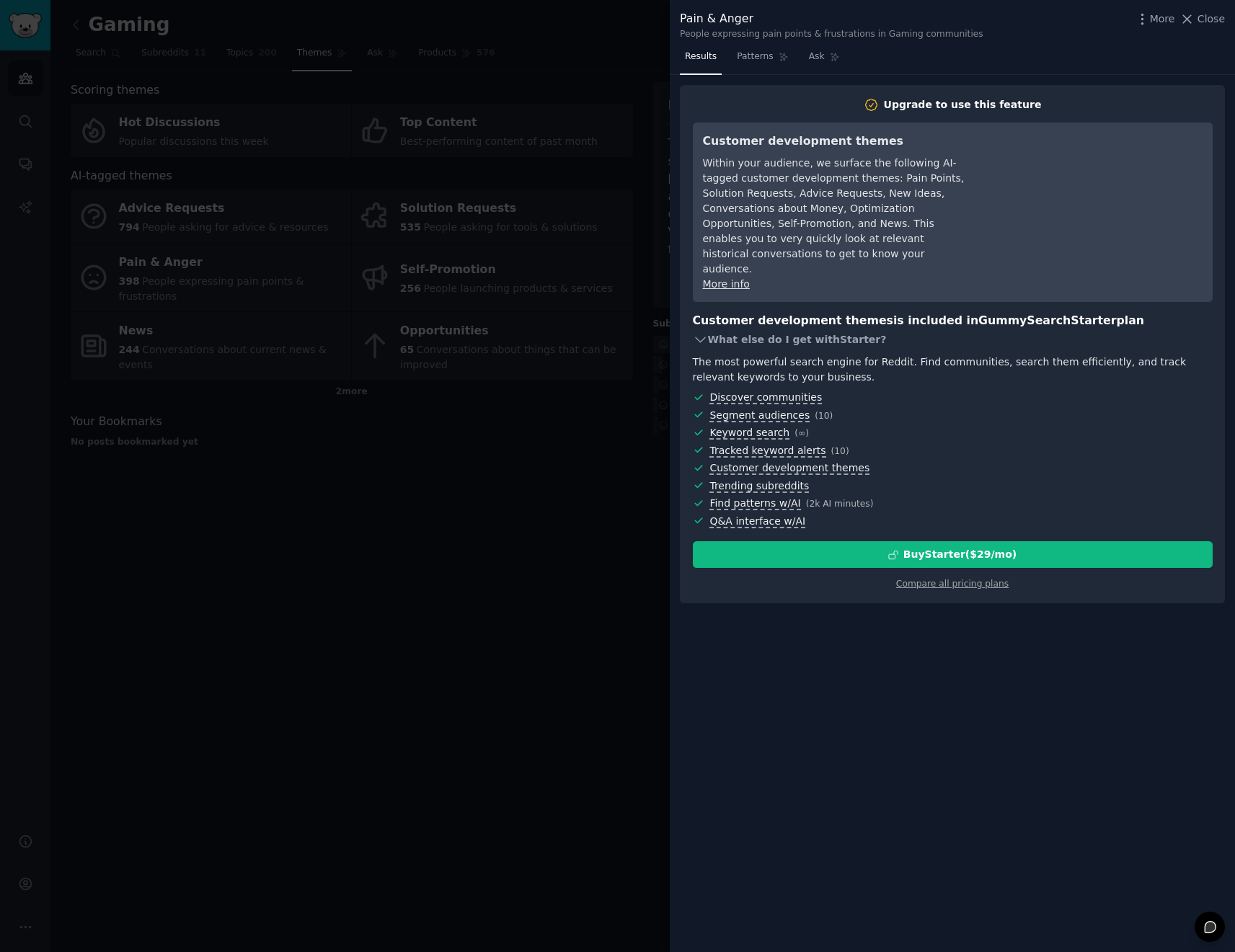
click at [693, 332] on icon at bounding box center [700, 340] width 15 height 15
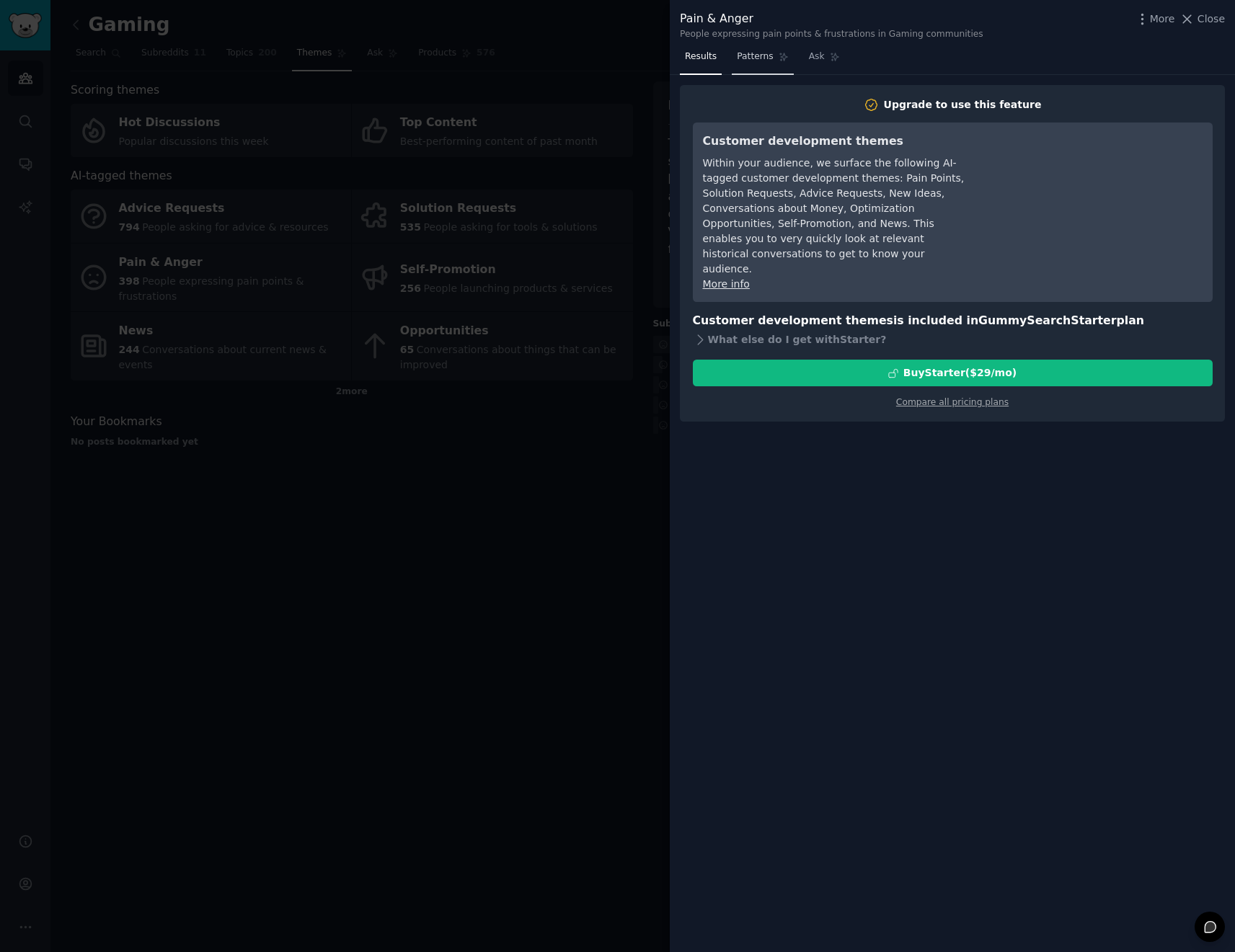
click at [782, 59] on icon at bounding box center [783, 56] width 10 height 10
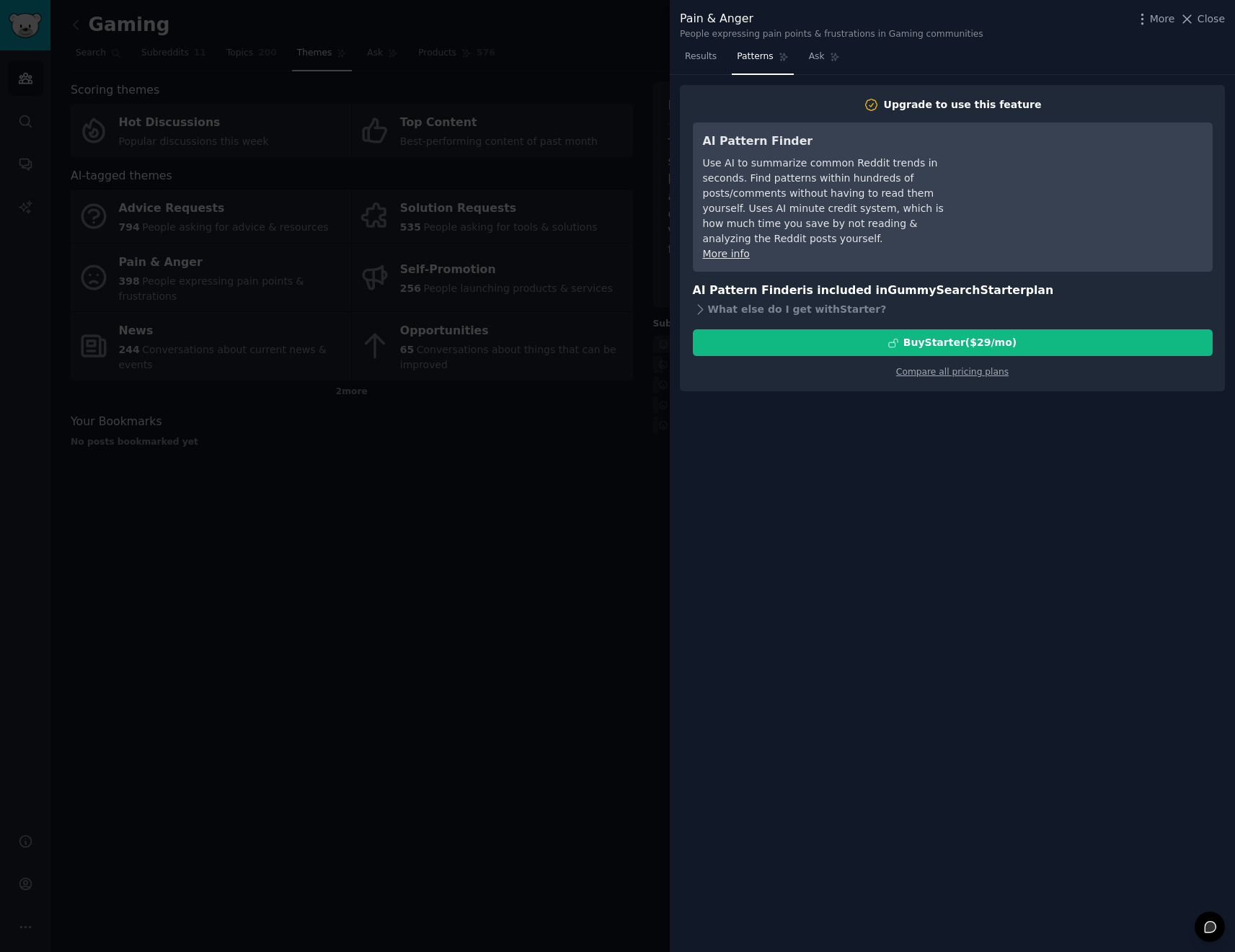
click at [755, 55] on span "Patterns" at bounding box center [754, 57] width 36 height 13
click at [607, 173] on div at bounding box center [617, 476] width 1235 height 952
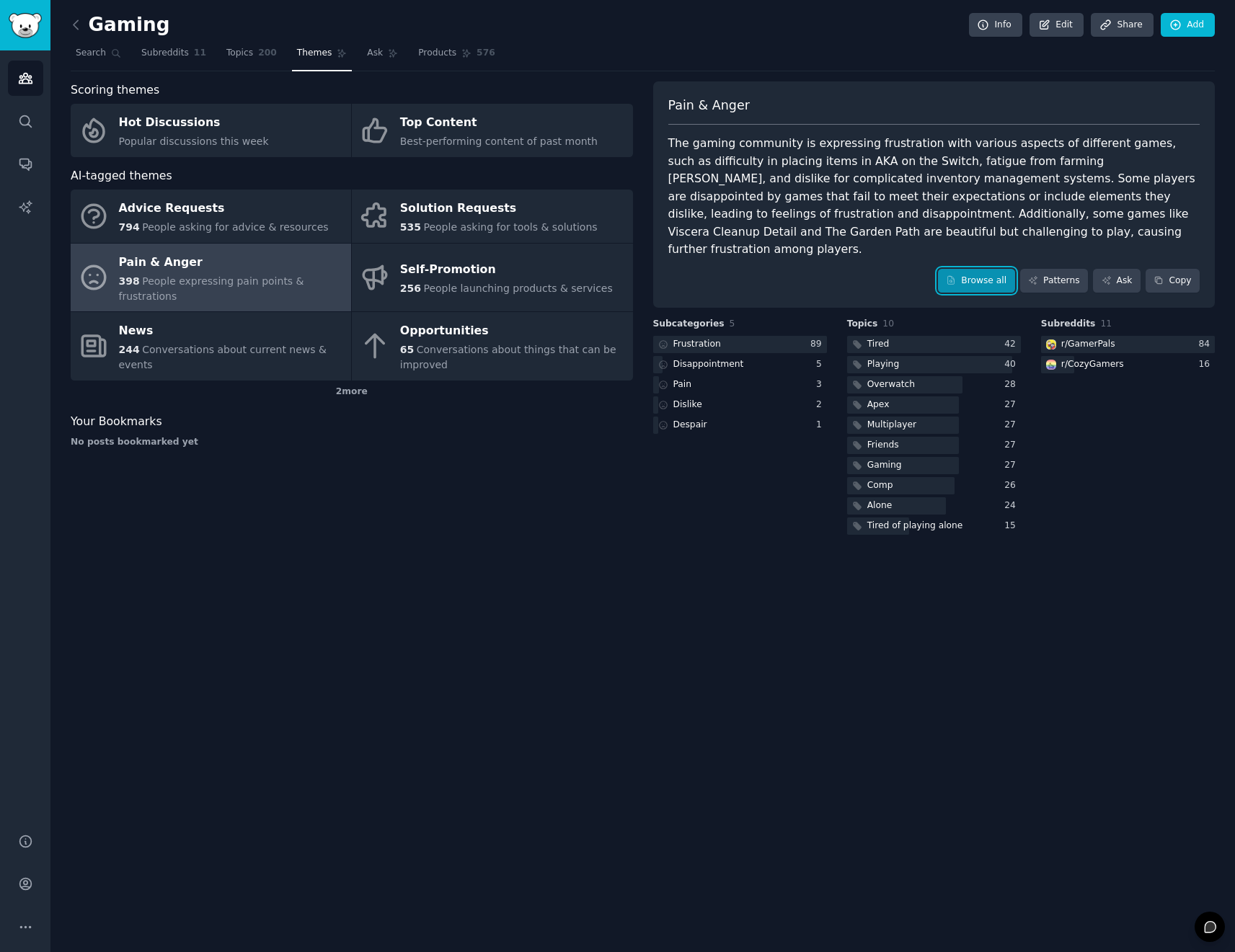
click at [995, 269] on link "Browse all" at bounding box center [976, 281] width 77 height 24
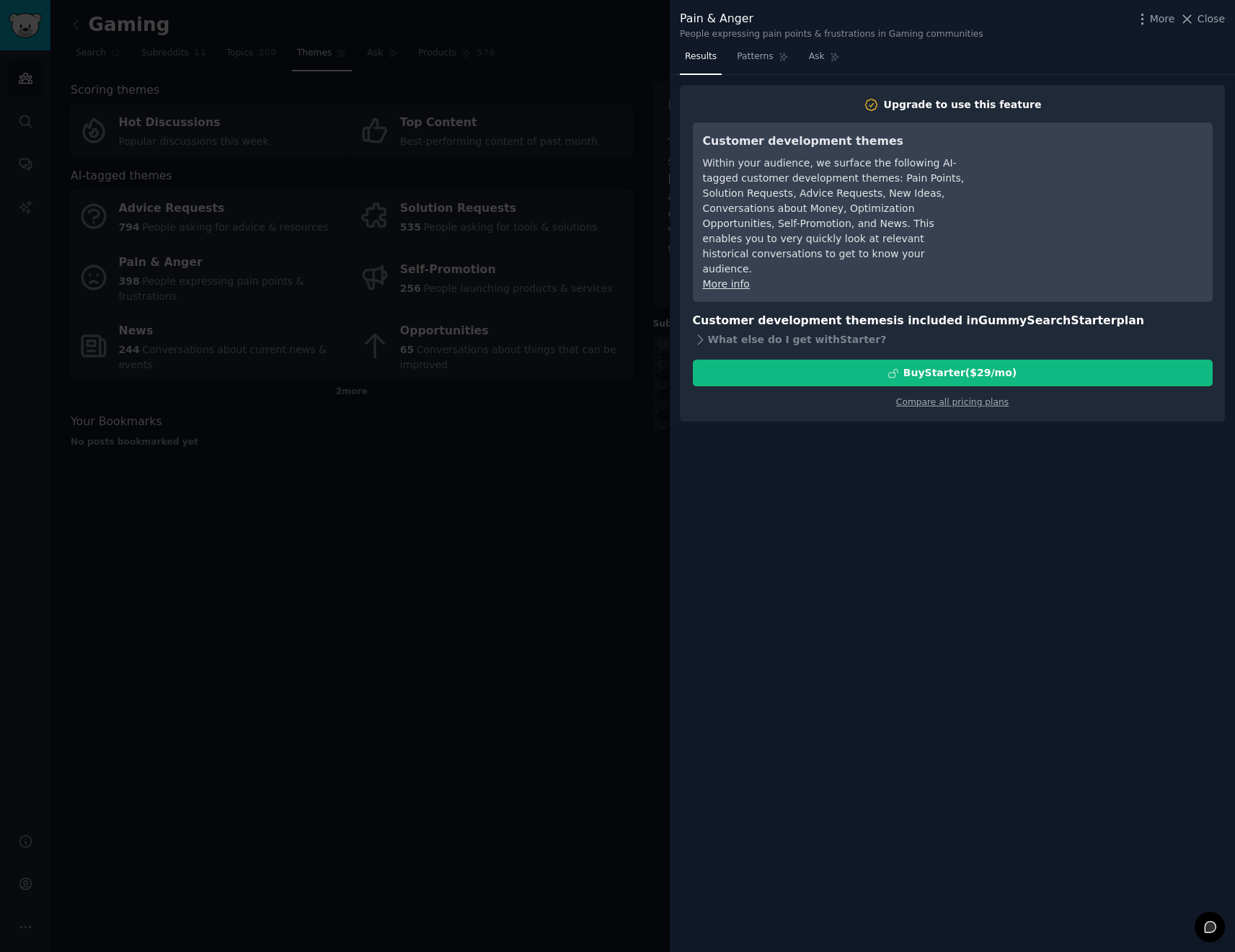
click at [613, 330] on div at bounding box center [617, 476] width 1235 height 952
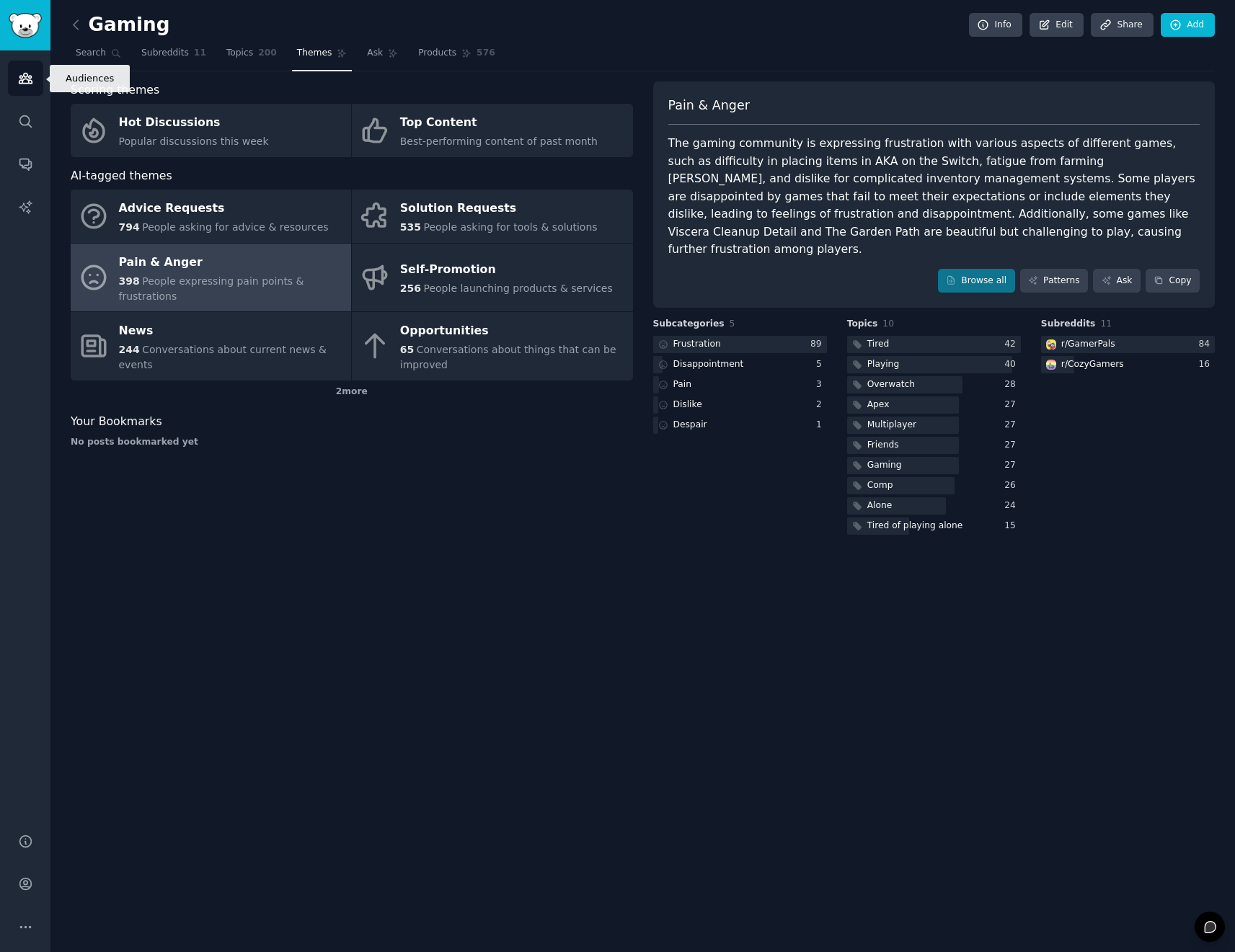
click at [36, 88] on link "Audiences" at bounding box center [25, 78] width 35 height 35
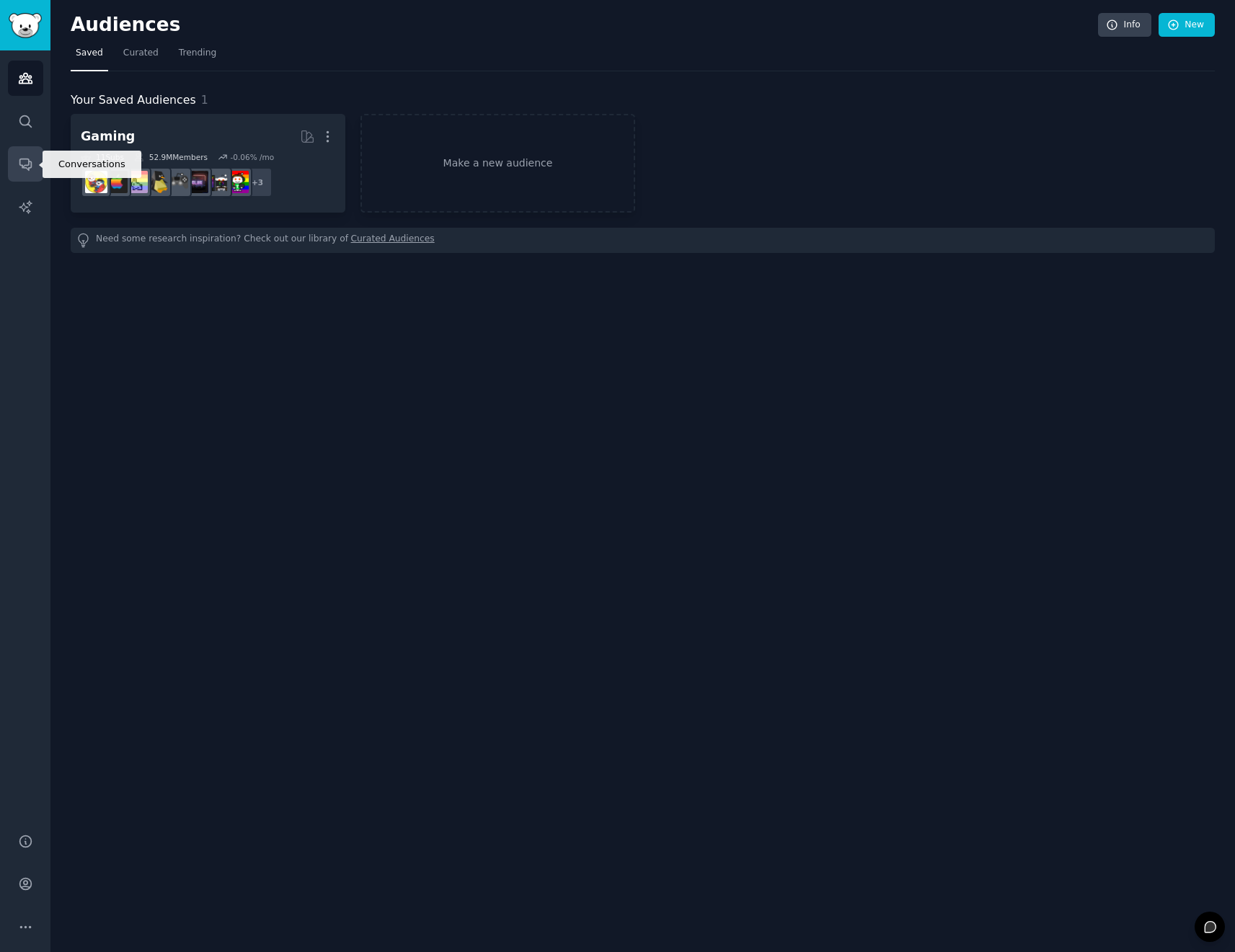
click at [27, 170] on icon "Sidebar" at bounding box center [25, 163] width 15 height 15
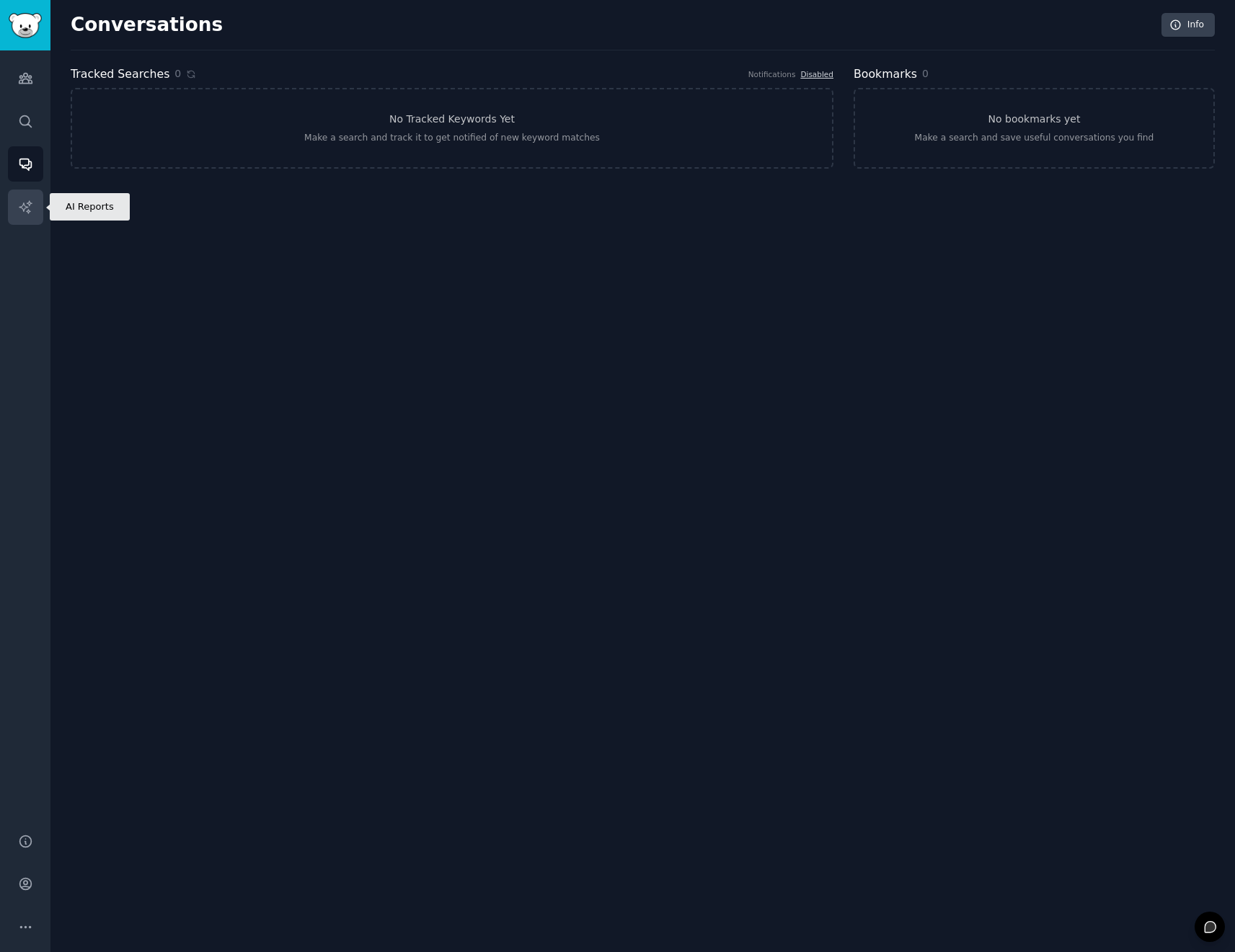
click at [23, 208] on icon "Sidebar" at bounding box center [25, 207] width 15 height 15
